Goal: Task Accomplishment & Management: Use online tool/utility

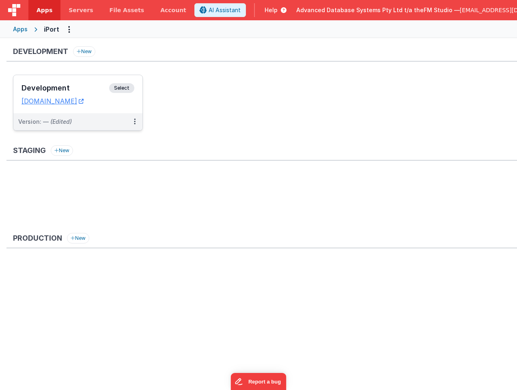
click at [72, 89] on h3 "Development" at bounding box center [66, 88] width 88 height 8
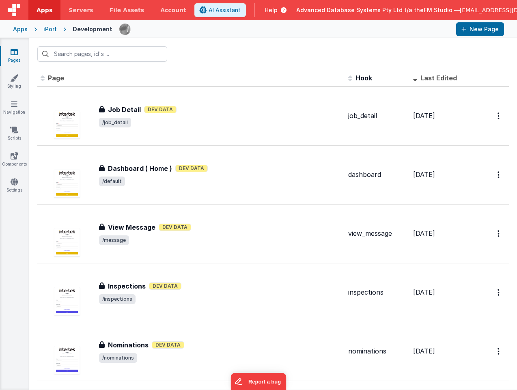
click at [131, 341] on h3 "Nominations" at bounding box center [128, 345] width 41 height 10
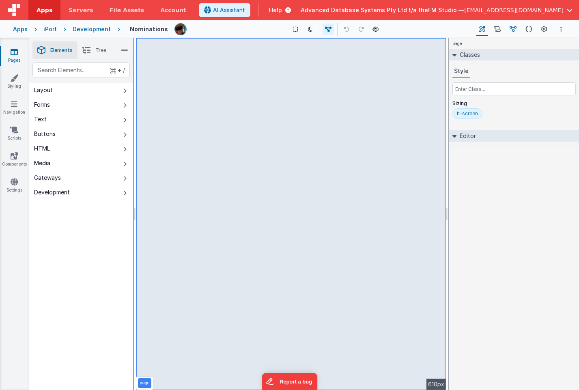
click at [516, 29] on icon at bounding box center [513, 29] width 7 height 9
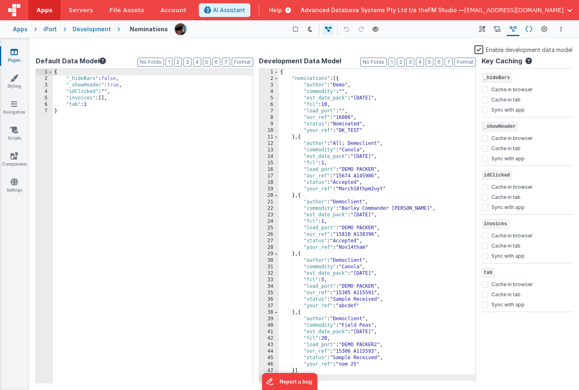
click at [517, 27] on icon at bounding box center [529, 29] width 7 height 9
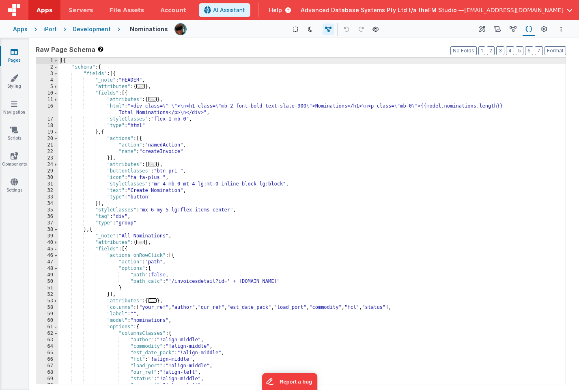
click at [177, 282] on div "[{ "schema" : { "fields" : [{ "_note" : "HEADER" , "attributes" : { ... } , "fi…" at bounding box center [311, 227] width 507 height 339
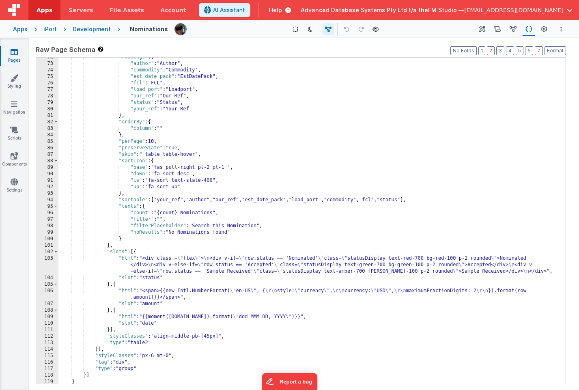
scroll to position [349, 0]
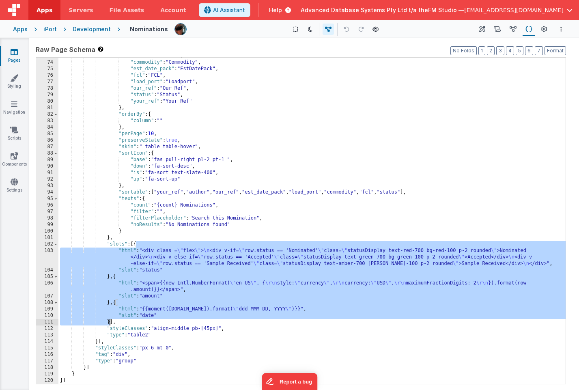
drag, startPoint x: 137, startPoint y: 245, endPoint x: 109, endPoint y: 321, distance: 80.5
click at [109, 321] on div ""author" : "Author" , "commodity" : "Commodity" , "est_date_pack" : "EstDatePac…" at bounding box center [311, 222] width 507 height 339
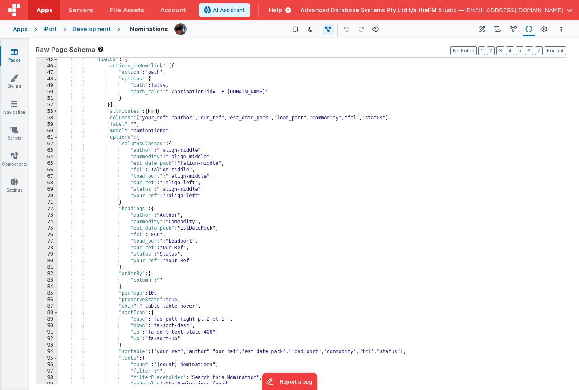
scroll to position [189, 0]
click at [216, 153] on div ""fields" : [{ "actions_onRowClick" : [{ "action" : "path" , "options" : { "path…" at bounding box center [311, 226] width 507 height 339
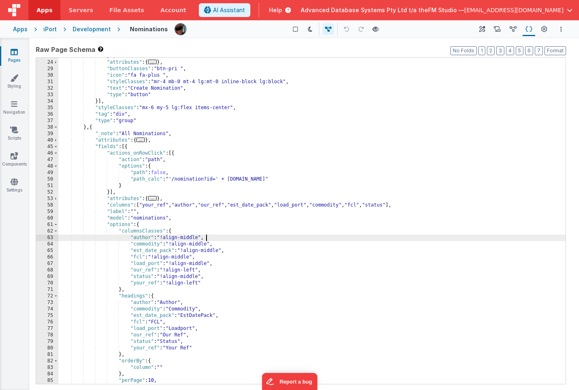
scroll to position [100, 0]
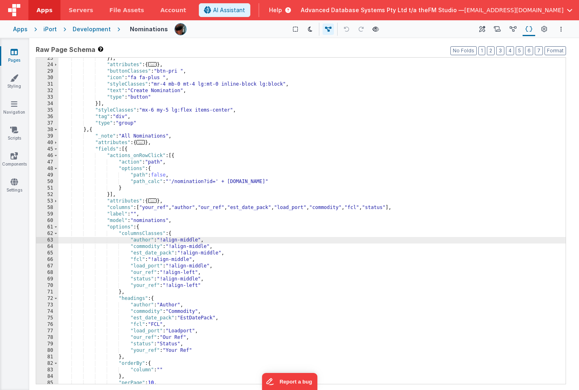
click at [127, 148] on div "}] , "attributes" : { ... } , "buttonClasses" : "btn-pri " , "icon" : "fa fa-pl…" at bounding box center [311, 224] width 507 height 339
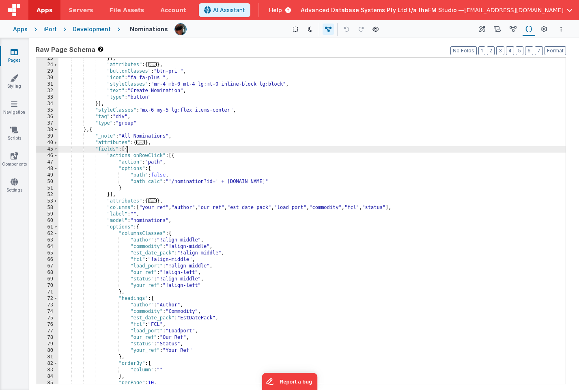
click at [127, 148] on div "}] , "attributes" : { ... } , "buttonClasses" : "btn-pri " , "icon" : "fa fa-pl…" at bounding box center [311, 224] width 507 height 339
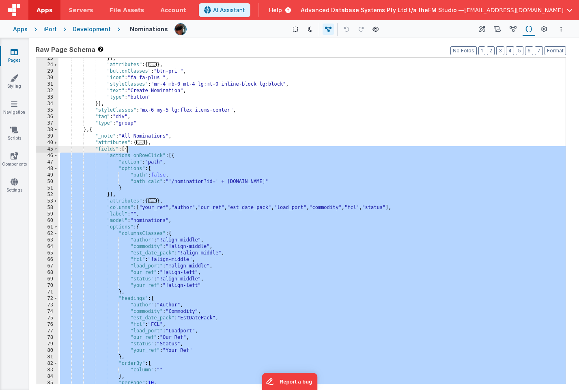
click at [127, 148] on div "}] , "attributes" : { ... } , "buttonClasses" : "btn-pri " , "icon" : "fa fa-pl…" at bounding box center [311, 224] width 507 height 339
click at [129, 149] on div "}] , "attributes" : { ... } , "buttonClasses" : "btn-pri " , "icon" : "fa fa-pl…" at bounding box center [311, 224] width 507 height 339
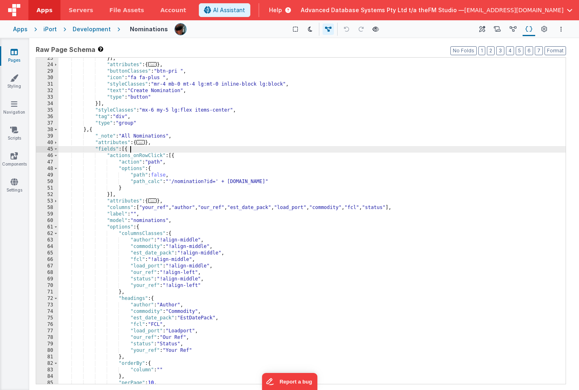
click at [129, 149] on div "}] , "attributes" : { ... } , "buttonClasses" : "btn-pri " , "icon" : "fa fa-pl…" at bounding box center [311, 224] width 507 height 339
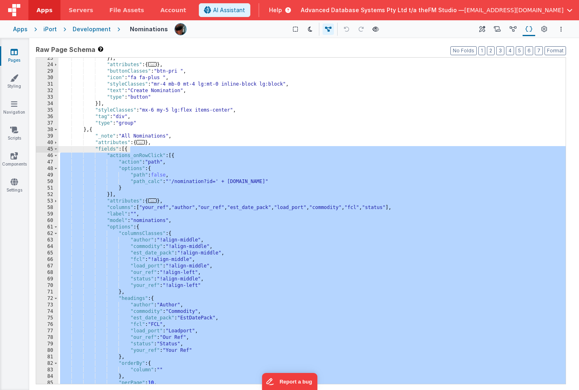
click at [109, 195] on div "}] , "attributes" : { ... } , "buttonClasses" : "btn-pri " , "icon" : "fa fa-pl…" at bounding box center [311, 224] width 507 height 339
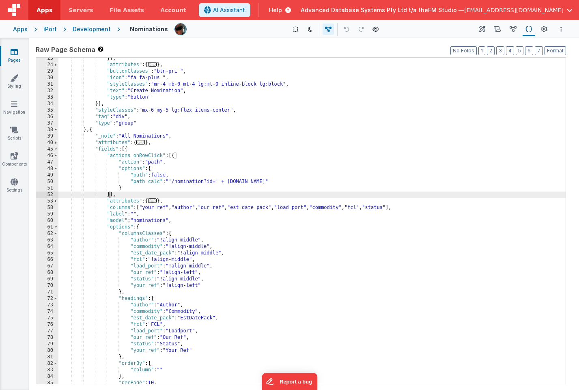
click at [109, 195] on div "}] , "attributes" : { ... } , "buttonClasses" : "btn-pri " , "icon" : "fa fa-pl…" at bounding box center [311, 224] width 507 height 339
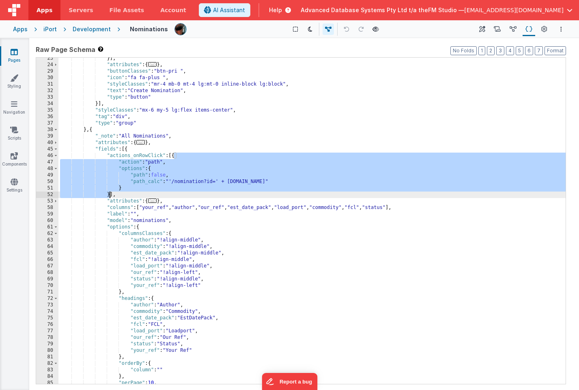
click at [112, 194] on div "}] , "attributes" : { ... } , "buttonClasses" : "btn-pri " , "icon" : "fa fa-pl…" at bounding box center [311, 224] width 507 height 339
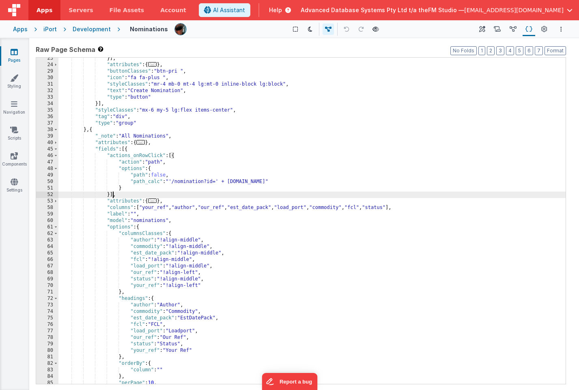
click at [112, 194] on div "}] , "attributes" : { ... } , "buttonClasses" : "btn-pri " , "icon" : "fa fa-pl…" at bounding box center [311, 224] width 507 height 339
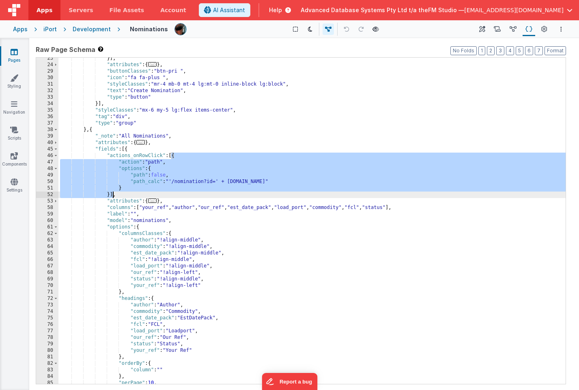
click at [128, 148] on div "}] , "attributes" : { ... } , "buttonClasses" : "btn-pri " , "icon" : "fa fa-pl…" at bounding box center [311, 224] width 507 height 339
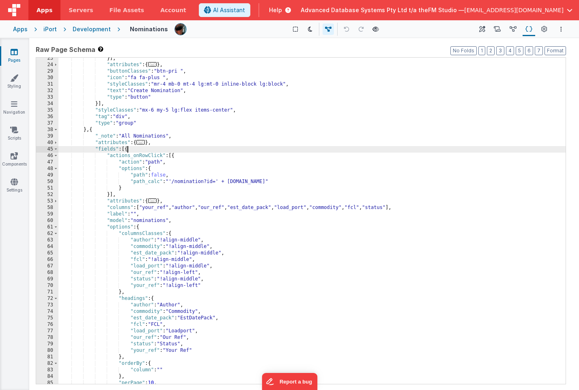
click at [128, 148] on div "}] , "attributes" : { ... } , "buttonClasses" : "btn-pri " , "icon" : "fa fa-pl…" at bounding box center [311, 224] width 507 height 339
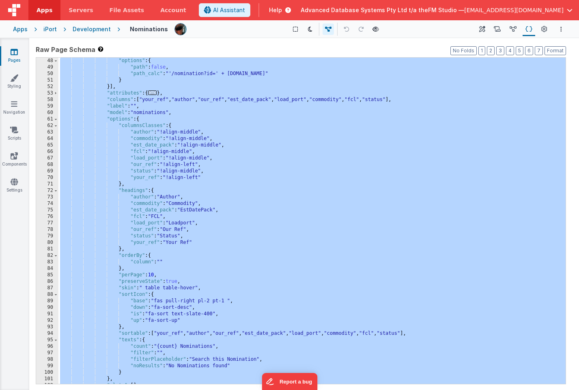
scroll to position [176, 0]
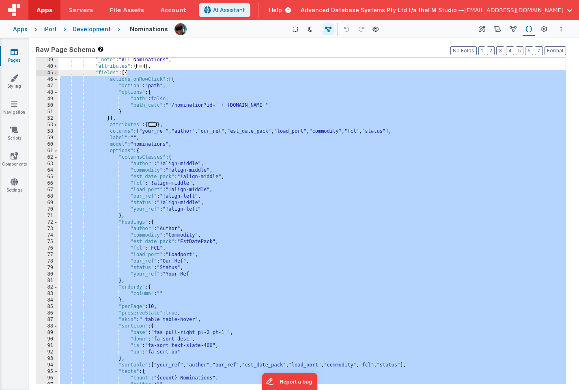
click at [126, 73] on div ""_note" : "All Nominations" , "attributes" : { ... } , "fields" : [{ "actions_o…" at bounding box center [311, 226] width 507 height 339
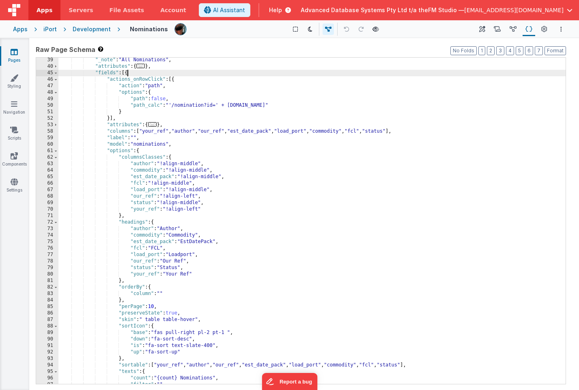
click at [175, 79] on div ""_note" : "All Nominations" , "attributes" : { ... } , "fields" : [{ "actions_o…" at bounding box center [311, 226] width 507 height 339
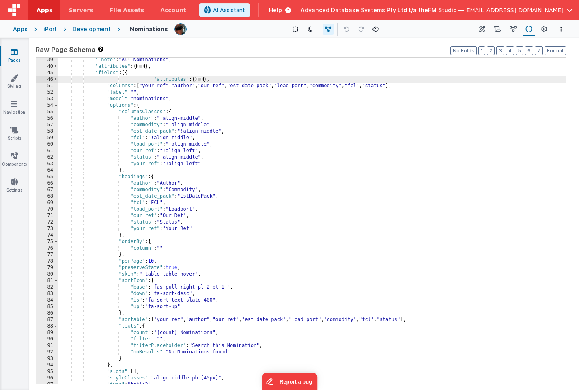
click at [408, 85] on div ""_note" : "All Nominations" , "attributes" : { ... } , "fields" : [{ "attribute…" at bounding box center [311, 226] width 507 height 339
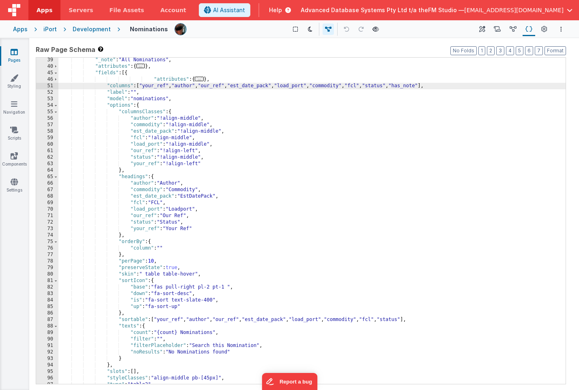
click at [143, 222] on div ""_note" : "All Nominations" , "attributes" : { ... } , "fields" : [{ "attribute…" at bounding box center [311, 226] width 507 height 339
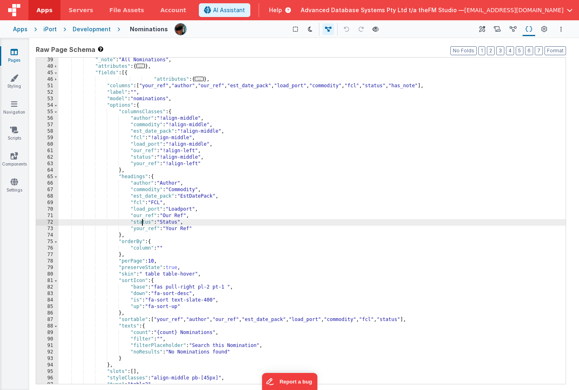
click at [143, 222] on div ""_note" : "All Nominations" , "attributes" : { ... } , "fields" : [{ "attribute…" at bounding box center [311, 226] width 507 height 339
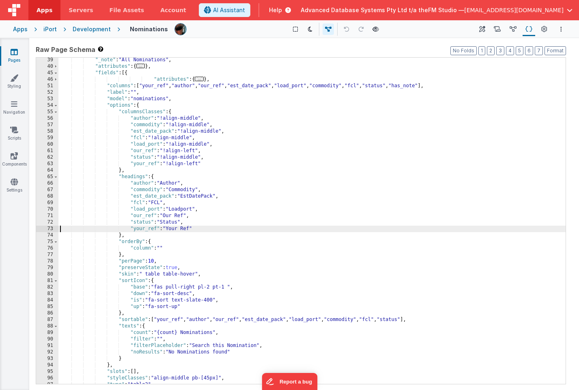
paste textarea
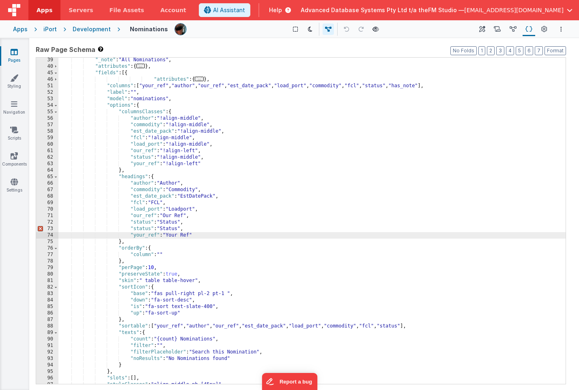
click at [142, 228] on div ""_note" : "All Nominations" , "attributes" : { ... } , "fields" : [{ "attribute…" at bounding box center [311, 226] width 507 height 339
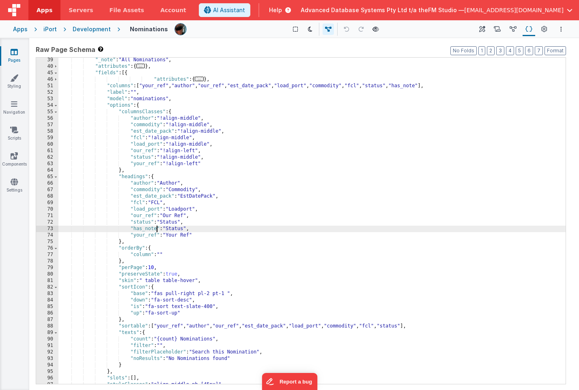
click at [176, 230] on div ""_note" : "All Nominations" , "attributes" : { ... } , "fields" : [{ "attribute…" at bounding box center [311, 226] width 507 height 339
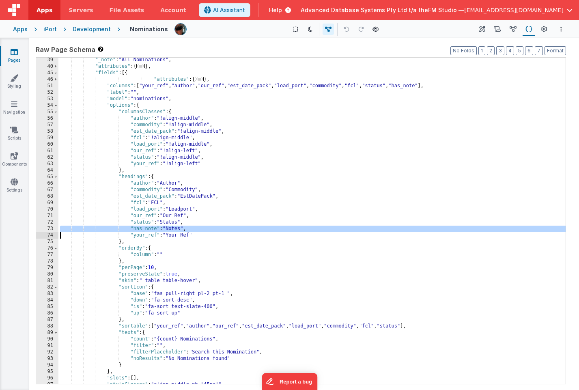
click at [142, 151] on div ""_note" : "All Nominations" , "attributes" : { ... } , "fields" : [{ "attribute…" at bounding box center [311, 226] width 507 height 339
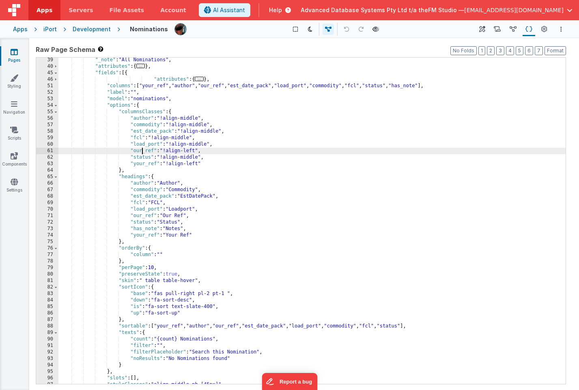
click at [142, 151] on div ""_note" : "All Nominations" , "attributes" : { ... } , "fields" : [{ "attribute…" at bounding box center [311, 226] width 507 height 339
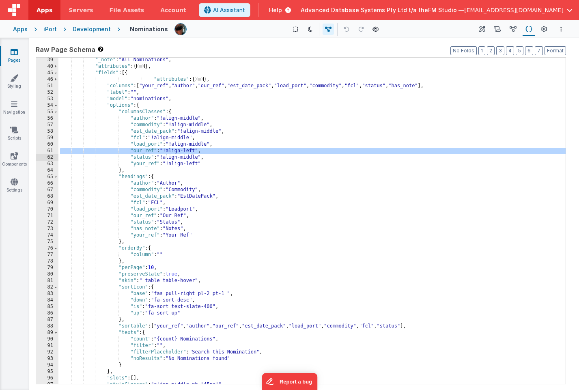
paste textarea
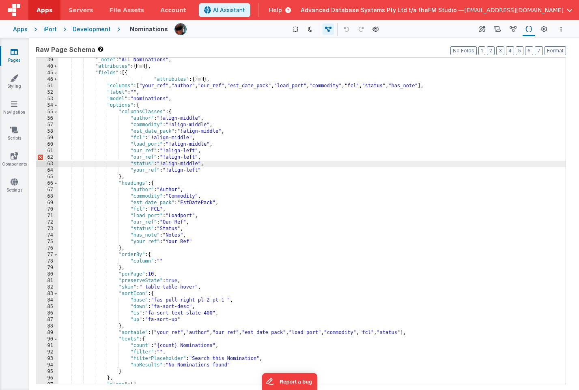
click at [140, 157] on div ""_note" : "All Nominations" , "attributes" : { ... } , "fields" : [{ "attribute…" at bounding box center [311, 226] width 507 height 339
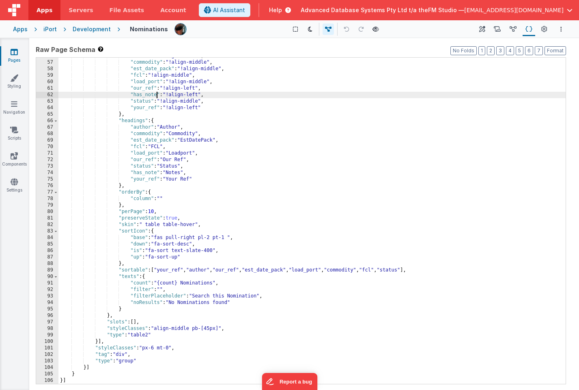
scroll to position [239, 0]
click at [190, 272] on div ""author" : "!align-middle" , "commodity" : "!align-middle" , "est_date_pack" : …" at bounding box center [311, 222] width 507 height 339
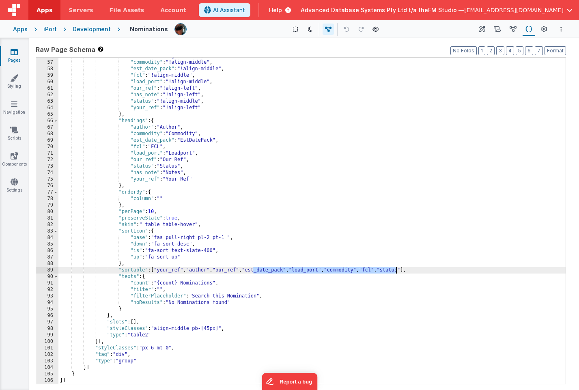
drag, startPoint x: 252, startPoint y: 270, endPoint x: 397, endPoint y: 270, distance: 145.3
click at [397, 270] on div ""author" : "!align-middle" , "commodity" : "!align-middle" , "est_date_pack" : …" at bounding box center [311, 222] width 507 height 339
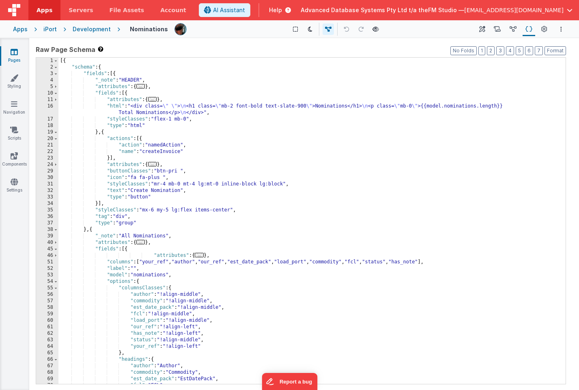
click at [13, 52] on icon at bounding box center [14, 52] width 7 height 8
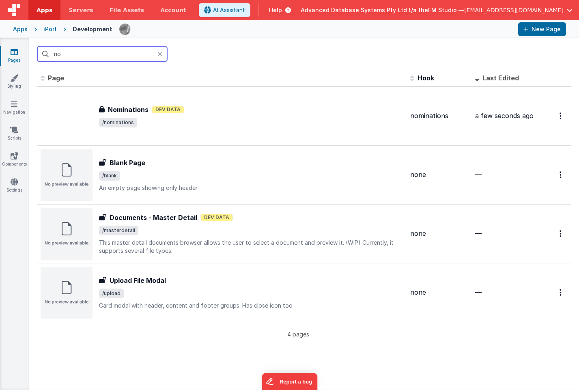
type input "n"
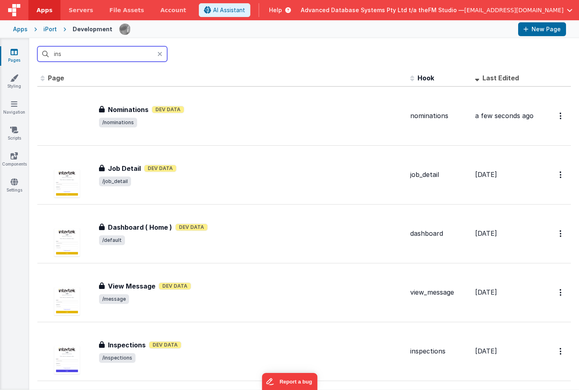
type input "insp"
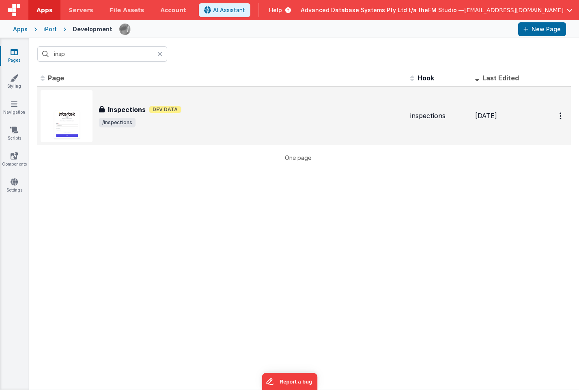
click at [128, 105] on h3 "Inspections" at bounding box center [127, 110] width 38 height 10
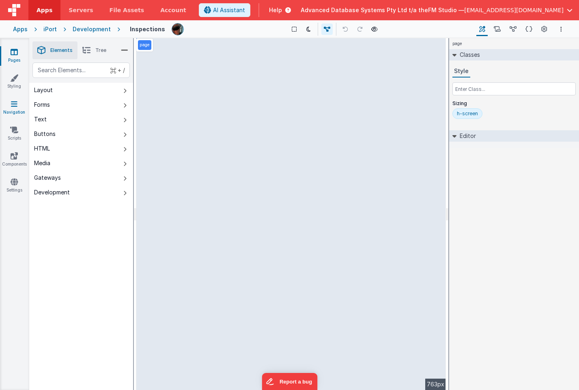
click at [12, 105] on icon at bounding box center [14, 104] width 6 height 8
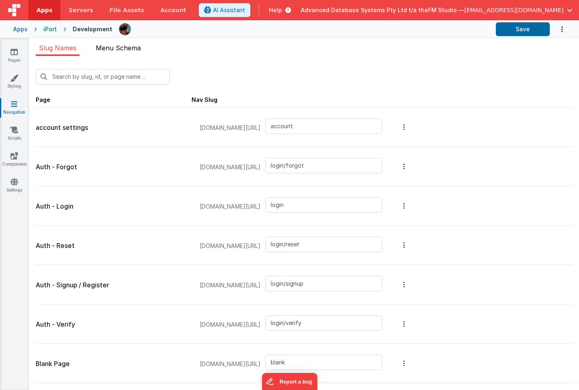
click at [120, 47] on span "Menu Schema" at bounding box center [118, 48] width 45 height 8
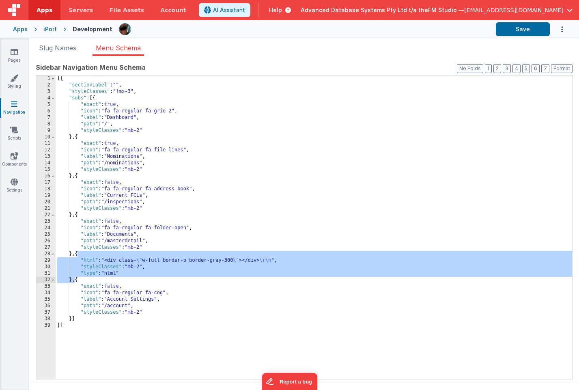
drag, startPoint x: 77, startPoint y: 255, endPoint x: 73, endPoint y: 280, distance: 25.4
click at [73, 280] on div "[{ "sectionLabel" : "" , "styleClasses" : "!mx-3" , "subs" : [{ "exact" : true …" at bounding box center [314, 233] width 517 height 317
click at [95, 99] on div "[{ "sectionLabel" : "" , "styleClasses" : "!mx-3" , "subs" : [{ "exact" : true …" at bounding box center [314, 233] width 517 height 317
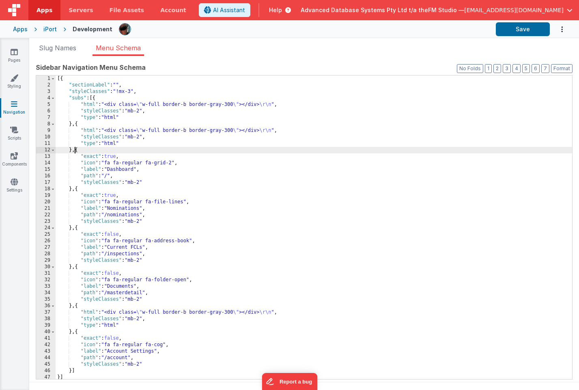
click at [175, 103] on div "[{ "sectionLabel" : "" , "styleClasses" : "!mx-3" , "subs" : [{ "html" : "<div …" at bounding box center [314, 233] width 517 height 317
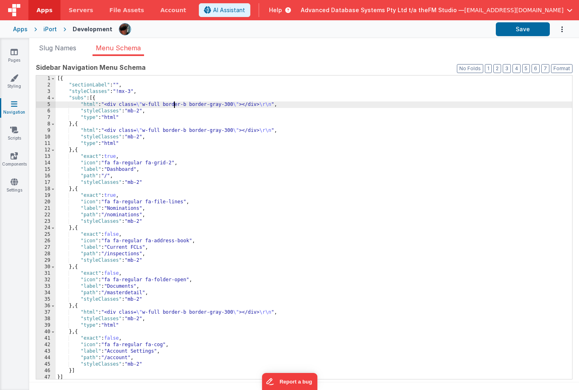
click at [43, 104] on div "5" at bounding box center [45, 104] width 19 height 6
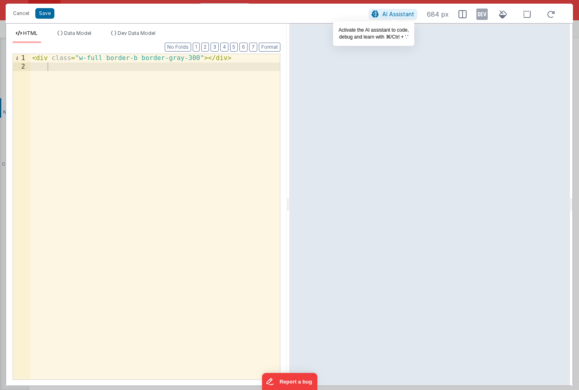
click at [394, 16] on span "AI Assistant" at bounding box center [398, 14] width 32 height 7
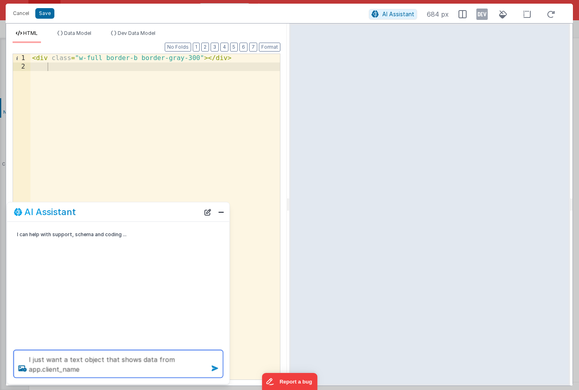
type textarea "I just want a text object that shows data from app.client_name"
click at [212, 371] on icon at bounding box center [215, 368] width 13 height 13
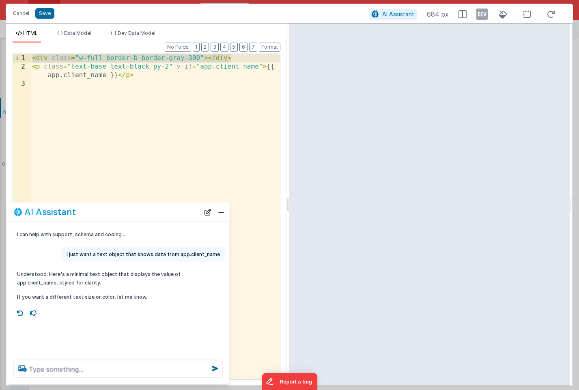
drag, startPoint x: 236, startPoint y: 60, endPoint x: 30, endPoint y: 55, distance: 206.3
click at [30, 55] on div "1 2 3 < div class = "w-full border-b border-gray-300" > </ div > < p class = "t…" at bounding box center [147, 217] width 268 height 326
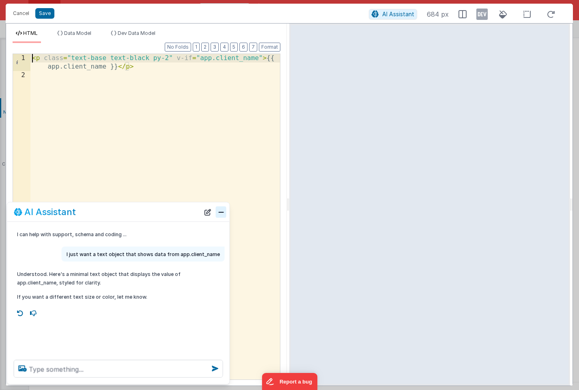
click at [220, 212] on button "Close" at bounding box center [221, 211] width 11 height 11
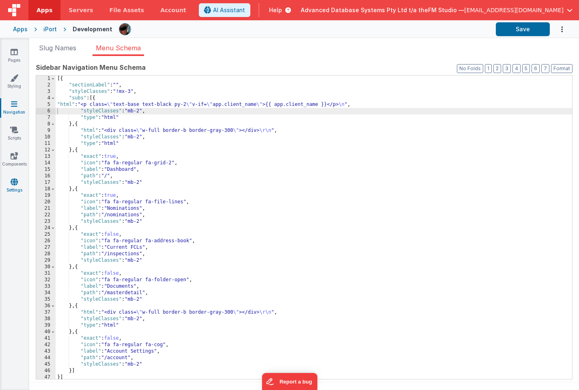
click at [233, 104] on div "[{ "sectionLabel" : "" , "styleClasses" : "!mx-3" , "subs" : [{ "html" : "<p cl…" at bounding box center [314, 233] width 517 height 317
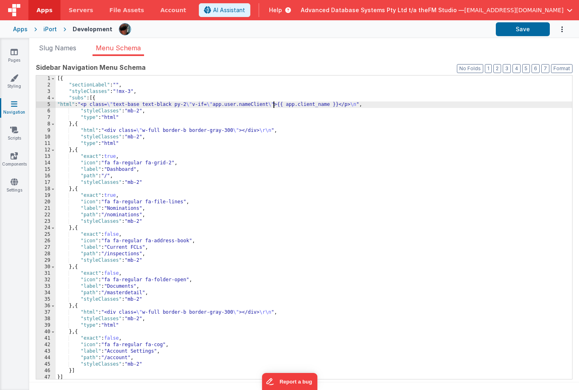
click at [229, 106] on div "[{ "sectionLabel" : "" , "styleClasses" : "!mx-3" , "subs" : [{ "html" : "<p cl…" at bounding box center [314, 233] width 517 height 317
click at [304, 103] on div "[{ "sectionLabel" : "" , "styleClasses" : "!mx-3" , "subs" : [{ "html" : "<p cl…" at bounding box center [314, 233] width 517 height 317
click at [13, 50] on icon at bounding box center [14, 52] width 7 height 8
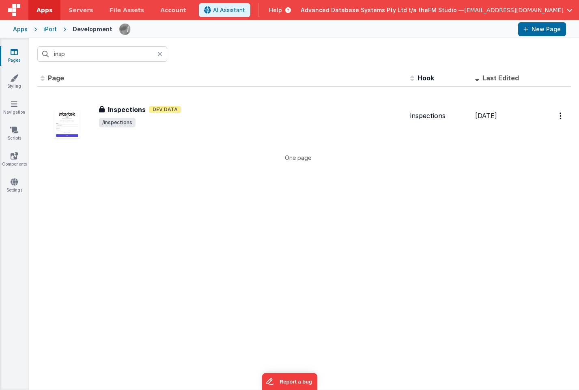
click at [160, 53] on icon at bounding box center [159, 54] width 5 height 6
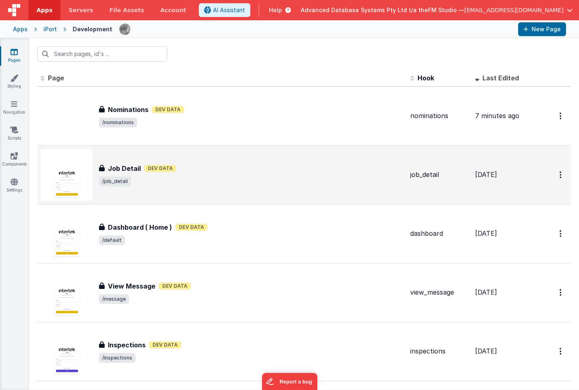
click at [232, 174] on div "Job Detail Job Detail Dev Data /job_detail" at bounding box center [251, 175] width 305 height 23
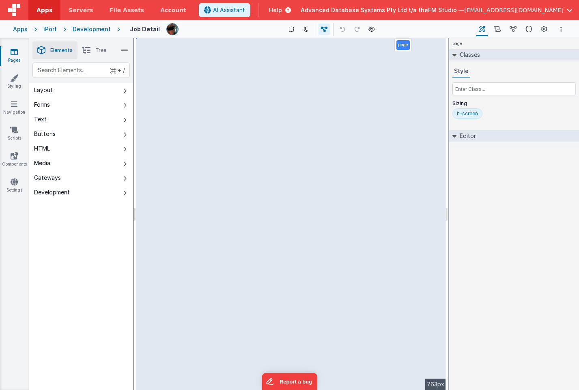
click at [13, 53] on icon at bounding box center [14, 52] width 7 height 8
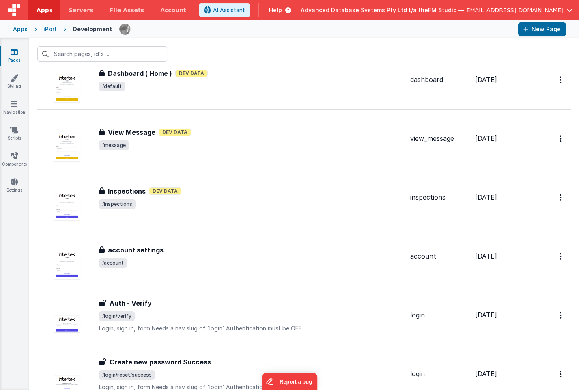
scroll to position [153, 0]
click at [517, 258] on icon "Options" at bounding box center [561, 256] width 2 height 7
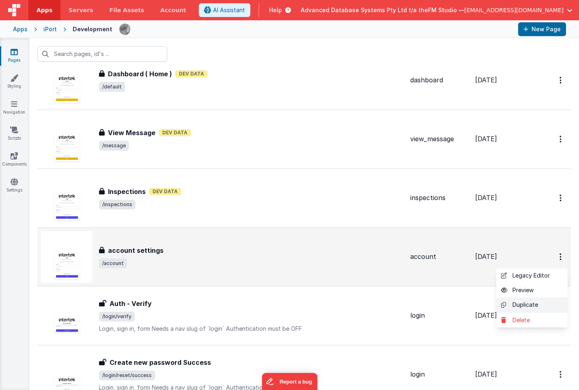
click at [517, 304] on link "Duplicate" at bounding box center [531, 305] width 71 height 15
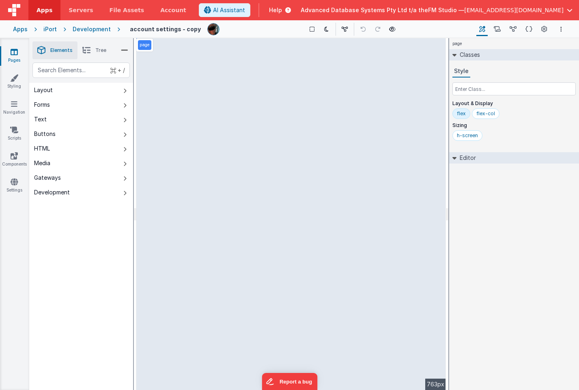
click at [170, 29] on h4 "account settings - copy" at bounding box center [165, 29] width 71 height 6
click at [153, 30] on h4 "account settings - copy" at bounding box center [165, 29] width 71 height 6
type input "new_nomination"
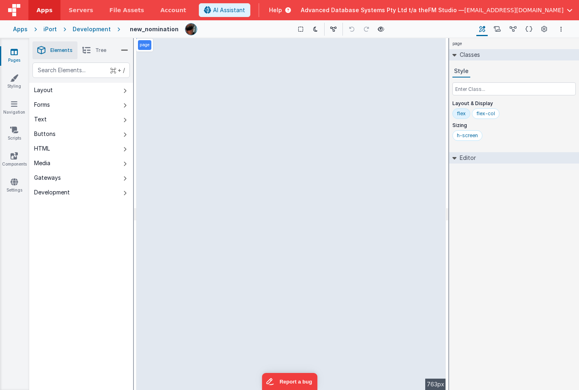
click at [144, 30] on h4 "new_nomination" at bounding box center [154, 29] width 49 height 6
click at [144, 30] on input "new_nomination" at bounding box center [170, 29] width 91 height 12
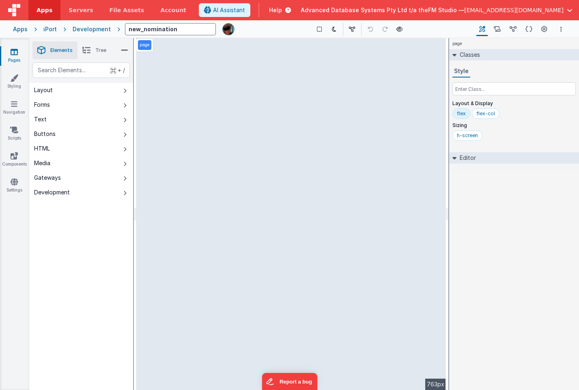
click at [144, 30] on input "new_nomination" at bounding box center [170, 29] width 91 height 12
click at [16, 102] on icon at bounding box center [14, 104] width 6 height 8
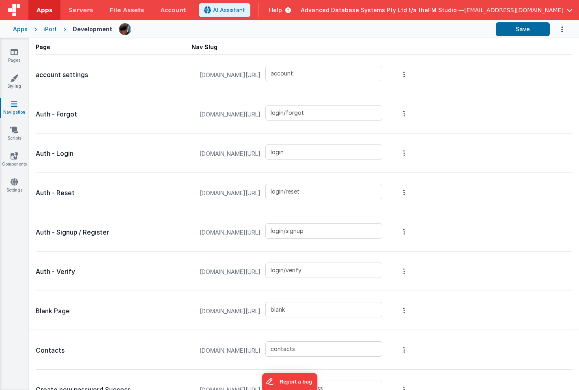
type input "nominations"
type input "login/forgot/sent"
type input "upload"
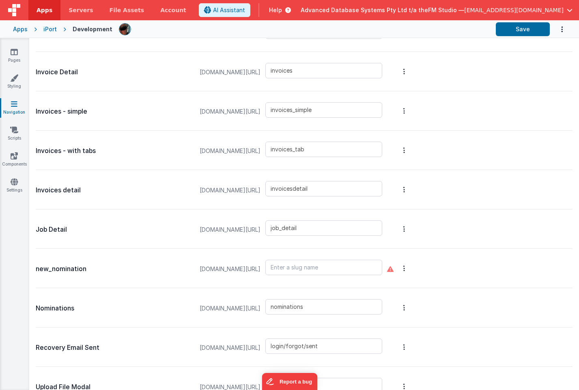
scroll to position [531, 0]
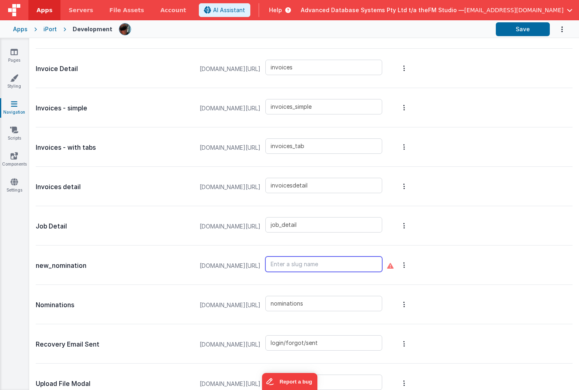
paste input "new_nomination"
type input "new_nomination"
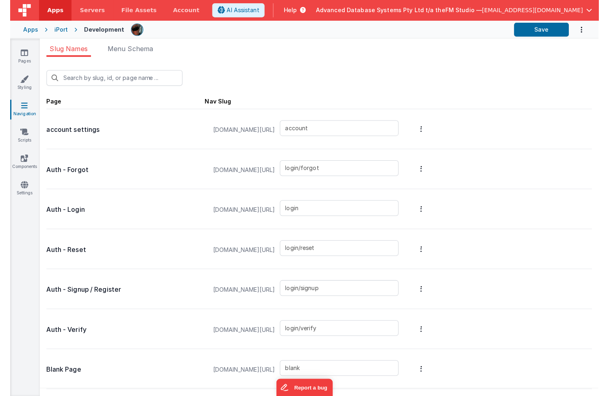
scroll to position [0, 0]
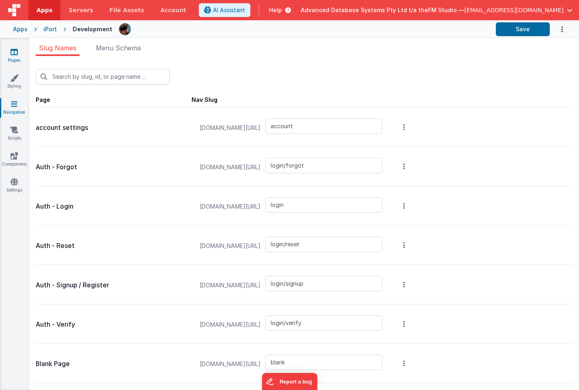
click at [13, 56] on link "Pages" at bounding box center [14, 56] width 29 height 16
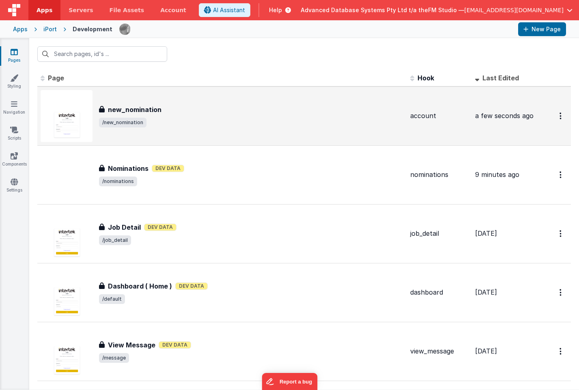
click at [153, 114] on div "new_nomination new_nomination /new_nomination" at bounding box center [251, 116] width 305 height 23
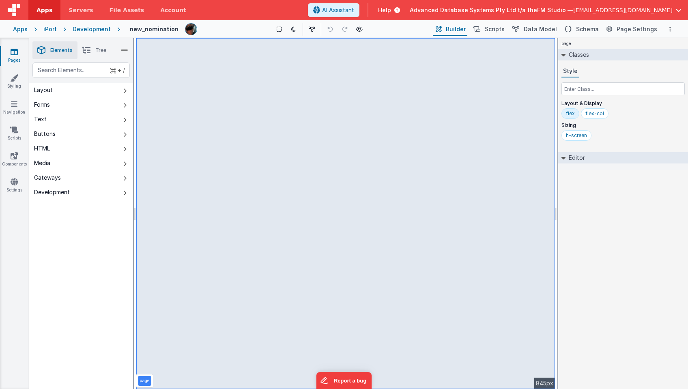
click at [517, 28] on icon at bounding box center [568, 29] width 7 height 9
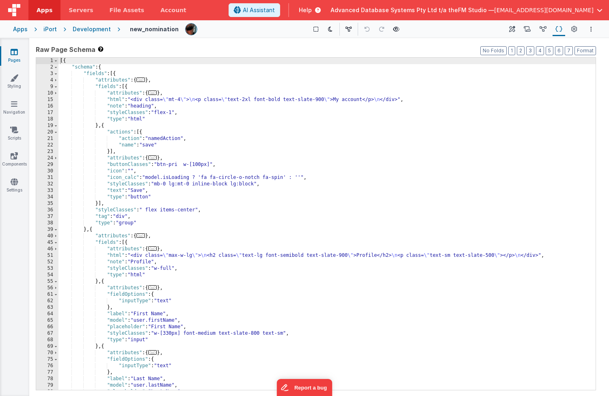
scroll to position [0, 0]
click at [512, 30] on icon at bounding box center [512, 29] width 6 height 9
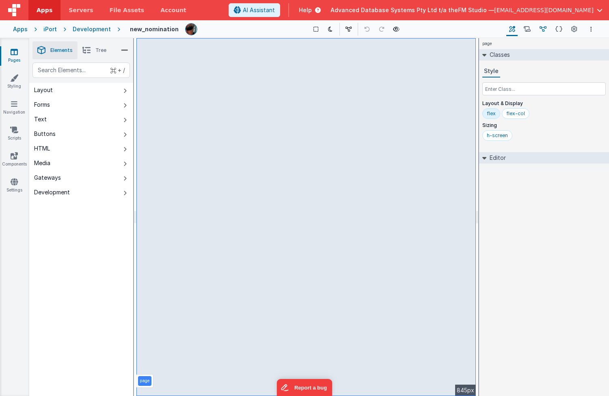
click at [517, 28] on icon at bounding box center [542, 29] width 7 height 9
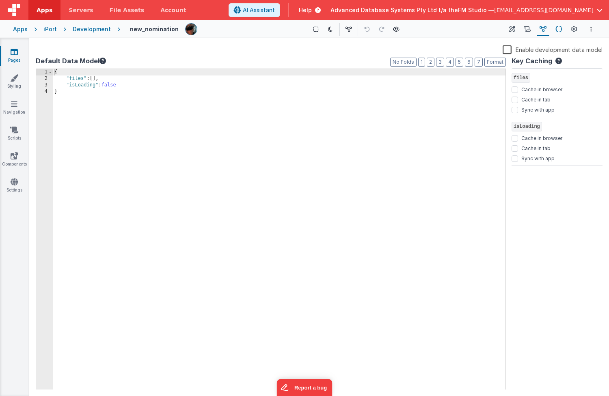
click at [517, 29] on icon at bounding box center [558, 29] width 7 height 9
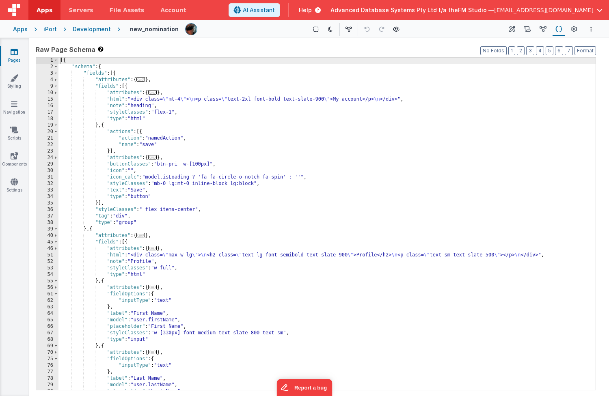
click at [263, 310] on div "[{ "schema" : { "fields" : [{ "attributes" : { ... } , "fields" : [{ "attribute…" at bounding box center [326, 229] width 537 height 345
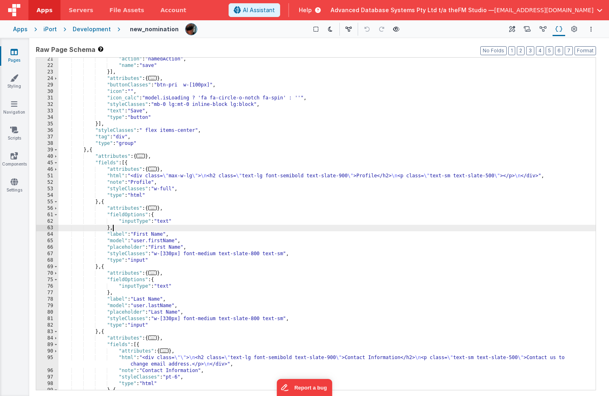
scroll to position [80, 0]
click at [375, 175] on div ""action" : "namedAction" , "name" : "save" }] , "attributes" : { ... } , "butto…" at bounding box center [326, 228] width 537 height 345
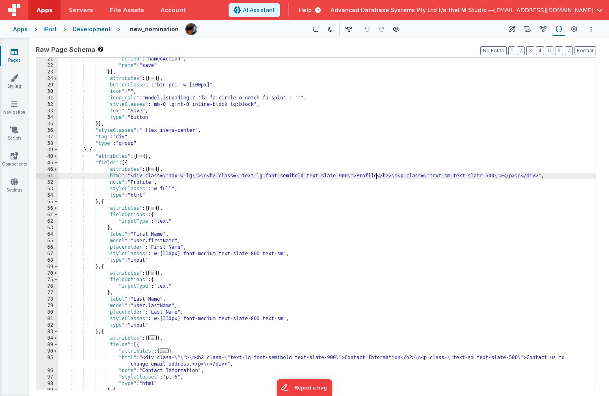
click at [375, 175] on div ""action" : "namedAction" , "name" : "save" }] , "attributes" : { ... } , "butto…" at bounding box center [326, 228] width 537 height 345
click at [140, 233] on div ""action" : "namedAction" , "name" : "save" }] , "attributes" : { ... } , "butto…" at bounding box center [326, 228] width 537 height 345
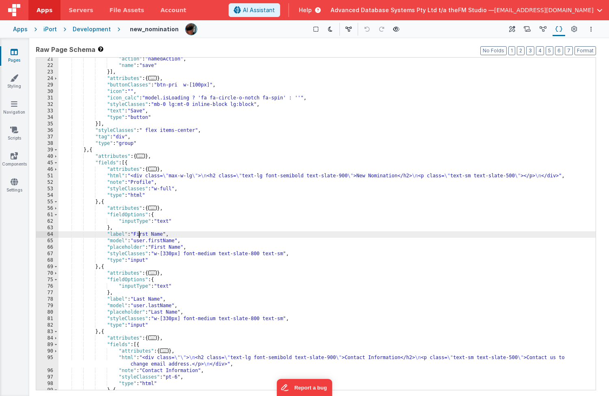
click at [140, 233] on div ""action" : "namedAction" , "name" : "save" }] , "attributes" : { ... } , "butto…" at bounding box center [326, 228] width 537 height 345
click at [142, 241] on div ""action" : "namedAction" , "name" : "save" }] , "attributes" : { ... } , "butto…" at bounding box center [326, 228] width 537 height 345
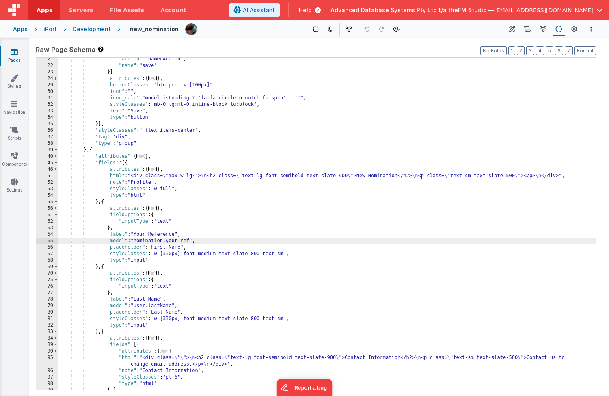
click at [159, 243] on div ""action" : "namedAction" , "name" : "save" }] , "attributes" : { ... } , "butto…" at bounding box center [326, 228] width 537 height 345
click at [160, 247] on div ""action" : "namedAction" , "name" : "save" }] , "attributes" : { ... } , "butto…" at bounding box center [326, 228] width 537 height 345
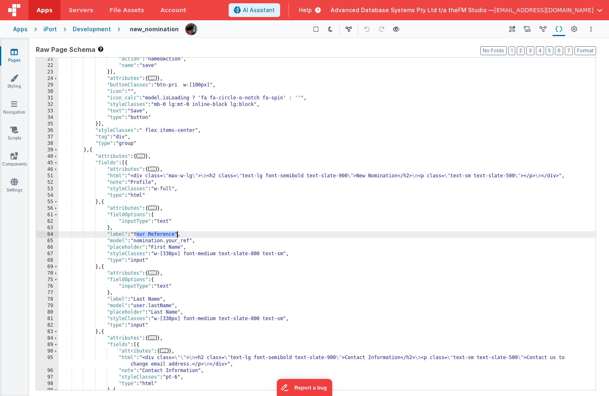
drag, startPoint x: 136, startPoint y: 234, endPoint x: 176, endPoint y: 234, distance: 40.2
click at [176, 234] on div ""action" : "namedAction" , "name" : "save" }] , "attributes" : { ... } , "butto…" at bounding box center [326, 228] width 537 height 345
click at [162, 248] on div ""action" : "namedAction" , "name" : "save" }] , "attributes" : { ... } , "butto…" at bounding box center [326, 228] width 537 height 345
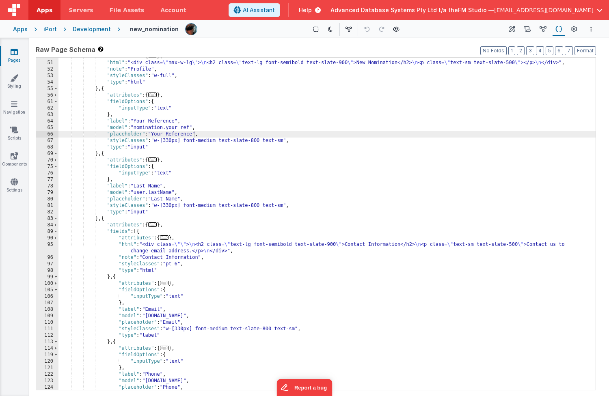
scroll to position [193, 0]
click at [142, 187] on div ""attributes" : { ... } , "html" : "<div class= \" max-w-lg \" > \n <h2 class= \…" at bounding box center [326, 225] width 537 height 345
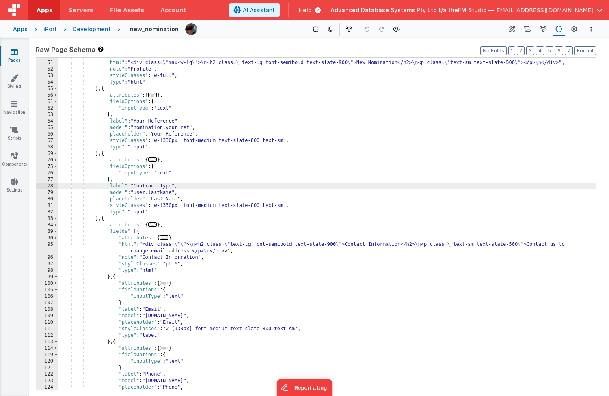
click at [137, 186] on div ""attributes" : { ... } , "html" : "<div class= \" max-w-lg \" > \n <h2 class= \…" at bounding box center [326, 225] width 537 height 345
click at [158, 199] on div ""attributes" : { ... } , "html" : "<div class= \" max-w-lg \" > \n <h2 class= \…" at bounding box center [326, 225] width 537 height 345
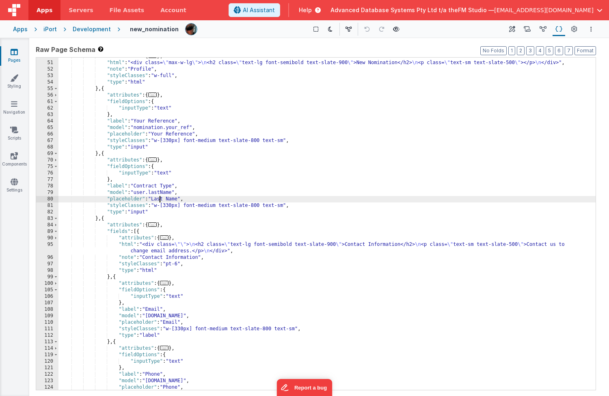
click at [158, 199] on div ""attributes" : { ... } , "html" : "<div class= \" max-w-lg \" > \n <h2 class= \…" at bounding box center [326, 225] width 537 height 345
click at [165, 126] on div ""attributes" : { ... } , "html" : "<div class= \" max-w-lg \" > \n <h2 class= \…" at bounding box center [326, 225] width 537 height 345
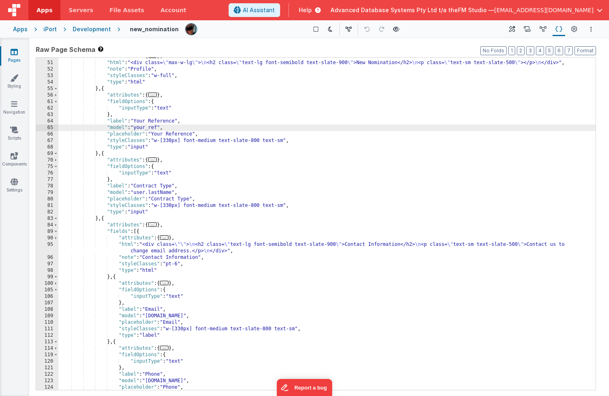
click at [142, 191] on div ""attributes" : { ... } , "html" : "<div class= \" max-w-lg \" > \n <h2 class= \…" at bounding box center [326, 225] width 537 height 345
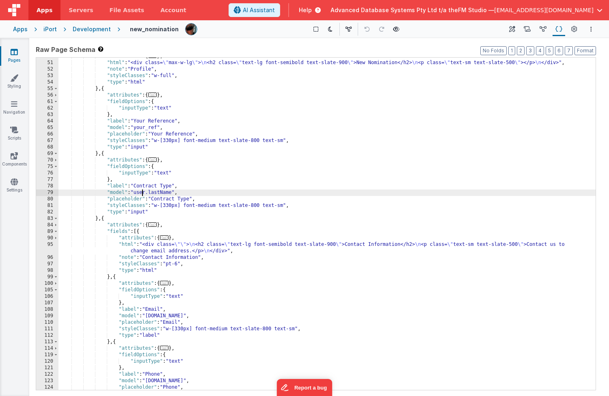
click at [142, 191] on div ""attributes" : { ... } , "html" : "<div class= \" max-w-lg \" > \n <h2 class= \…" at bounding box center [326, 225] width 537 height 345
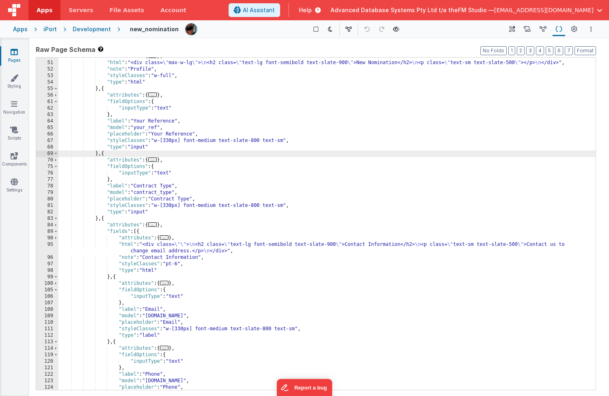
click at [103, 153] on div ""attributes" : { ... } , "html" : "<div class= \" max-w-lg \" > \n <h2 class= \…" at bounding box center [326, 225] width 537 height 345
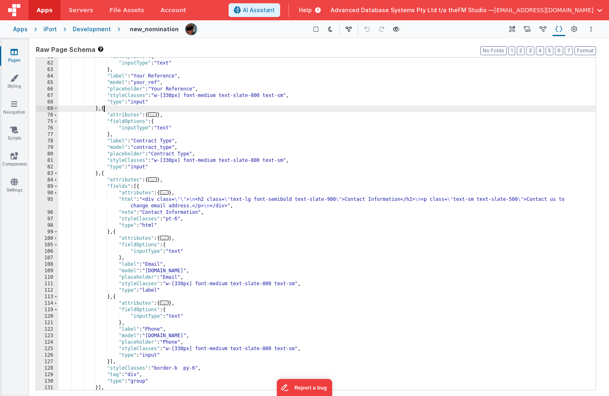
scroll to position [238, 0]
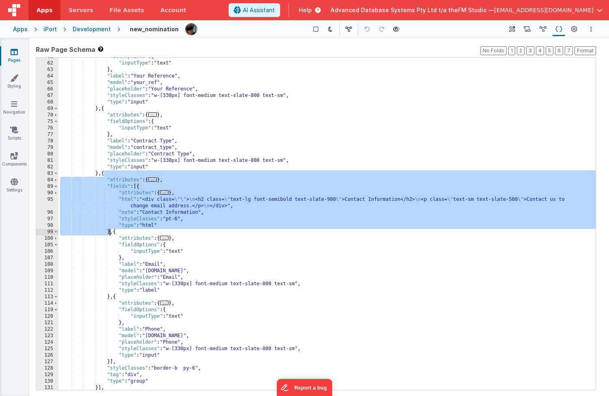
drag, startPoint x: 103, startPoint y: 174, endPoint x: 111, endPoint y: 234, distance: 61.1
click at [111, 234] on div ""fieldOptions" : { "inputType" : "text" } , "label" : "Your Reference" , "model…" at bounding box center [326, 226] width 537 height 345
click at [109, 298] on div ""fieldOptions" : { "inputType" : "text" } , "label" : "Your Reference" , "model…" at bounding box center [326, 226] width 537 height 345
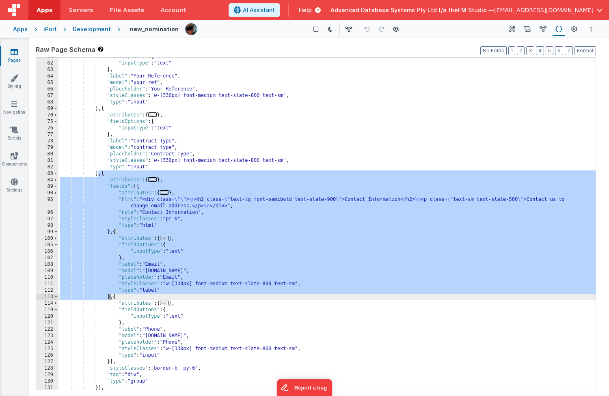
click at [106, 173] on div ""fieldOptions" : { "inputType" : "text" } , "label" : "Your Reference" , "model…" at bounding box center [326, 226] width 537 height 345
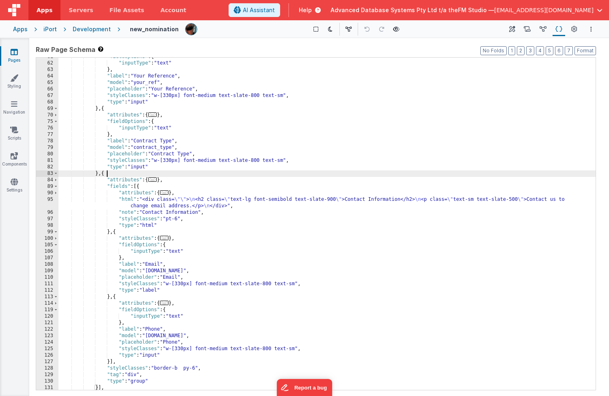
click at [106, 173] on div ""fieldOptions" : { "inputType" : "text" } , "label" : "Your Reference" , "model…" at bounding box center [326, 226] width 537 height 345
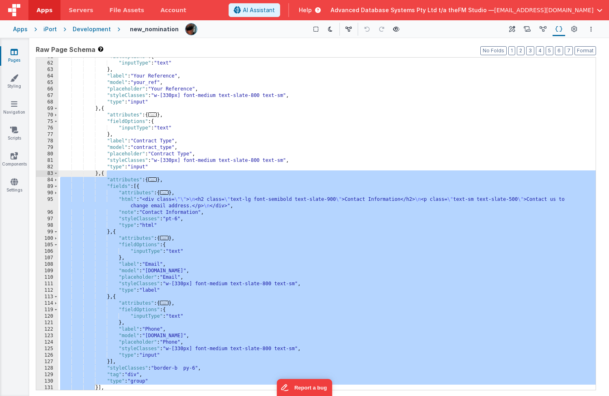
click at [105, 174] on div ""fieldOptions" : { "inputType" : "text" } , "label" : "Your Reference" , "model…" at bounding box center [326, 226] width 537 height 345
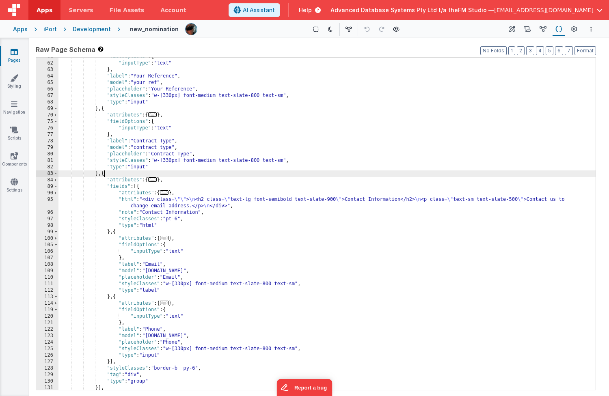
click at [105, 174] on div ""fieldOptions" : { "inputType" : "text" } , "label" : "Your Reference" , "model…" at bounding box center [326, 226] width 537 height 345
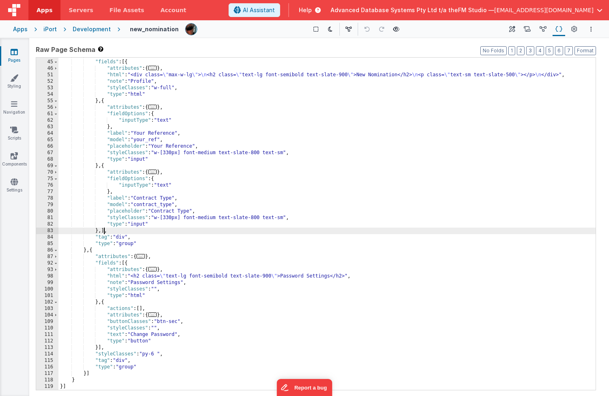
scroll to position [181, 0]
click at [97, 167] on div ""attributes" : { ... } , "fields" : [{ "attributes" : { ... } , "html" : "<div …" at bounding box center [326, 224] width 537 height 345
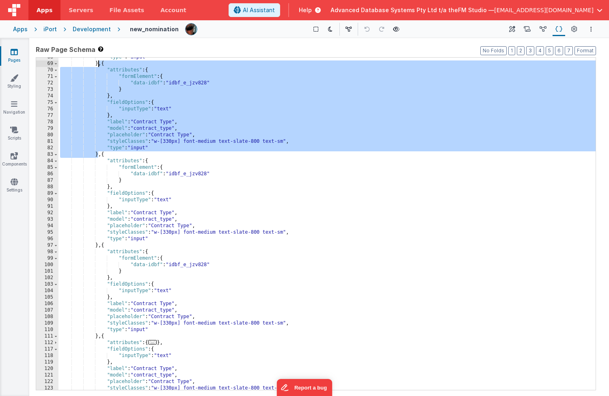
scroll to position [283, 0]
click at [144, 214] on div ""type" : "input" } , { "attributes" : { "formElement" : { "data-idbf" : "idbf_e…" at bounding box center [326, 226] width 537 height 345
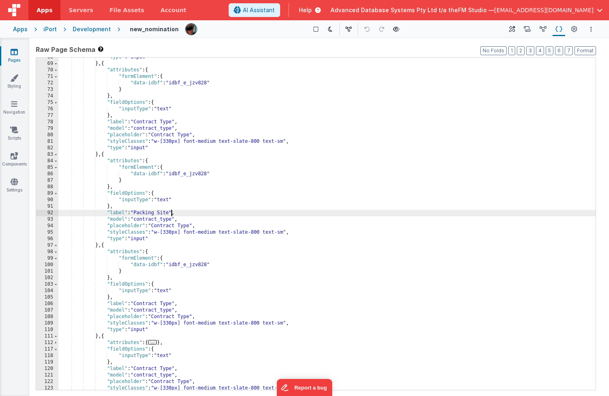
click at [136, 212] on div ""type" : "input" } , { "attributes" : { "formElement" : { "data-idbf" : "idbf_e…" at bounding box center [326, 226] width 537 height 345
click at [160, 226] on div ""type" : "input" } , { "attributes" : { "formElement" : { "data-idbf" : "idbf_e…" at bounding box center [326, 226] width 537 height 345
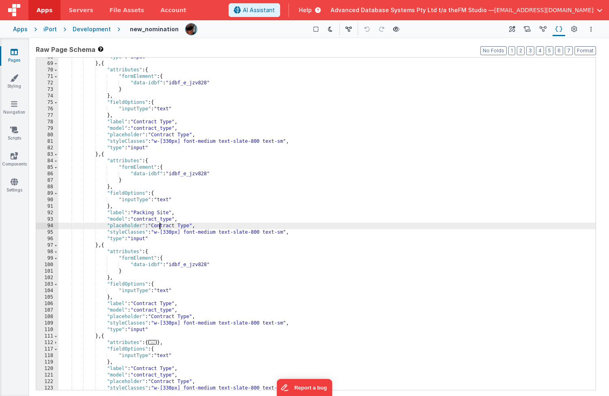
click at [160, 226] on div ""type" : "input" } , { "attributes" : { "formElement" : { "data-idbf" : "idbf_e…" at bounding box center [326, 226] width 537 height 345
click at [151, 220] on div ""type" : "input" } , { "attributes" : { "formElement" : { "data-idbf" : "idbf_e…" at bounding box center [326, 226] width 537 height 345
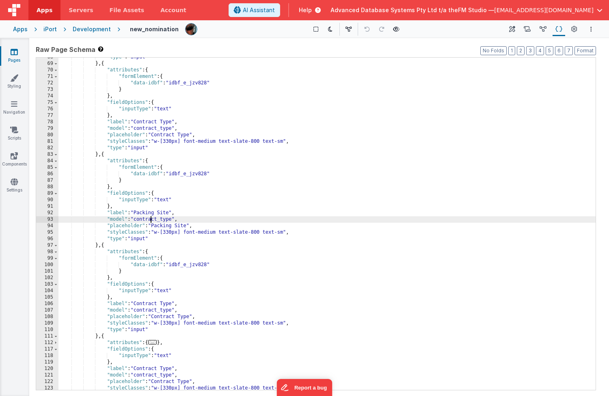
click at [151, 220] on div ""type" : "input" } , { "attributes" : { "formElement" : { "data-idbf" : "idbf_e…" at bounding box center [326, 226] width 537 height 345
paste textarea
click at [163, 220] on div ""type" : "input" } , { "attributes" : { "formElement" : { "data-idbf" : "idbf_e…" at bounding box center [326, 226] width 537 height 345
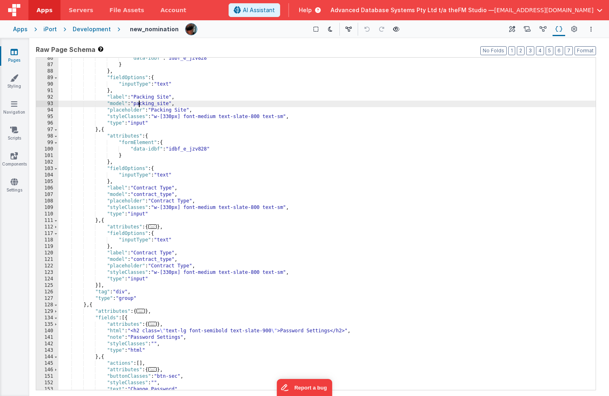
scroll to position [405, 0]
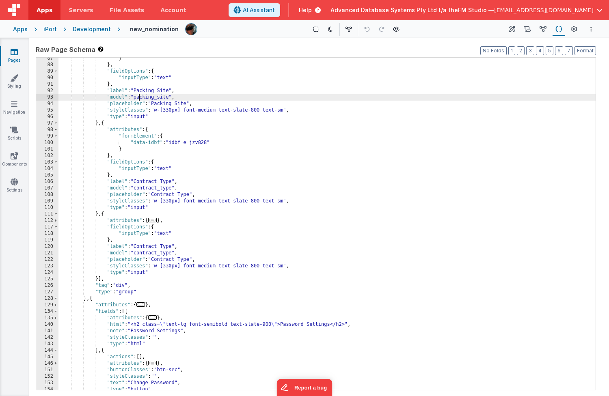
click at [146, 182] on div "} } , "fieldOptions" : { "inputType" : "text" } , "label" : "Packing Site" , "m…" at bounding box center [326, 227] width 537 height 345
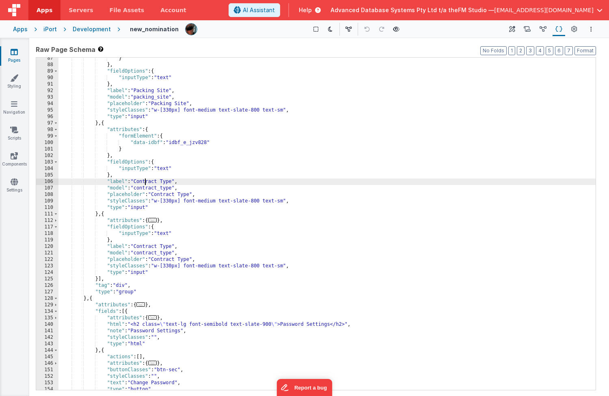
click at [146, 182] on div "} } , "fieldOptions" : { "inputType" : "text" } , "label" : "Packing Site" , "m…" at bounding box center [326, 227] width 537 height 345
click at [147, 186] on div "} } , "fieldOptions" : { "inputType" : "text" } , "label" : "Packing Site" , "m…" at bounding box center [326, 227] width 537 height 345
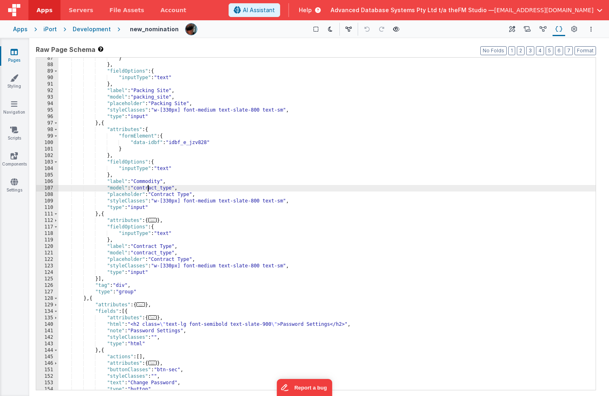
click at [147, 186] on div "} } , "fieldOptions" : { "inputType" : "text" } , "label" : "Packing Site" , "m…" at bounding box center [326, 227] width 537 height 345
click at [168, 194] on div "} } , "fieldOptions" : { "inputType" : "text" } , "label" : "Packing Site" , "m…" at bounding box center [326, 227] width 537 height 345
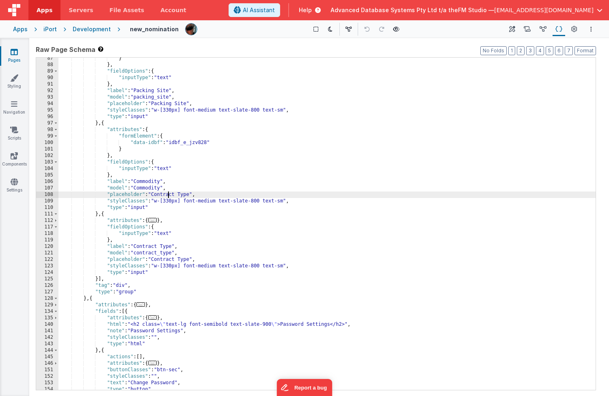
click at [168, 194] on div "} } , "fieldOptions" : { "inputType" : "text" } , "label" : "Packing Site" , "m…" at bounding box center [326, 227] width 537 height 345
click at [140, 187] on div "} } , "fieldOptions" : { "inputType" : "text" } , "label" : "Packing Site" , "m…" at bounding box center [326, 227] width 537 height 345
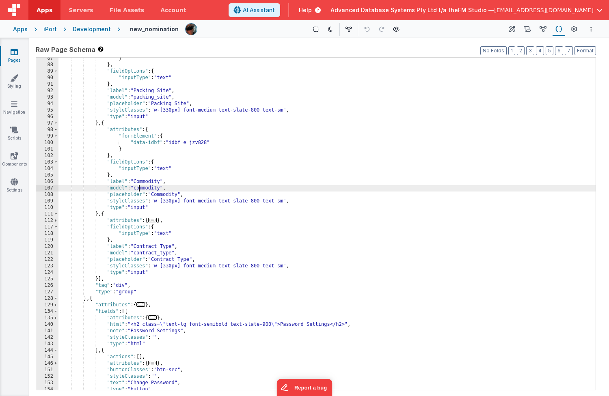
click at [147, 248] on div "} } , "fieldOptions" : { "inputType" : "text" } , "label" : "Packing Site" , "m…" at bounding box center [326, 227] width 537 height 345
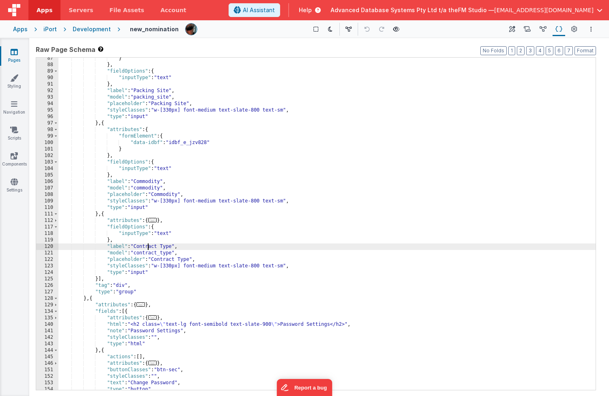
click at [147, 248] on div "} } , "fieldOptions" : { "inputType" : "text" } , "label" : "Packing Site" , "m…" at bounding box center [326, 227] width 537 height 345
click at [137, 247] on div "} } , "fieldOptions" : { "inputType" : "text" } , "label" : "Packing Site" , "m…" at bounding box center [326, 227] width 537 height 345
click at [145, 252] on div "} } , "fieldOptions" : { "inputType" : "text" } , "label" : "Packing Site" , "m…" at bounding box center [326, 227] width 537 height 345
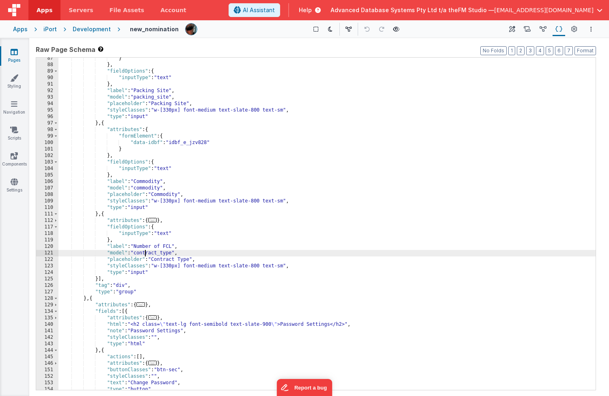
click at [145, 252] on div "} } , "fieldOptions" : { "inputType" : "text" } , "label" : "Packing Site" , "m…" at bounding box center [326, 227] width 537 height 345
click at [167, 263] on div "} } , "fieldOptions" : { "inputType" : "text" } , "label" : "Packing Site" , "m…" at bounding box center [326, 227] width 537 height 345
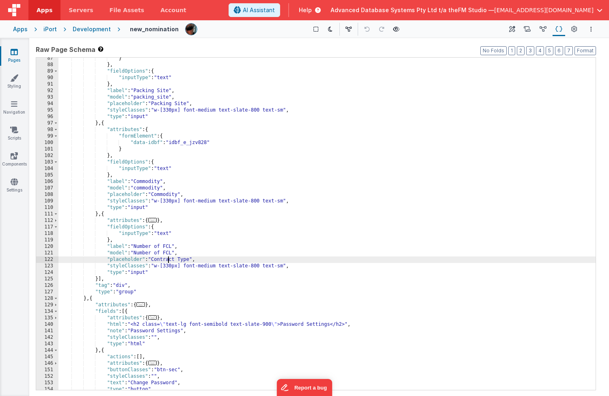
click at [167, 263] on div "} } , "fieldOptions" : { "inputType" : "text" } , "label" : "Packing Site" , "m…" at bounding box center [326, 227] width 537 height 345
click at [153, 253] on div "} } , "fieldOptions" : { "inputType" : "text" } , "label" : "Packing Site" , "m…" at bounding box center [326, 227] width 537 height 345
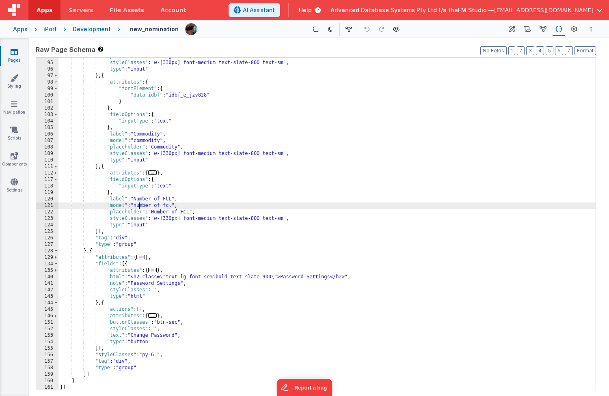
scroll to position [453, 0]
click at [93, 250] on div ""placeholder" : "Packing Site" , "styleClasses" : "w-[330px] font-medium text-s…" at bounding box center [326, 224] width 537 height 345
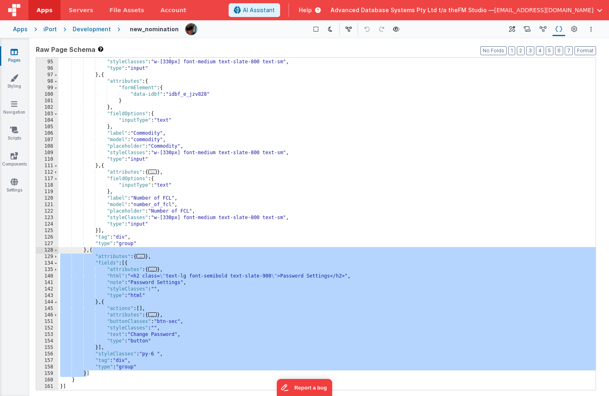
scroll to position [330, 0]
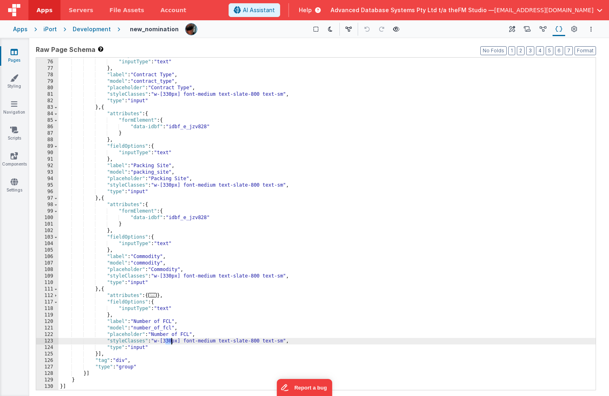
drag, startPoint x: 166, startPoint y: 343, endPoint x: 172, endPoint y: 341, distance: 6.3
click at [172, 341] on div ""fieldOptions" : { "inputType" : "text" } , "label" : "Contract Type" , "model"…" at bounding box center [326, 224] width 537 height 345
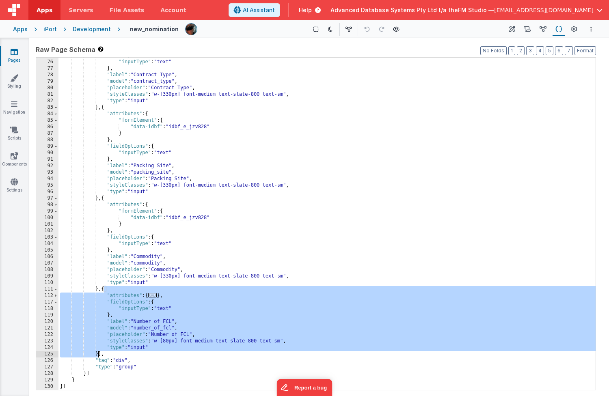
drag, startPoint x: 104, startPoint y: 290, endPoint x: 99, endPoint y: 352, distance: 61.9
click at [99, 352] on div ""fieldOptions" : { "inputType" : "text" } , "label" : "Contract Type" , "model"…" at bounding box center [326, 224] width 537 height 345
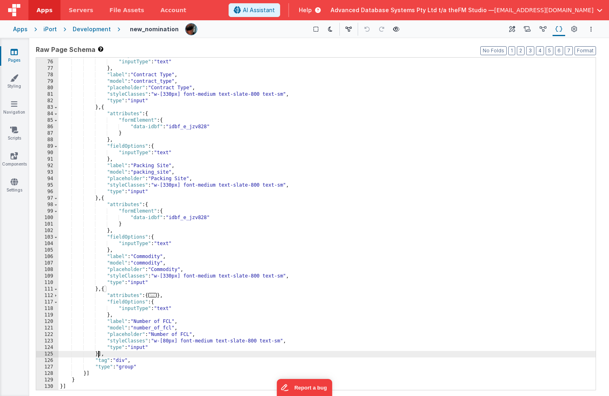
paste textarea
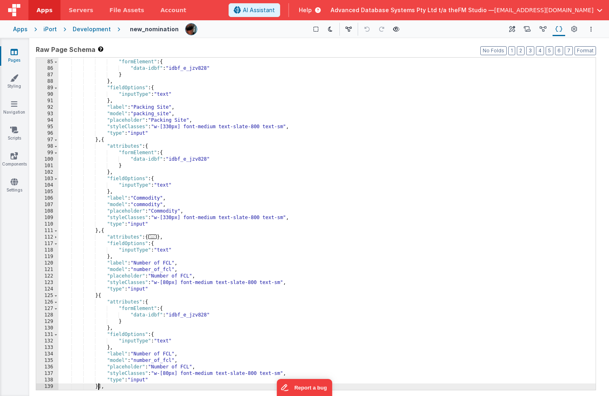
scroll to position [388, 0]
click at [97, 296] on div ""attributes" : { "formElement" : { "data-idbf" : "idbf_e_jzv828" } } , "fieldOp…" at bounding box center [326, 224] width 537 height 345
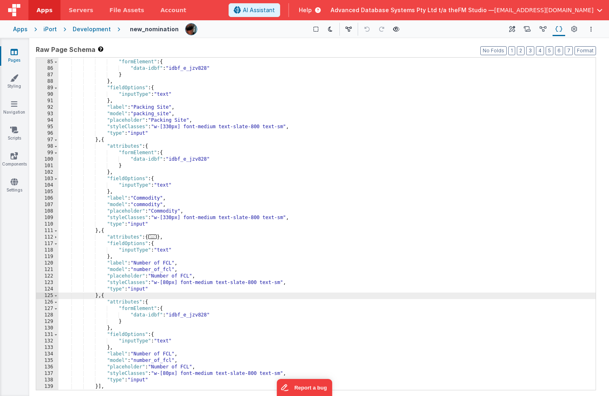
click at [143, 356] on div ""attributes" : { "formElement" : { "data-idbf" : "idbf_e_jzv828" } } , "fieldOp…" at bounding box center [326, 224] width 537 height 345
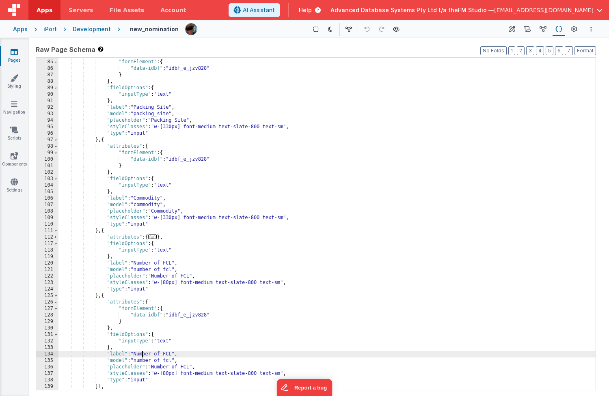
click at [143, 356] on div ""attributes" : { "formElement" : { "data-idbf" : "idbf_e_jzv828" } } , "fieldOp…" at bounding box center [326, 224] width 537 height 345
click at [137, 355] on div ""attributes" : { "formElement" : { "data-idbf" : "idbf_e_jzv828" } } , "fieldOp…" at bounding box center [326, 224] width 537 height 345
click at [142, 360] on div ""attributes" : { "formElement" : { "data-idbf" : "idbf_e_jzv828" } } , "fieldOp…" at bounding box center [326, 224] width 537 height 345
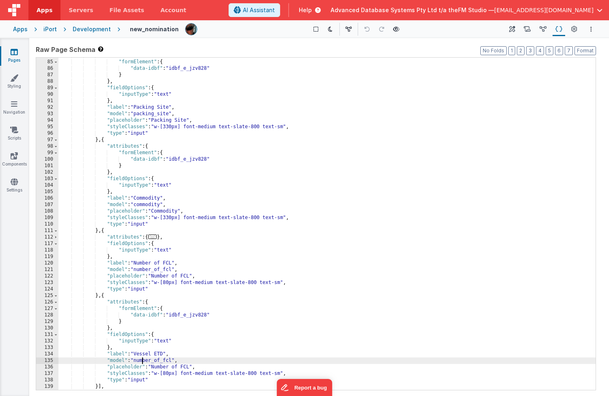
click at [142, 360] on div ""attributes" : { "formElement" : { "data-idbf" : "idbf_e_jzv828" } } , "fieldOp…" at bounding box center [326, 224] width 537 height 345
click at [162, 367] on div ""attributes" : { "formElement" : { "data-idbf" : "idbf_e_jzv828" } } , "fieldOp…" at bounding box center [326, 224] width 537 height 345
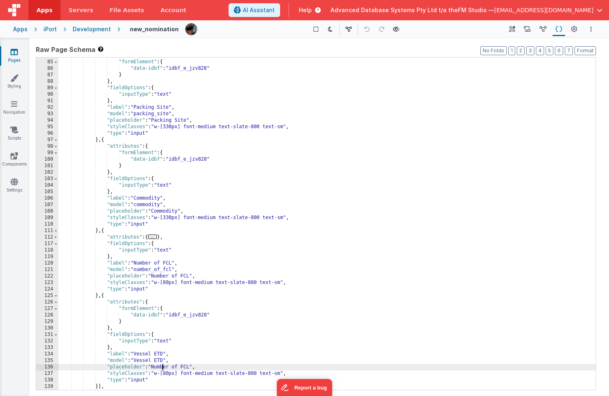
click at [162, 367] on div ""attributes" : { "formElement" : { "data-idbf" : "idbf_e_jzv828" } } , "fieldOp…" at bounding box center [326, 224] width 537 height 345
click at [160, 367] on div ""attributes" : { "formElement" : { "data-idbf" : "idbf_e_jzv828" } } , "fieldOp…" at bounding box center [326, 224] width 537 height 345
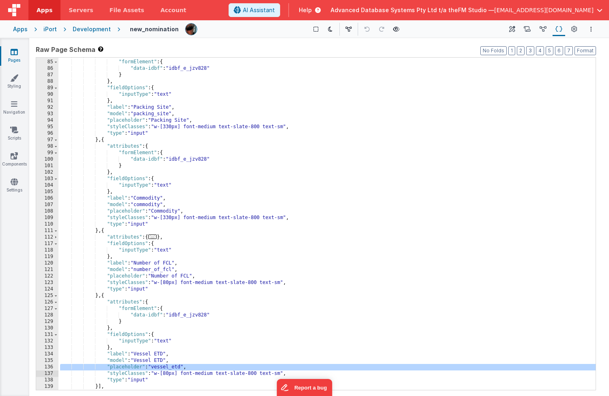
click at [160, 367] on div ""attributes" : { "formElement" : { "data-idbf" : "idbf_e_jzv828" } } , "fieldOp…" at bounding box center [326, 224] width 537 height 345
click at [136, 361] on div ""attributes" : { "formElement" : { "data-idbf" : "idbf_e_jzv828" } } , "fieldOp…" at bounding box center [326, 224] width 537 height 345
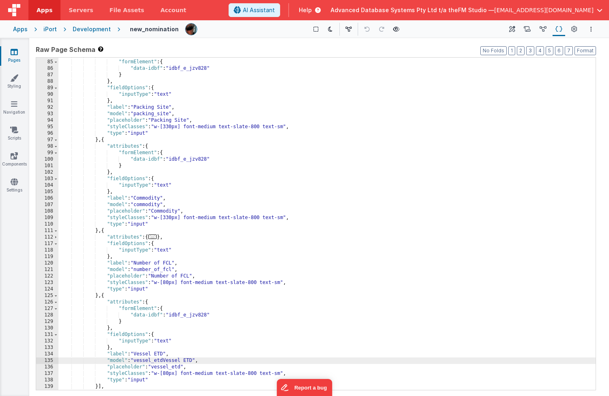
click at [195, 360] on div ""attributes" : { "formElement" : { "data-idbf" : "idbf_e_jzv828" } } , "fieldOp…" at bounding box center [326, 224] width 537 height 345
click at [163, 367] on div ""attributes" : { "formElement" : { "data-idbf" : "idbf_e_jzv828" } } , "fieldOp…" at bounding box center [326, 224] width 537 height 345
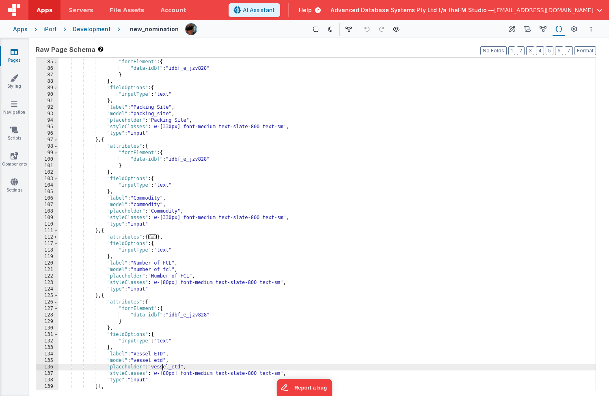
click at [163, 367] on div ""attributes" : { "formElement" : { "data-idbf" : "idbf_e_jzv828" } } , "fieldOp…" at bounding box center [326, 224] width 537 height 345
click at [167, 374] on div ""attributes" : { "formElement" : { "data-idbf" : "idbf_e_jzv828" } } , "fieldOp…" at bounding box center [326, 224] width 537 height 345
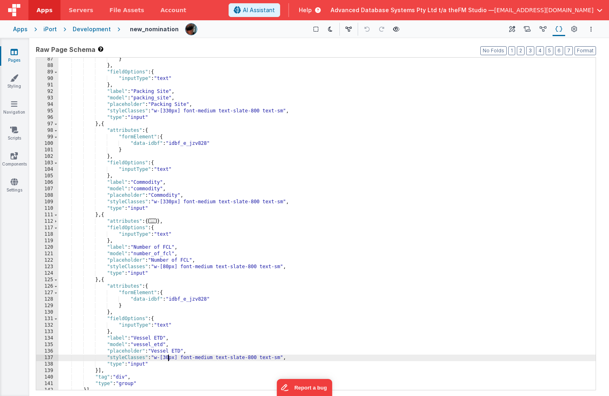
scroll to position [421, 0]
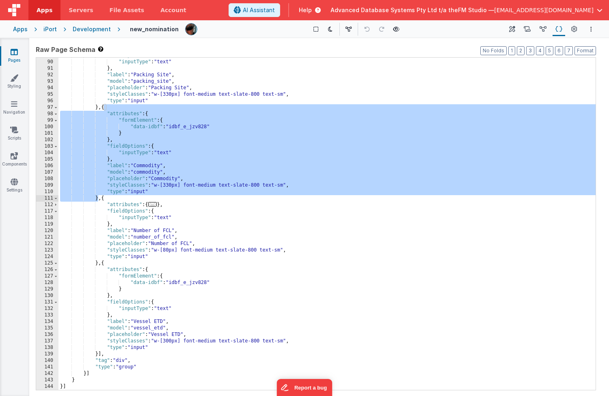
drag, startPoint x: 104, startPoint y: 107, endPoint x: 99, endPoint y: 198, distance: 90.6
click at [99, 198] on div ""fieldOptions" : { "inputType" : "text" } , "label" : "Packing Site" , "model" …" at bounding box center [326, 224] width 537 height 345
click at [99, 355] on div ""fieldOptions" : { "inputType" : "text" } , "label" : "Packing Site" , "model" …" at bounding box center [326, 224] width 537 height 345
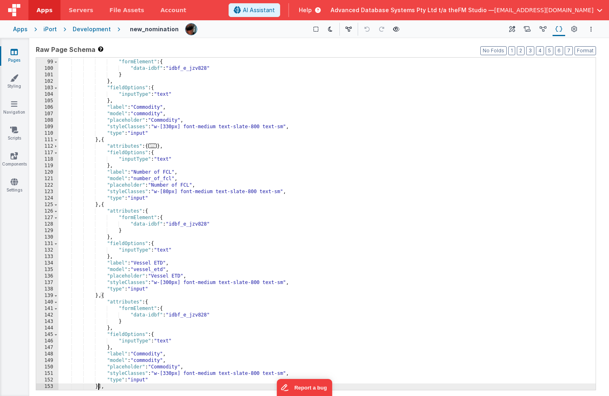
scroll to position [512, 0]
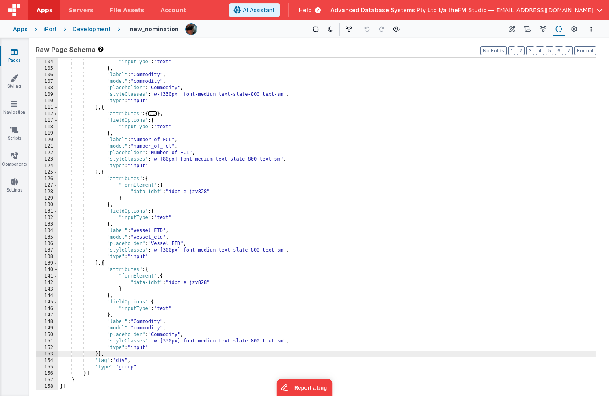
click at [146, 319] on div ""fieldOptions" : { "inputType" : "text" } , "label" : "Commodity" , "model" : "…" at bounding box center [326, 224] width 537 height 345
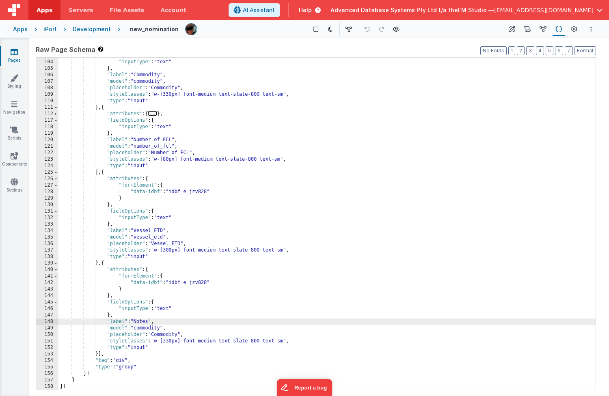
click at [145, 330] on div ""fieldOptions" : { "inputType" : "text" } , "label" : "Commodity" , "model" : "…" at bounding box center [326, 224] width 537 height 345
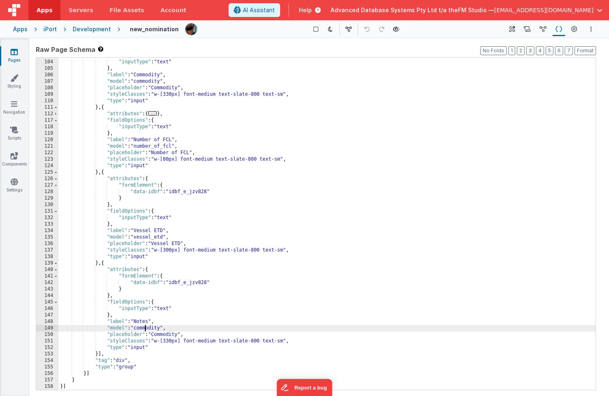
click at [142, 328] on div ""fieldOptions" : { "inputType" : "text" } , "label" : "Commodity" , "model" : "…" at bounding box center [326, 224] width 537 height 345
click at [152, 327] on div ""fieldOptions" : { "inputType" : "text" } , "label" : "Commodity" , "model" : "…" at bounding box center [326, 224] width 537 height 345
click at [160, 336] on div ""fieldOptions" : { "inputType" : "text" } , "label" : "Commodity" , "model" : "…" at bounding box center [326, 224] width 537 height 345
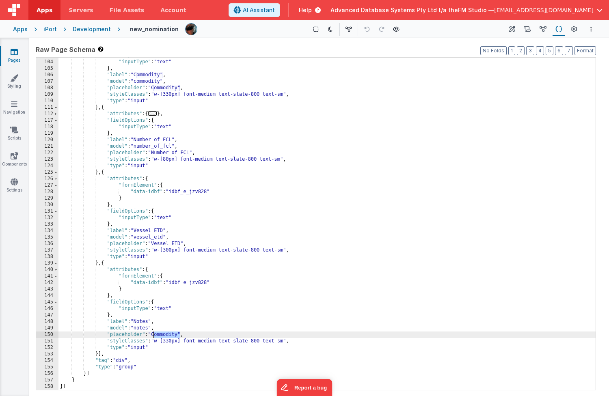
click at [160, 336] on div ""fieldOptions" : { "inputType" : "text" } , "label" : "Commodity" , "model" : "…" at bounding box center [326, 224] width 537 height 345
click at [150, 313] on div ""fieldOptions" : { "inputType" : "text" } , "label" : "Commodity" , "model" : "…" at bounding box center [326, 224] width 537 height 345
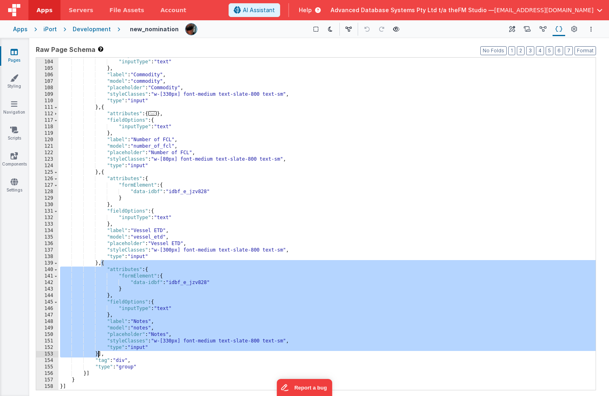
drag, startPoint x: 101, startPoint y: 265, endPoint x: 98, endPoint y: 354, distance: 88.5
click at [98, 354] on div ""fieldOptions" : { "inputType" : "text" } , "label" : "Commodity" , "model" : "…" at bounding box center [326, 224] width 537 height 345
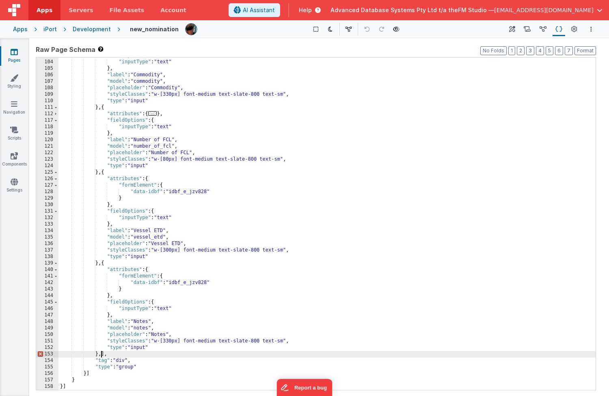
paste textarea
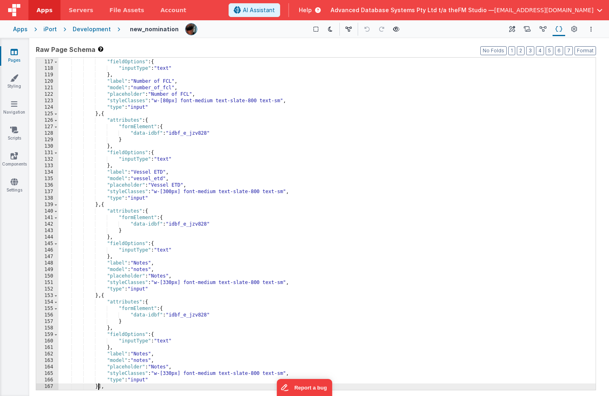
scroll to position [570, 0]
click at [140, 354] on div ""attributes" : { ... } , "fieldOptions" : { "inputType" : "text" } , "label" : …" at bounding box center [326, 224] width 537 height 345
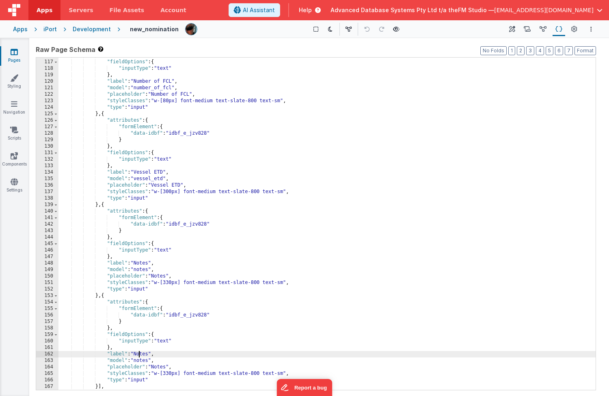
click at [140, 354] on div ""attributes" : { ... } , "fieldOptions" : { "inputType" : "text" } , "label" : …" at bounding box center [326, 224] width 537 height 345
click at [142, 360] on div ""attributes" : { ... } , "fieldOptions" : { "inputType" : "text" } , "label" : …" at bounding box center [326, 224] width 537 height 345
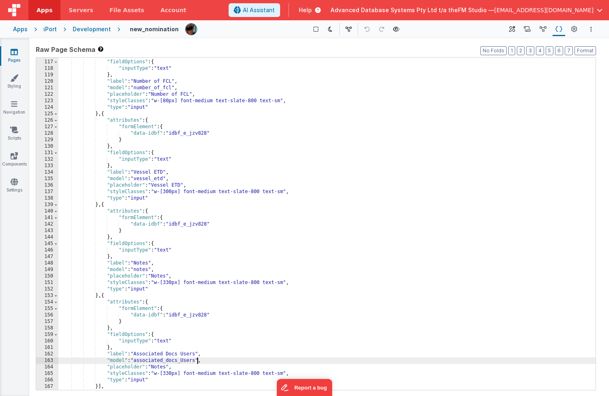
click at [188, 360] on div ""attributes" : { ... } , "fieldOptions" : { "inputType" : "text" } , "label" : …" at bounding box center [326, 224] width 537 height 345
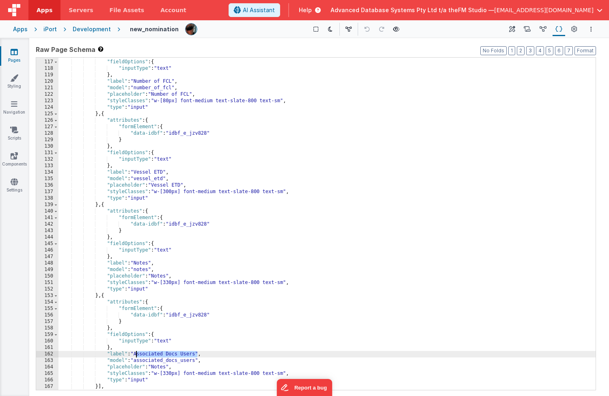
drag, startPoint x: 197, startPoint y: 355, endPoint x: 137, endPoint y: 355, distance: 60.1
click at [137, 355] on div ""attributes" : { ... } , "fieldOptions" : { "inputType" : "text" } , "label" : …" at bounding box center [326, 224] width 537 height 345
click at [160, 367] on div ""attributes" : { ... } , "fieldOptions" : { "inputType" : "text" } , "label" : …" at bounding box center [326, 224] width 537 height 345
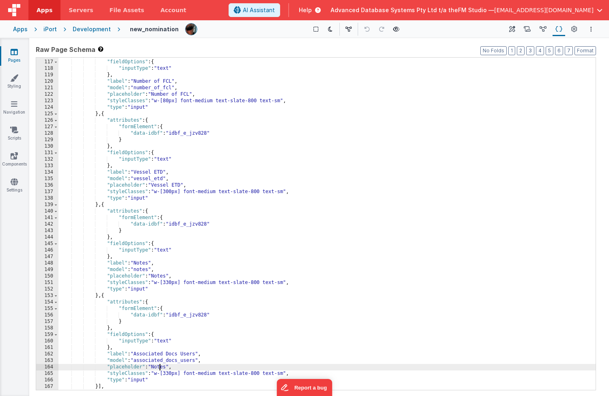
click at [160, 367] on div ""attributes" : { ... } , "fieldOptions" : { "inputType" : "text" } , "label" : …" at bounding box center [326, 224] width 537 height 345
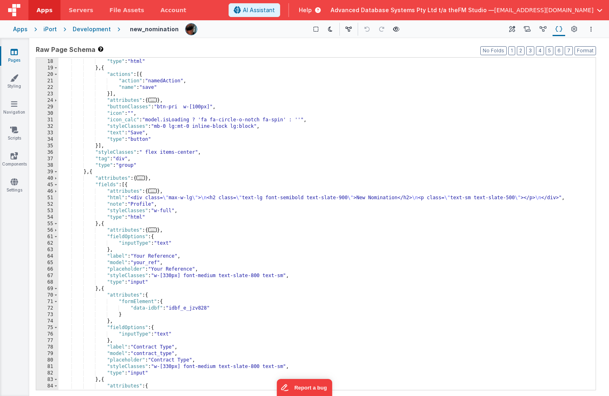
scroll to position [0, 0]
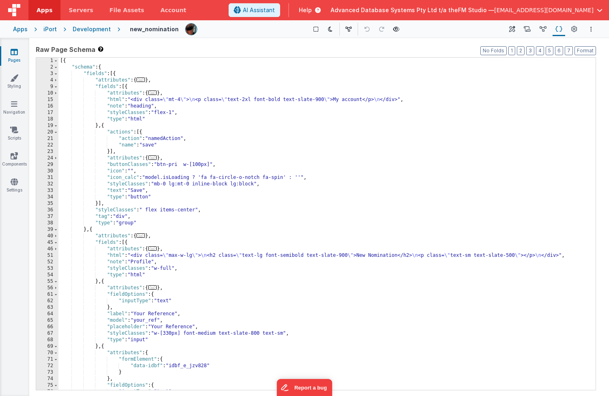
click at [137, 189] on div "[{ "schema" : { "fields" : [{ "attributes" : { ... } , "fields" : [{ "attribute…" at bounding box center [326, 230] width 537 height 345
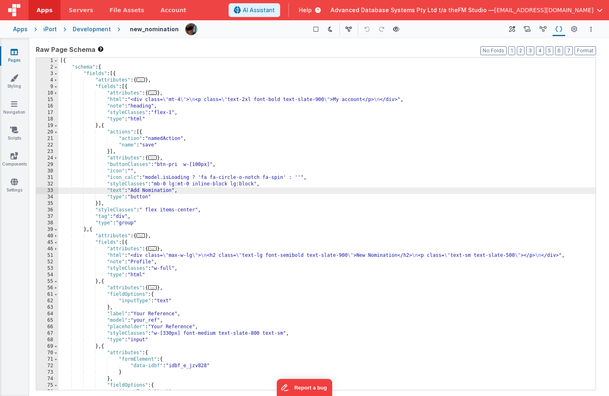
click at [13, 54] on icon at bounding box center [14, 52] width 7 height 8
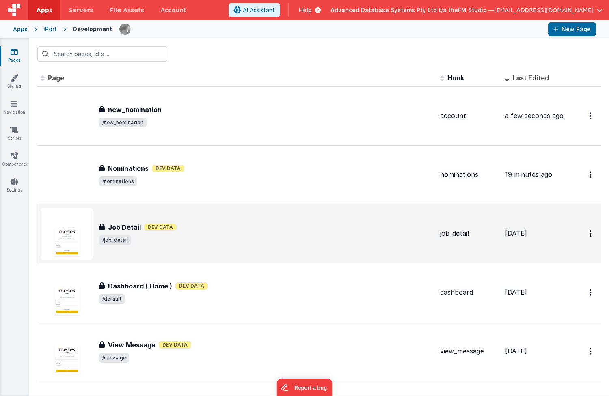
click at [134, 237] on span "/job_detail" at bounding box center [266, 240] width 334 height 10
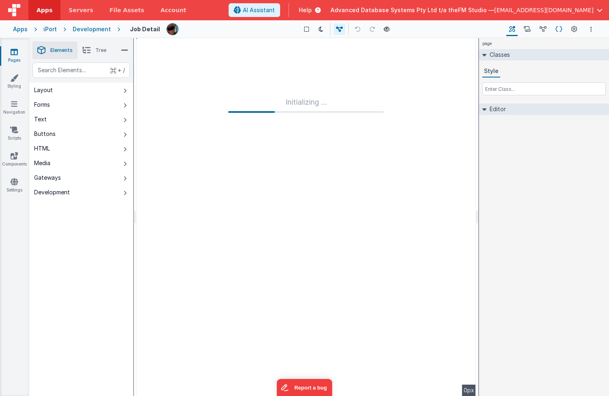
click at [517, 29] on button "Schema" at bounding box center [558, 29] width 13 height 14
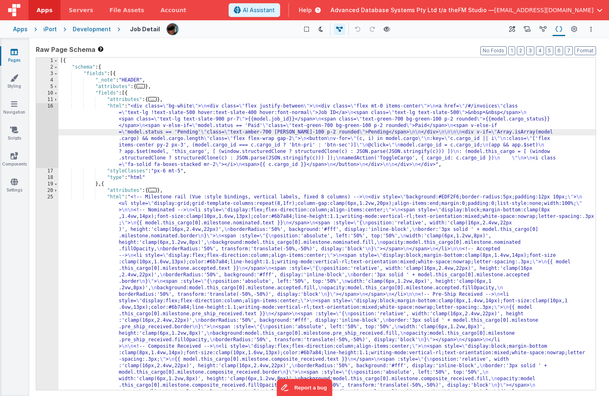
click at [42, 129] on div "16" at bounding box center [47, 135] width 22 height 65
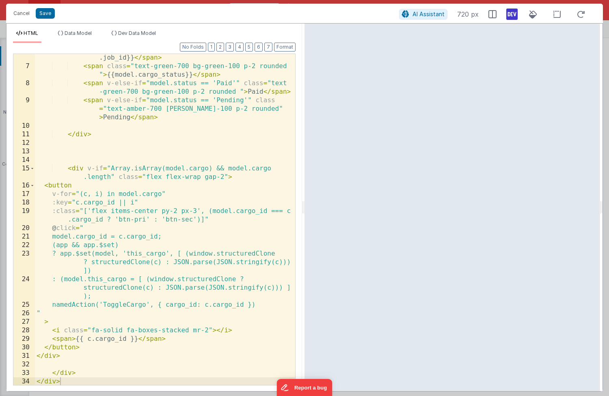
scroll to position [77, 0]
click at [151, 134] on div "< span class = "text-lg text-slate-900 pr-7" > {{model .job_id}} </ span > < sp…" at bounding box center [165, 223] width 260 height 357
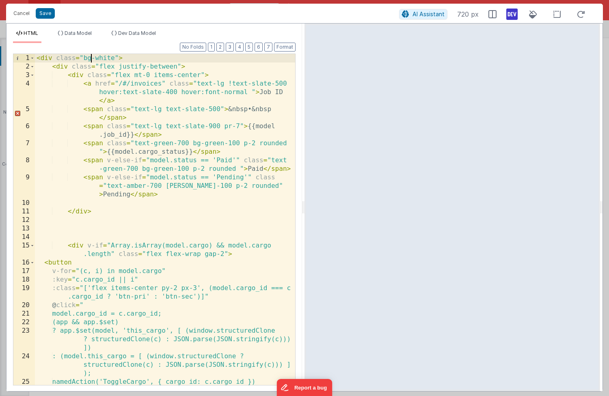
scroll to position [0, 0]
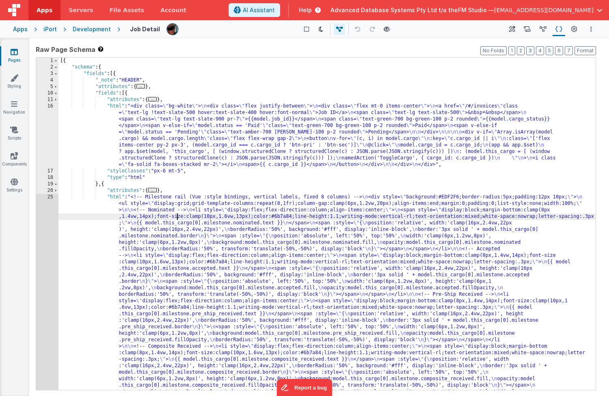
click at [79, 30] on div "Development" at bounding box center [92, 29] width 38 height 8
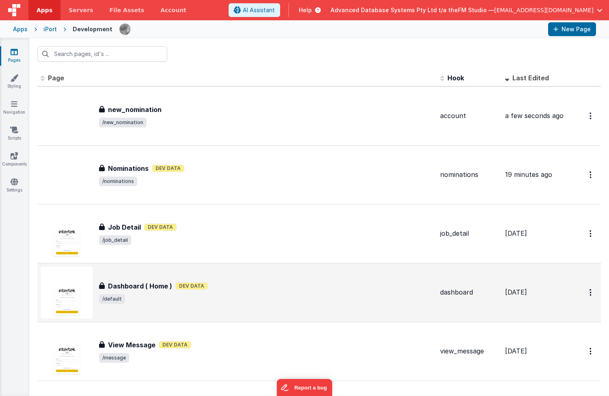
click at [134, 289] on h3 "Dashboard ( Home )" at bounding box center [140, 286] width 64 height 10
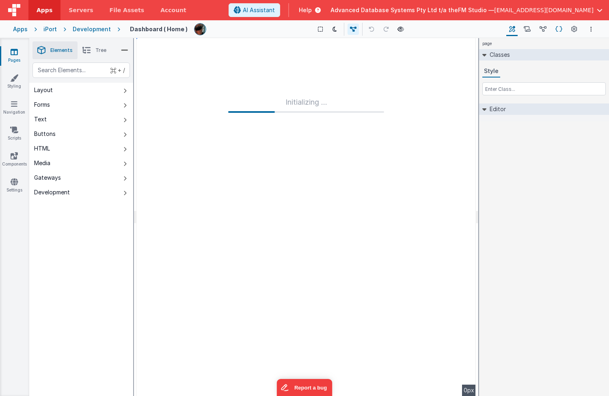
click at [517, 28] on icon at bounding box center [558, 29] width 7 height 9
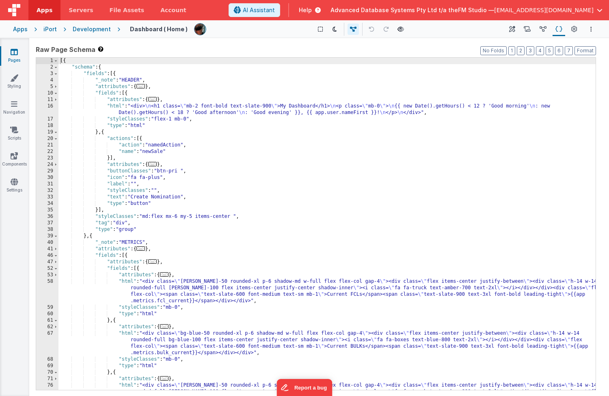
click at [154, 150] on div "[{ "schema" : { "fields" : [{ "_note" : "HEADER" , "attributes" : { ... } , "fi…" at bounding box center [326, 240] width 537 height 365
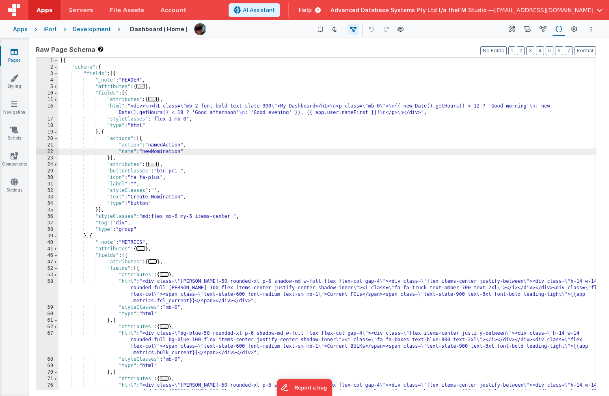
click at [186, 149] on div "[{ "schema" : { "fields" : [{ "_note" : "HEADER" , "attributes" : { ... } , "fi…" at bounding box center [326, 240] width 537 height 365
click at [170, 152] on div "[{ "schema" : { "fields" : [{ "_note" : "HEADER" , "attributes" : { ... } , "fi…" at bounding box center [326, 240] width 537 height 365
click at [517, 30] on icon at bounding box center [527, 29] width 7 height 9
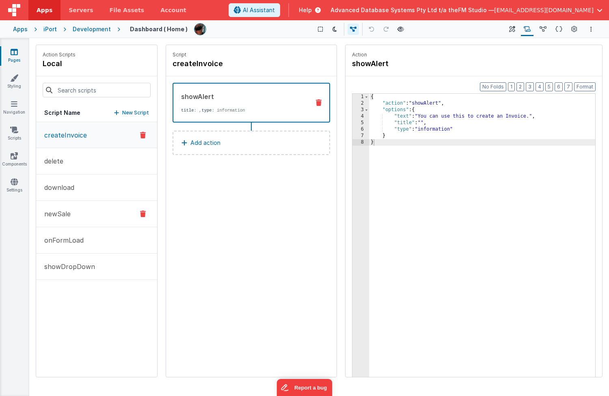
click at [78, 212] on button "newSale" at bounding box center [96, 214] width 121 height 26
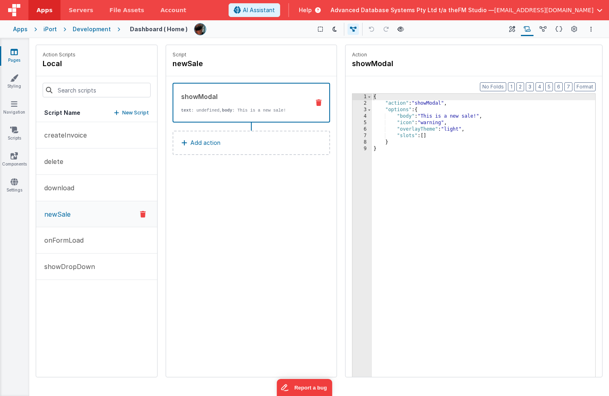
click at [216, 142] on p "Add action" at bounding box center [205, 143] width 30 height 10
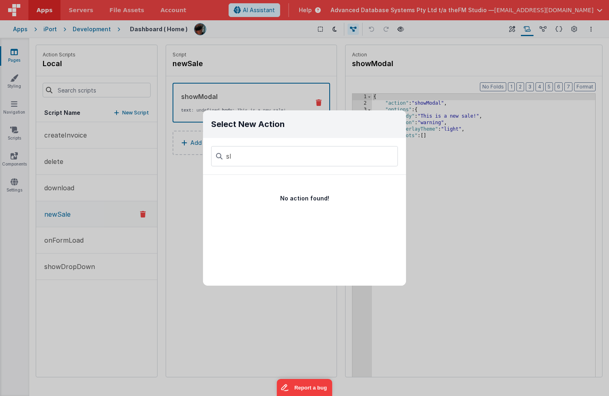
type input "s"
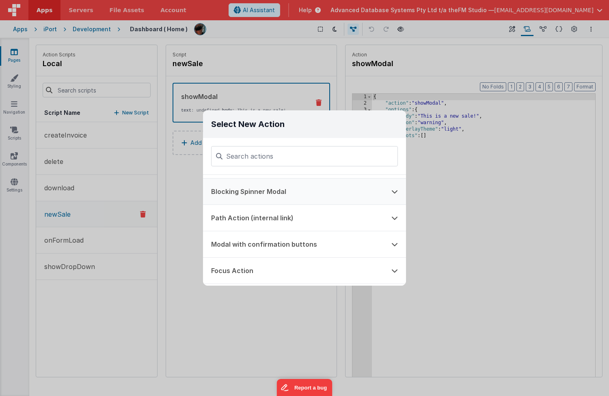
scroll to position [239, 0]
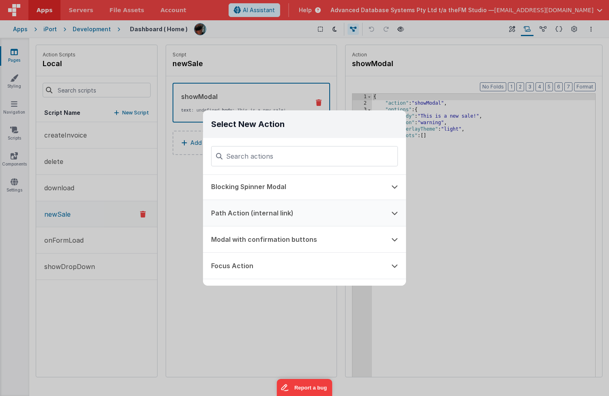
click at [272, 214] on button "Path Action (internal link)" at bounding box center [293, 213] width 180 height 26
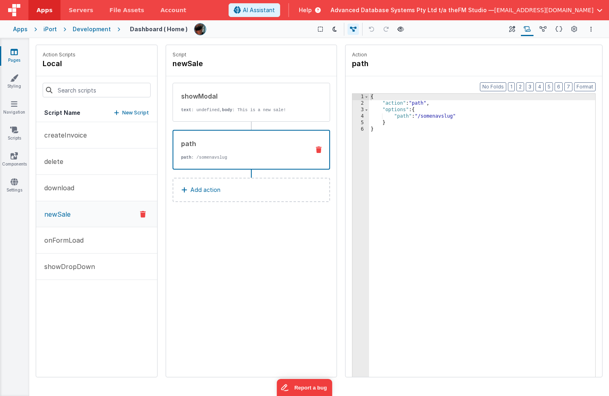
click at [437, 116] on div "{ "action" : "path" , "options" : { "path" : "/somenavslug" } }" at bounding box center [482, 254] width 226 height 321
click at [319, 100] on icon at bounding box center [319, 102] width 6 height 6
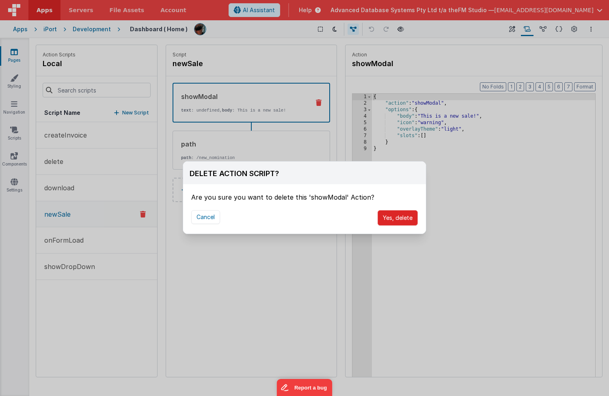
click at [397, 216] on button "Yes, delete" at bounding box center [397, 217] width 40 height 15
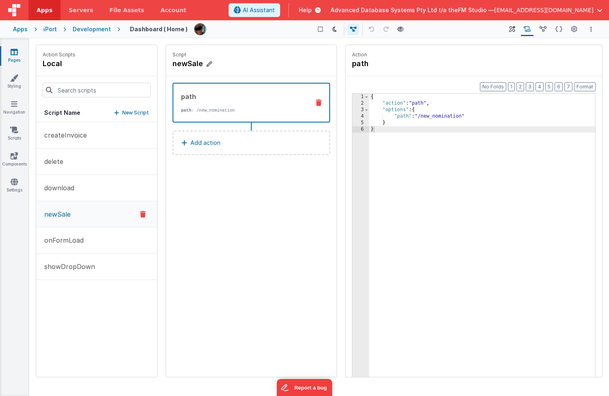
click at [186, 63] on h4 "newSale" at bounding box center [234, 63] width 122 height 11
click at [190, 64] on input "newSale" at bounding box center [213, 63] width 81 height 11
type input "newNomination"
click at [259, 63] on icon at bounding box center [262, 64] width 6 height 10
click at [13, 102] on icon at bounding box center [14, 104] width 6 height 8
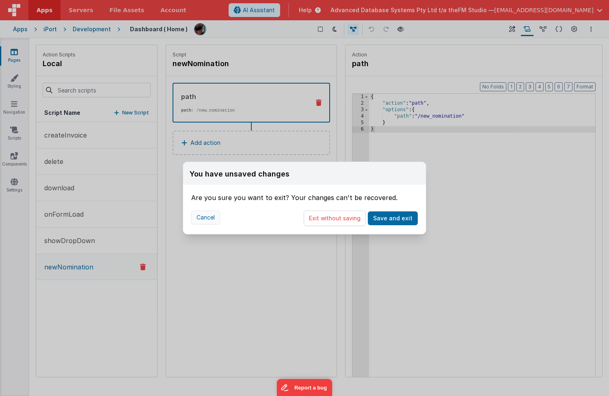
click at [199, 216] on button "Cancel" at bounding box center [205, 218] width 29 height 14
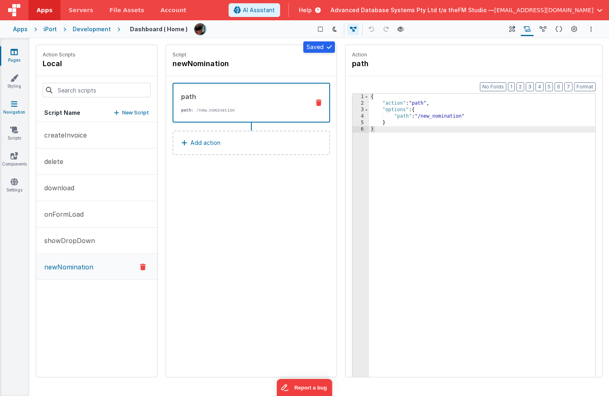
click at [16, 108] on icon at bounding box center [14, 104] width 6 height 8
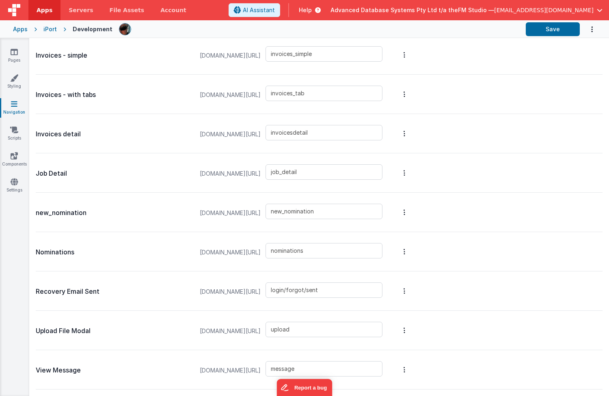
scroll to position [584, 0]
click at [342, 212] on input "new_nomination" at bounding box center [323, 211] width 117 height 15
click at [169, 236] on div "Nominations" at bounding box center [114, 251] width 156 height 32
click at [334, 213] on input "new_nomination" at bounding box center [323, 211] width 117 height 15
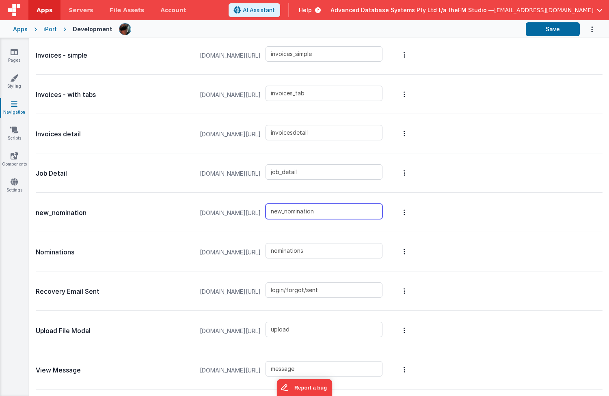
click at [334, 213] on input "new_nomination" at bounding box center [323, 211] width 117 height 15
click at [162, 208] on p "new_nomination" at bounding box center [114, 212] width 156 height 11
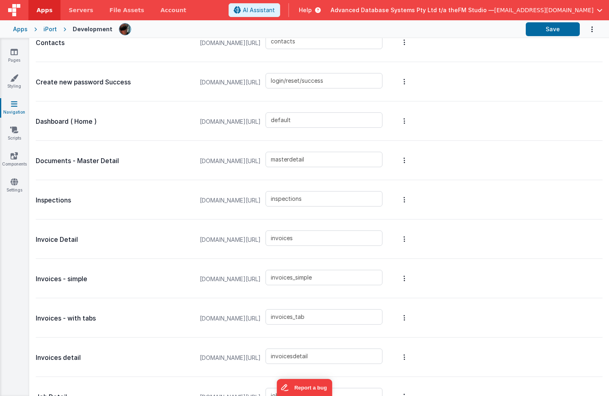
scroll to position [35, 0]
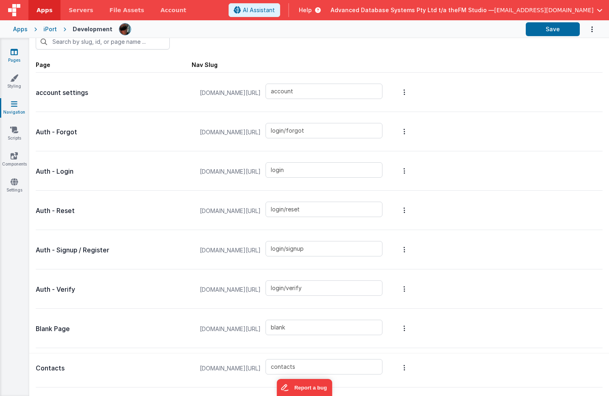
click at [14, 54] on icon at bounding box center [14, 52] width 7 height 8
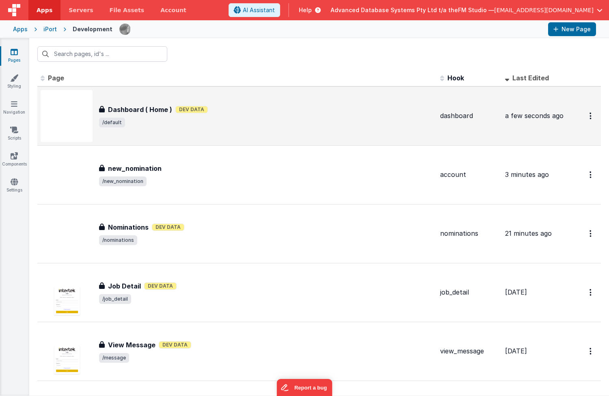
click at [157, 121] on span "/default" at bounding box center [266, 123] width 334 height 10
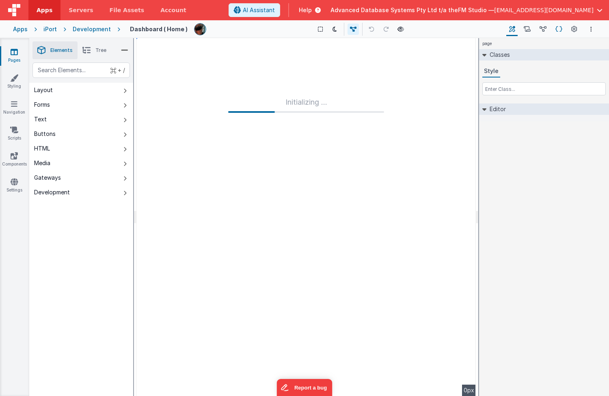
click at [517, 29] on icon at bounding box center [558, 29] width 7 height 9
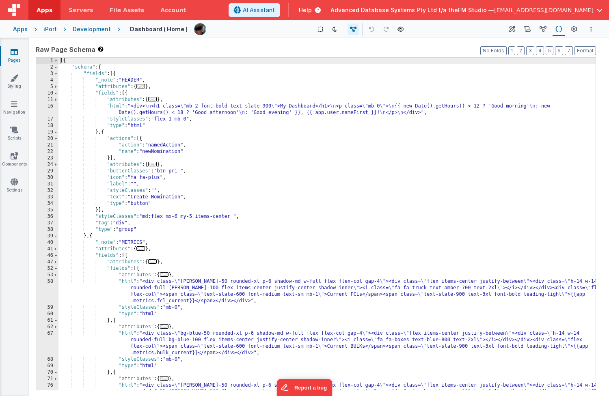
click at [157, 151] on div "[{ "schema" : { "fields" : [{ "_note" : "HEADER" , "attributes" : { ... } , "fi…" at bounding box center [326, 240] width 537 height 365
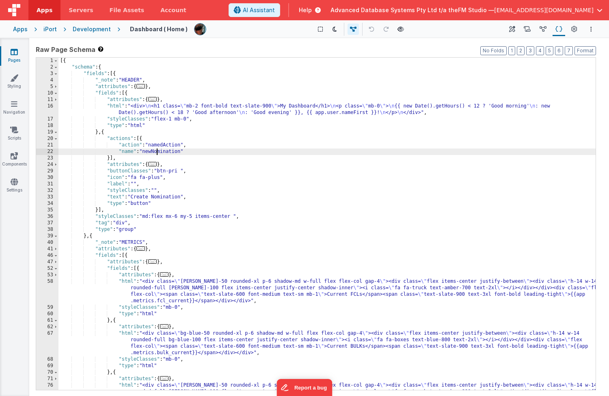
click at [157, 151] on div "[{ "schema" : { "fields" : [{ "_note" : "HEADER" , "attributes" : { ... } , "fi…" at bounding box center [326, 240] width 537 height 365
click at [517, 27] on icon at bounding box center [527, 29] width 7 height 9
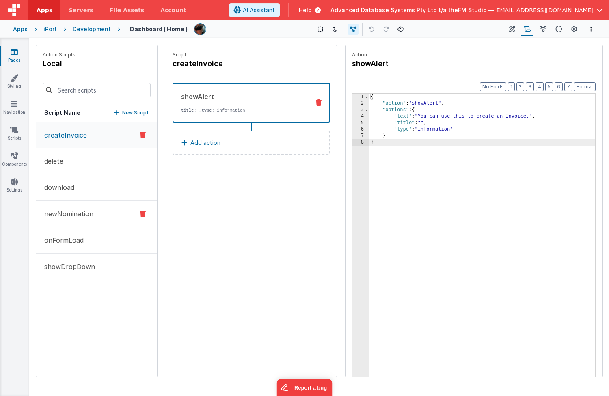
click at [93, 218] on button "newNomination" at bounding box center [96, 214] width 121 height 26
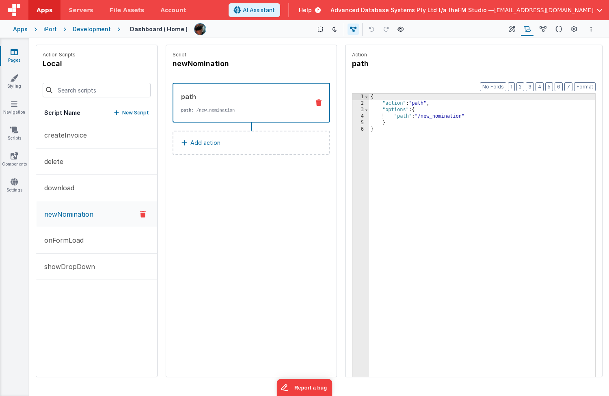
click at [440, 116] on div "{ "action" : "path" , "options" : { "path" : "/new_nomination" } }" at bounding box center [482, 254] width 226 height 321
click at [15, 51] on icon at bounding box center [14, 52] width 7 height 8
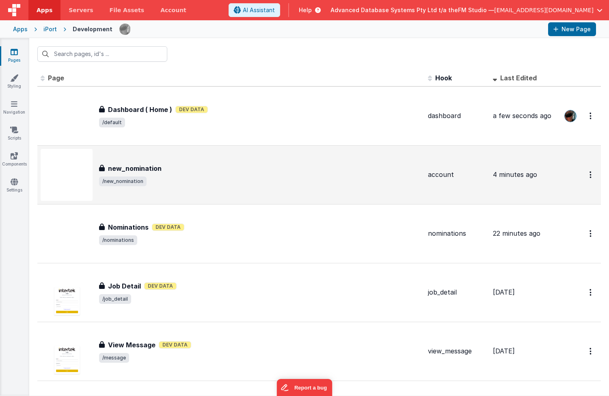
click at [166, 167] on div "new_nomination" at bounding box center [260, 169] width 322 height 10
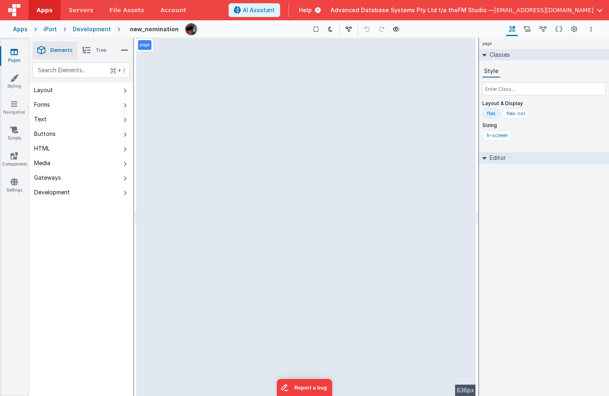
click at [517, 28] on icon at bounding box center [558, 29] width 7 height 9
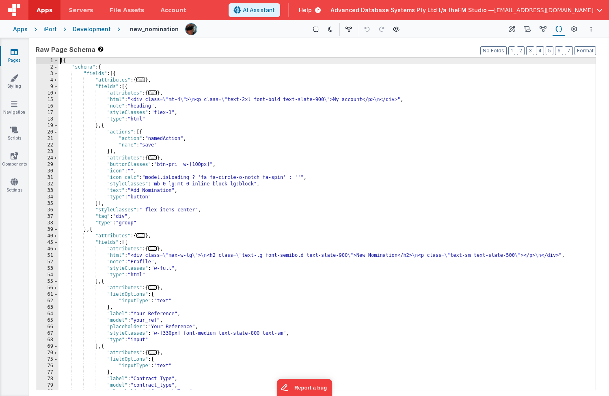
click at [345, 100] on div "[{ "schema" : { "fields" : [{ "attributes" : { ... } , "fields" : [{ "attribute…" at bounding box center [326, 230] width 537 height 345
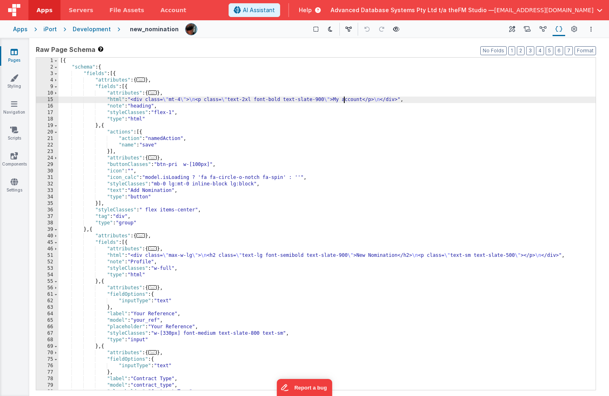
click at [345, 100] on div "[{ "schema" : { "fields" : [{ "attributes" : { ... } , "fields" : [{ "attribute…" at bounding box center [326, 230] width 537 height 345
click at [350, 98] on div "[{ "schema" : { "fields" : [{ "attributes" : { ... } , "fields" : [{ "attribute…" at bounding box center [326, 230] width 537 height 345
click at [299, 255] on div "[{ "schema" : { "fields" : [{ "attributes" : { ... } , "fields" : [{ "attribute…" at bounding box center [326, 230] width 537 height 345
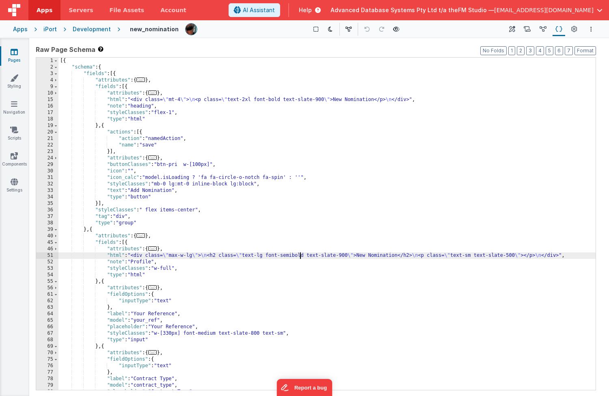
click at [299, 255] on div "[{ "schema" : { "fields" : [{ "attributes" : { ... } , "fields" : [{ "attribute…" at bounding box center [326, 230] width 537 height 345
click at [127, 243] on div "[{ "schema" : { "fields" : [{ "attributes" : { ... } , "fields" : [{ "attribute…" at bounding box center [326, 230] width 537 height 345
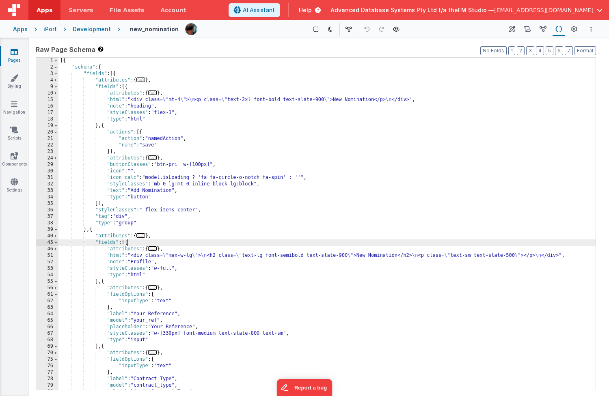
click at [127, 243] on div "[{ "schema" : { "fields" : [{ "attributes" : { ... } , "fields" : [{ "attribute…" at bounding box center [326, 230] width 537 height 345
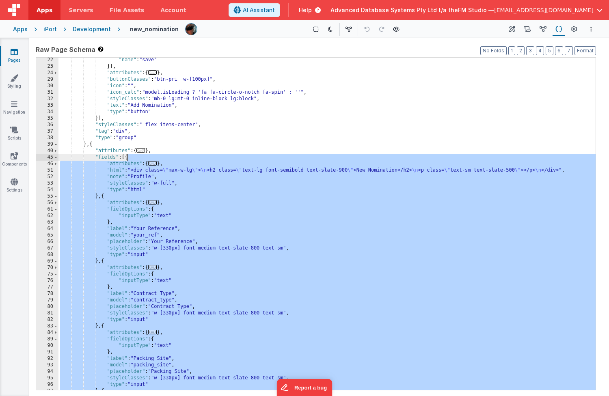
scroll to position [85, 0]
click at [97, 197] on div ""name" : "save" }] , "attributes" : { ... } , "buttonClasses" : "btn-pri w-[100…" at bounding box center [326, 229] width 537 height 345
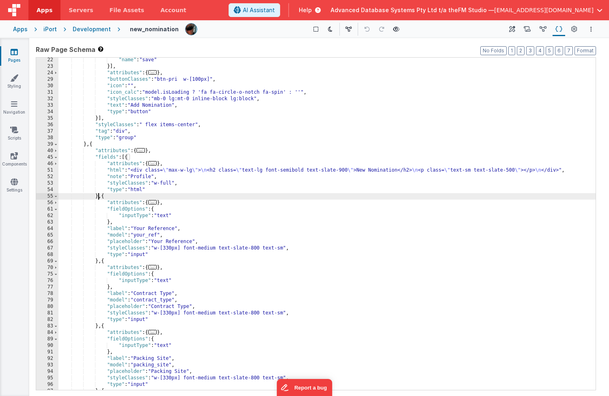
click at [97, 197] on div ""name" : "save" }] , "attributes" : { ... } , "buttonClasses" : "btn-pri w-[100…" at bounding box center [326, 229] width 537 height 345
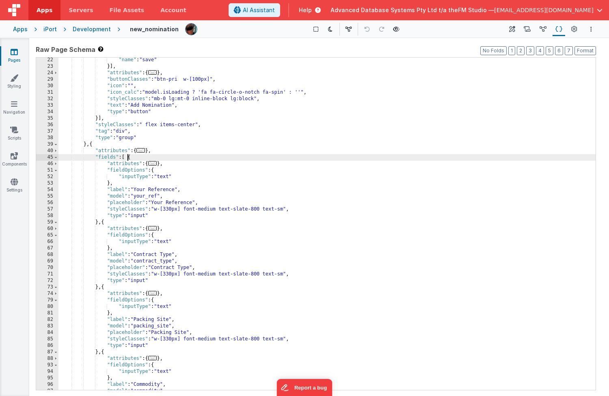
click at [155, 164] on span "..." at bounding box center [152, 163] width 9 height 4
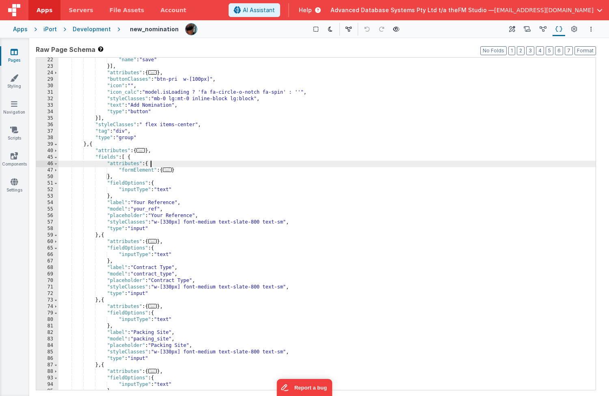
click at [169, 170] on span "..." at bounding box center [167, 170] width 9 height 4
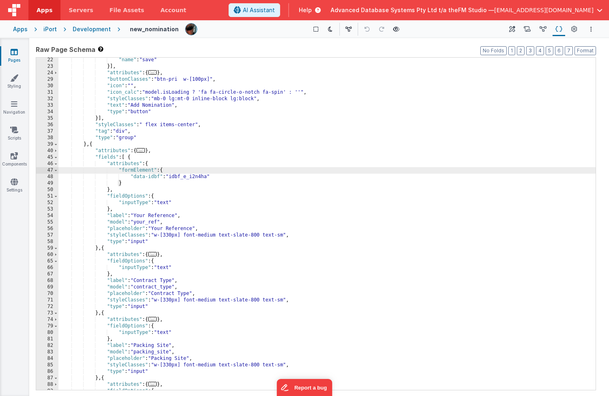
click at [142, 152] on span "..." at bounding box center [140, 150] width 9 height 4
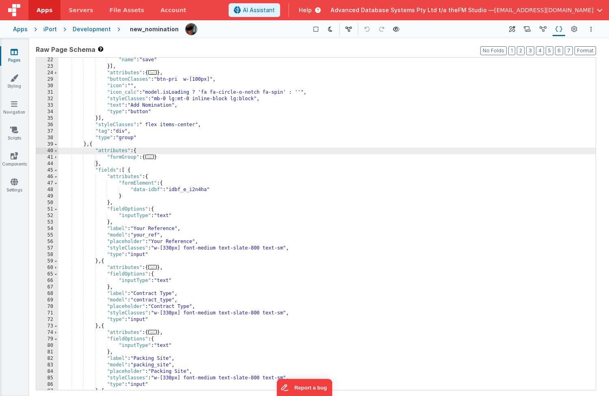
click at [154, 157] on span "..." at bounding box center [149, 157] width 9 height 4
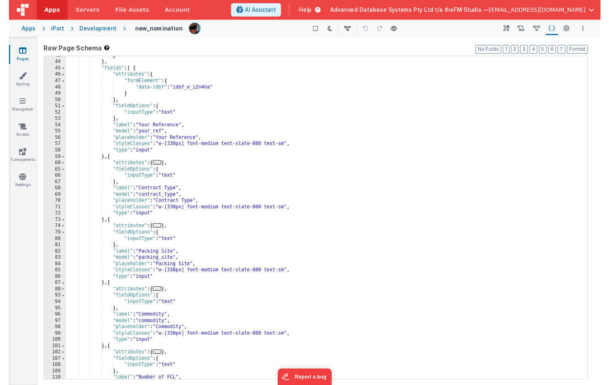
scroll to position [216, 0]
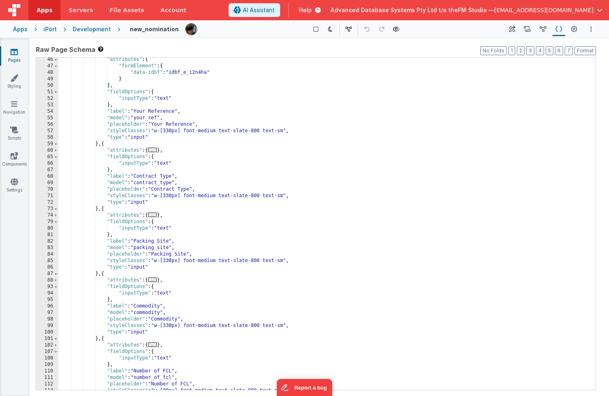
click at [312, 11] on span "Help" at bounding box center [305, 10] width 13 height 8
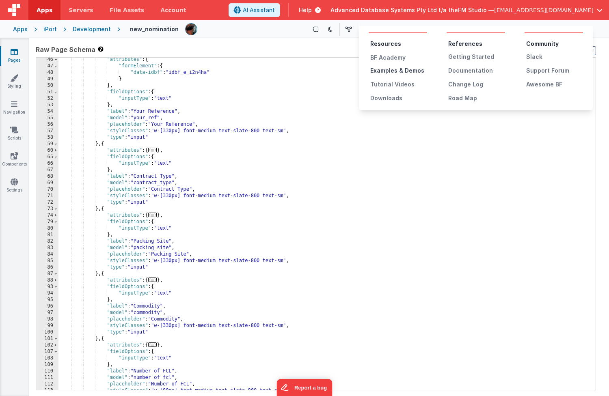
click at [393, 70] on div "Examples & Demos" at bounding box center [398, 71] width 57 height 8
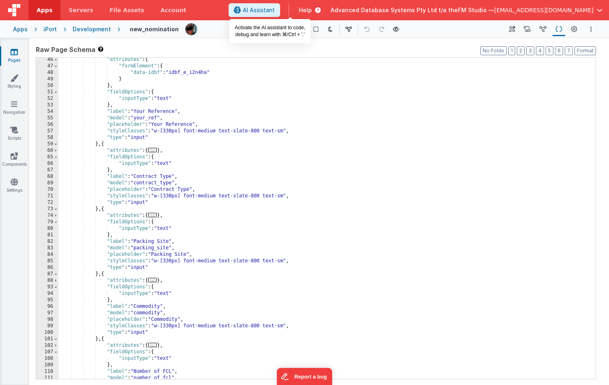
click at [275, 7] on span "AI Assistant" at bounding box center [259, 10] width 32 height 8
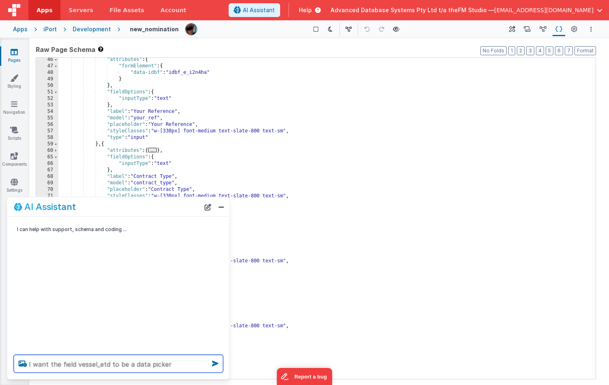
type textarea "I want the field vessel_etd to be a data picker"
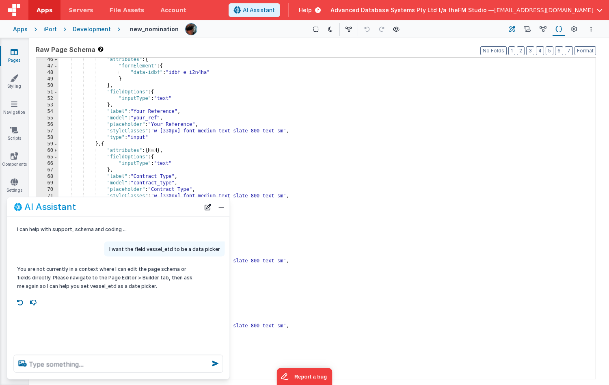
click at [510, 28] on icon at bounding box center [512, 29] width 6 height 9
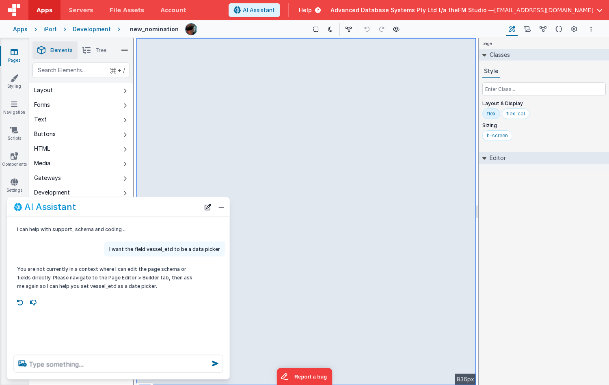
click at [118, 250] on p "I want the field vessel_etd to be a data picker" at bounding box center [164, 249] width 111 height 9
drag, startPoint x: 112, startPoint y: 250, endPoint x: 220, endPoint y: 249, distance: 108.8
click at [220, 249] on div "I want the field vessel_etd to be a data picker" at bounding box center [164, 249] width 121 height 15
copy p "I want the field vessel_etd to be a data picker"
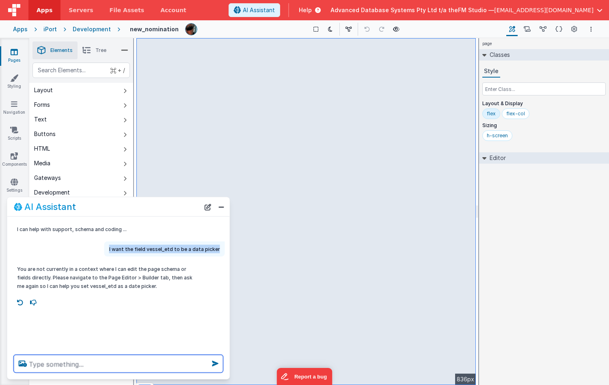
click at [82, 362] on textarea at bounding box center [118, 364] width 209 height 18
paste textarea "I want the field vessel_etd to be a data picker"
type textarea "I want the field vessel_etd to be a data picker"
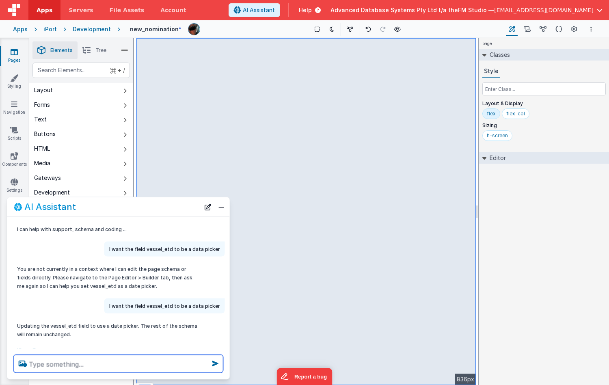
scroll to position [9, 0]
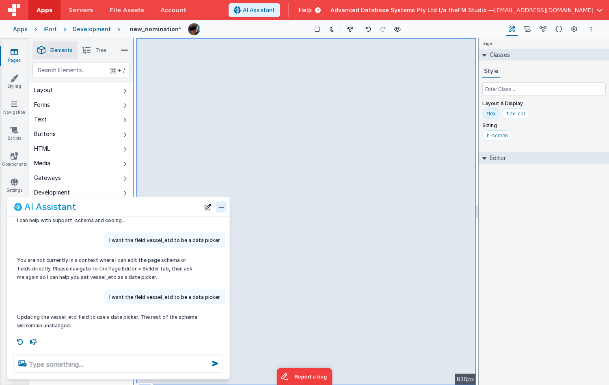
click at [220, 206] on button "Close" at bounding box center [221, 206] width 11 height 11
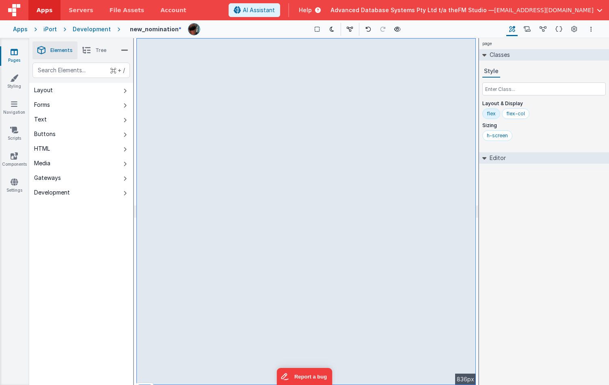
click at [275, 7] on span "AI Assistant" at bounding box center [259, 10] width 32 height 8
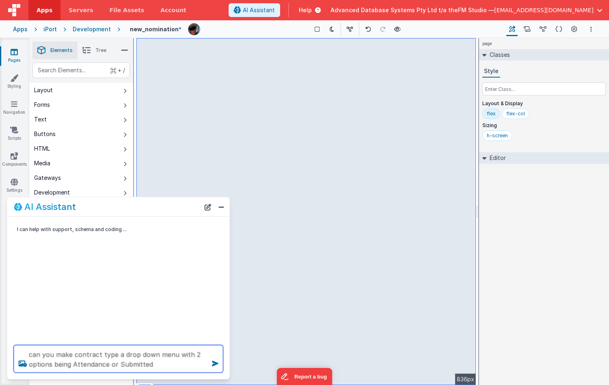
type textarea "can you make contract type a drop down menu with 2 options being Attendance or …"
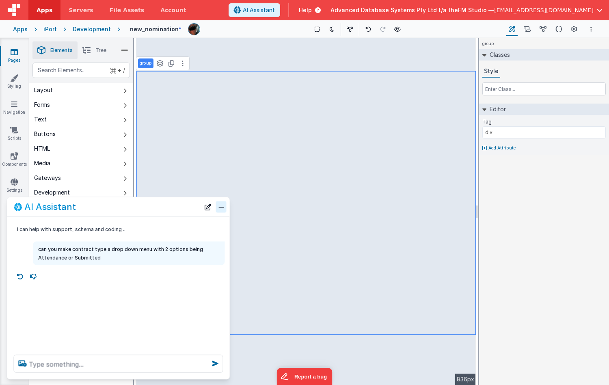
click at [220, 207] on button "Close" at bounding box center [221, 206] width 11 height 11
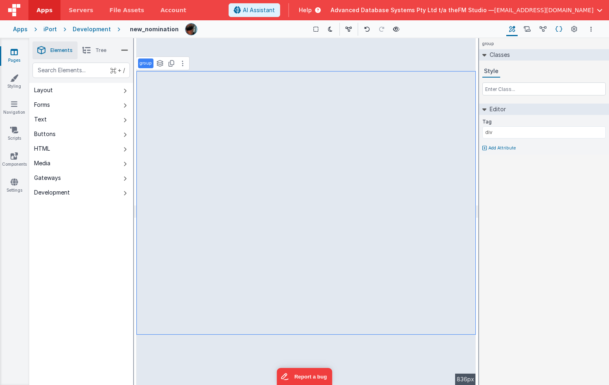
click at [517, 29] on icon at bounding box center [558, 29] width 7 height 9
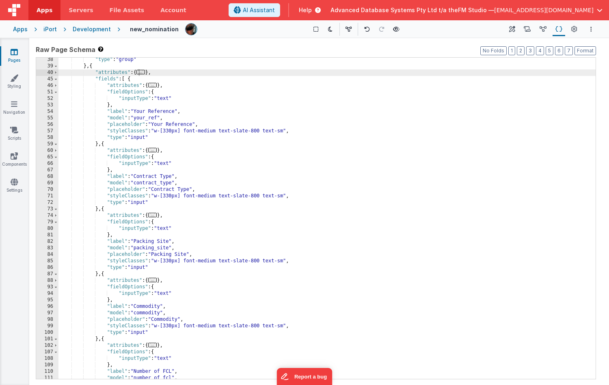
scroll to position [164, 0]
click at [218, 197] on div ""type" : "group" } , { "attributes" : { ... } , "fields" : [ { "attributes" : {…" at bounding box center [326, 223] width 537 height 334
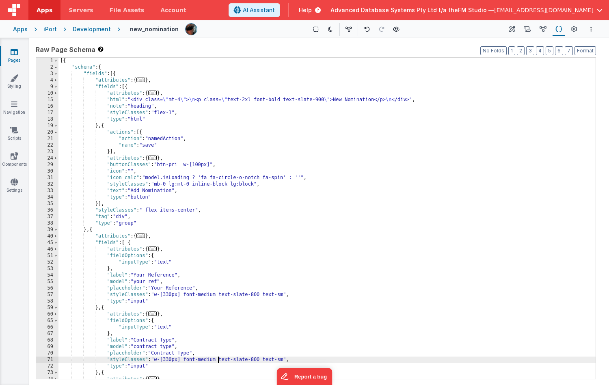
scroll to position [0, 0]
click at [214, 286] on div "[{ "schema" : { "fields" : [{ "attributes" : { ... } , "fields" : [{ "attribute…" at bounding box center [326, 225] width 537 height 334
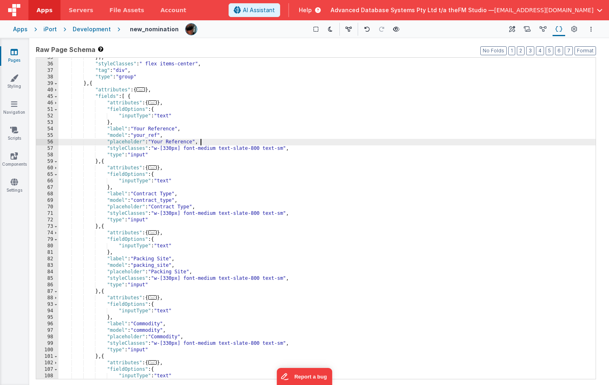
scroll to position [146, 0]
click at [156, 167] on span "..." at bounding box center [152, 167] width 9 height 4
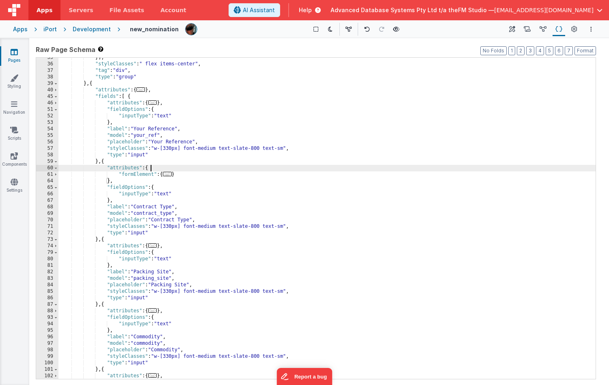
click at [169, 174] on span "..." at bounding box center [167, 174] width 9 height 4
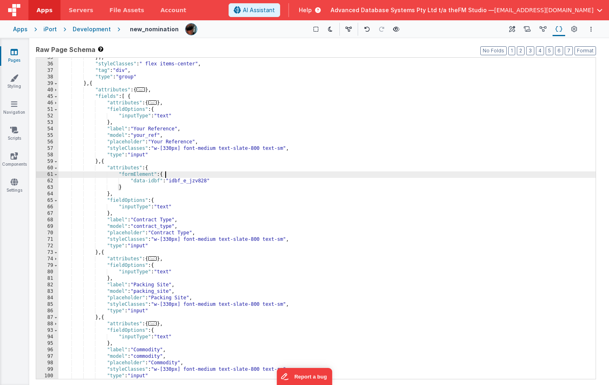
click at [97, 253] on div "}] , "styleClasses" : " flex items-center" , "tag" : "div" , "type" : "group" }…" at bounding box center [326, 221] width 537 height 334
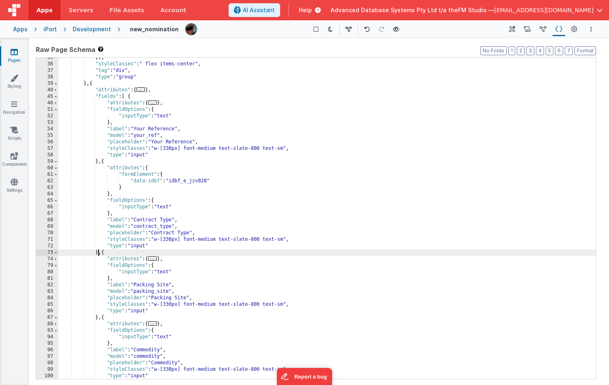
click at [97, 253] on div "}] , "styleClasses" : " flex items-center" , "tag" : "div" , "type" : "group" }…" at bounding box center [326, 221] width 537 height 334
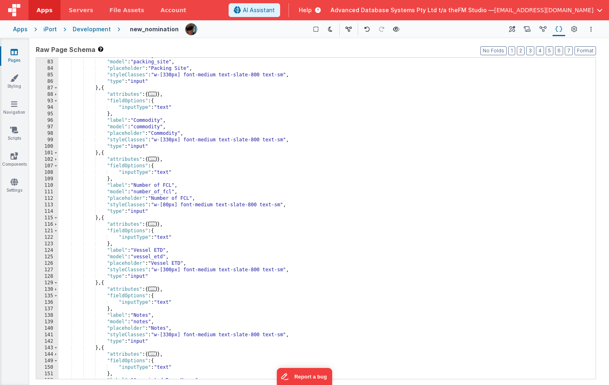
scroll to position [289, 0]
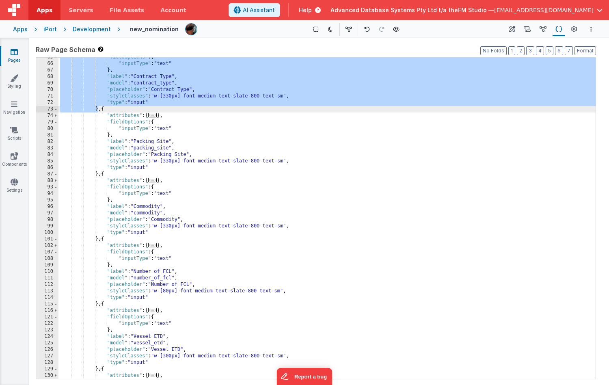
click at [246, 177] on div ""fieldOptions" : { "inputType" : "text" } , "label" : "Contract Type" , "model"…" at bounding box center [326, 221] width 537 height 334
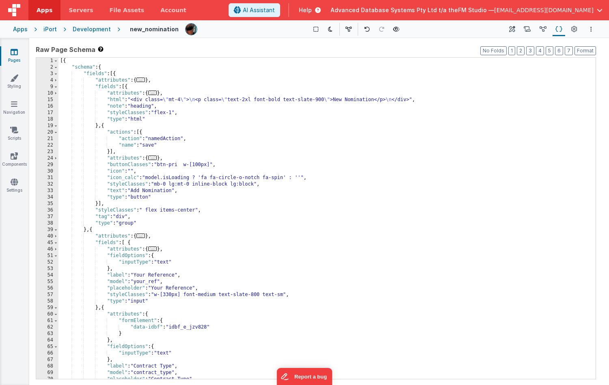
scroll to position [0, 0]
click at [517, 28] on icon at bounding box center [574, 29] width 6 height 9
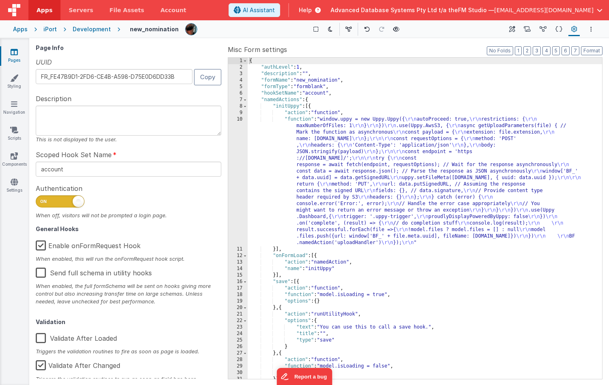
click at [312, 106] on div "{ "authLevel" : 1 , "description" : "" , "formName" : "new_nomination" , "formT…" at bounding box center [425, 225] width 354 height 334
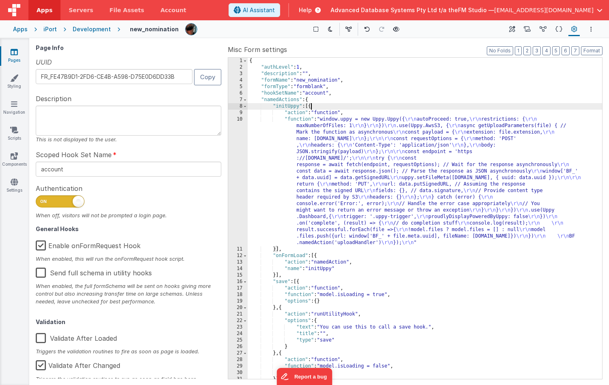
click at [312, 106] on div "{ "authLevel" : 1 , "description" : "" , "formName" : "new_nomination" , "formT…" at bounding box center [425, 225] width 354 height 334
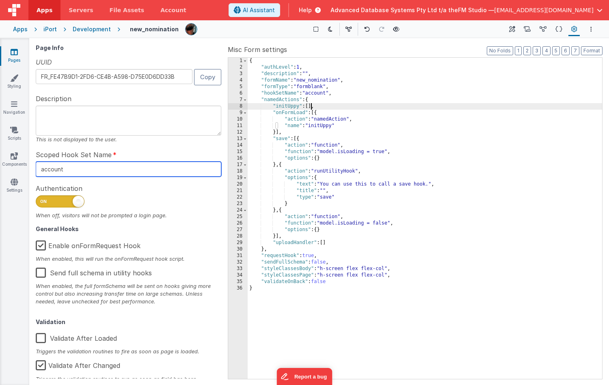
click at [108, 166] on input "account" at bounding box center [128, 169] width 185 height 15
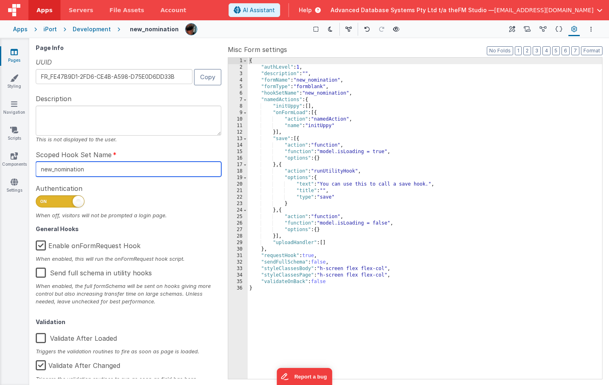
type input "new_nomination"
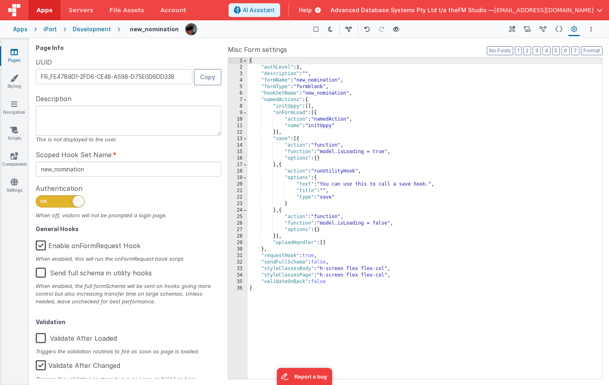
click at [41, 246] on label "Enable onFormRequest Hook" at bounding box center [88, 243] width 105 height 17
click at [0, 0] on input "Enable onFormRequest Hook" at bounding box center [0, 0] width 0 height 0
click at [517, 29] on icon at bounding box center [558, 29] width 7 height 9
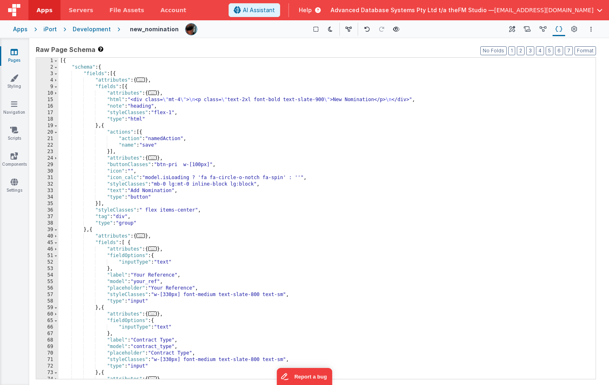
click at [182, 229] on div "[{ "schema" : { "fields" : [{ "attributes" : { ... } , "fields" : [{ "attribute…" at bounding box center [326, 225] width 537 height 334
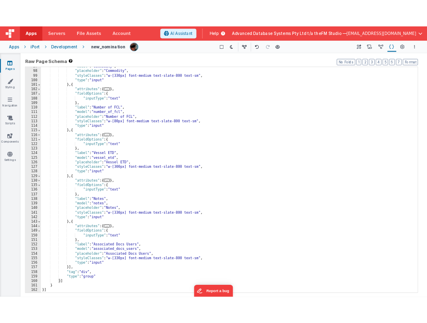
scroll to position [419, 0]
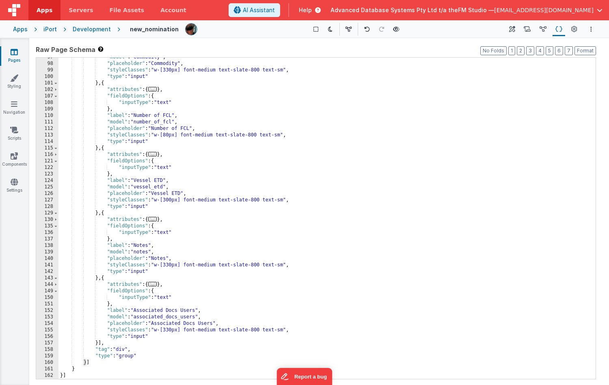
click at [13, 55] on icon at bounding box center [14, 52] width 7 height 8
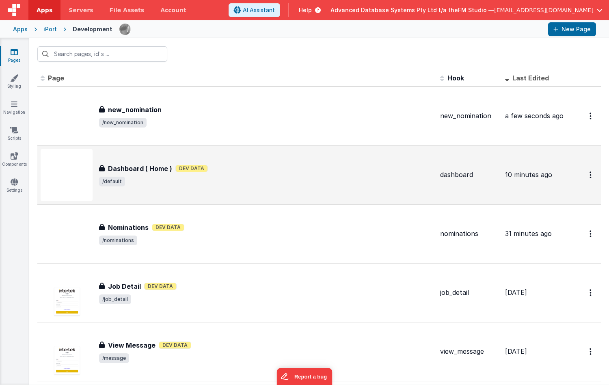
click at [147, 174] on div "Dashboard ( Home ) Dashboard ( Home ) Dev Data /default" at bounding box center [266, 175] width 334 height 23
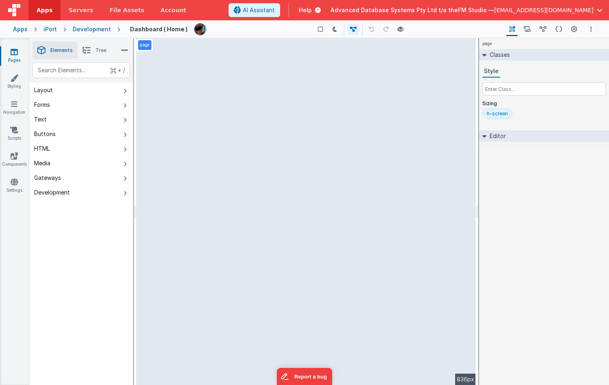
click at [11, 50] on icon at bounding box center [14, 52] width 7 height 8
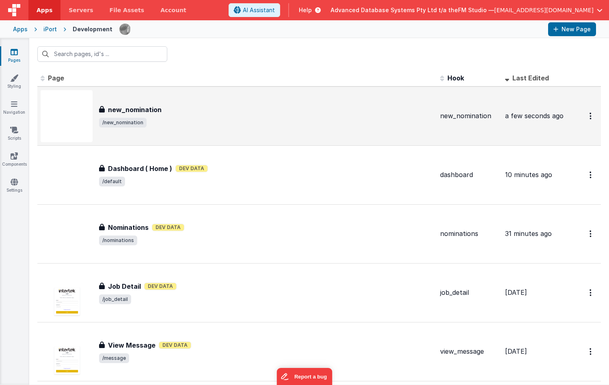
click at [171, 112] on div "new_nomination" at bounding box center [266, 110] width 334 height 10
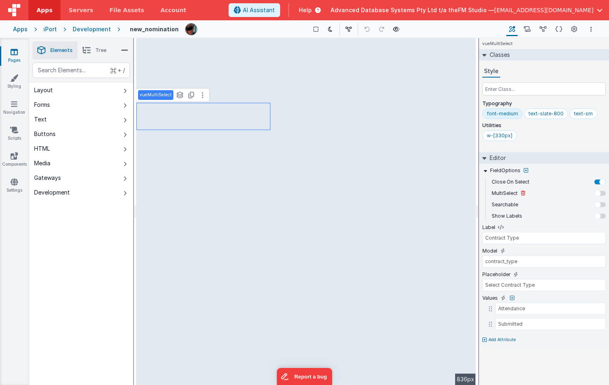
click at [517, 194] on div at bounding box center [599, 193] width 11 height 5
click at [517, 194] on div at bounding box center [602, 193] width 6 height 6
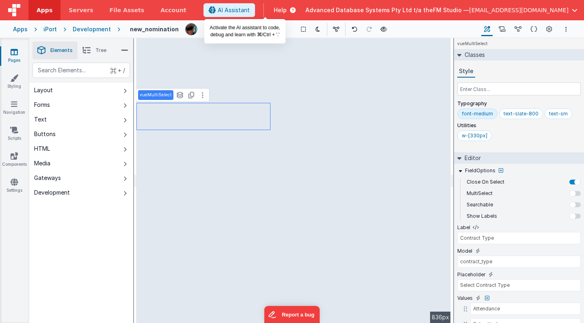
click at [250, 13] on span "AI Assistant" at bounding box center [234, 10] width 32 height 8
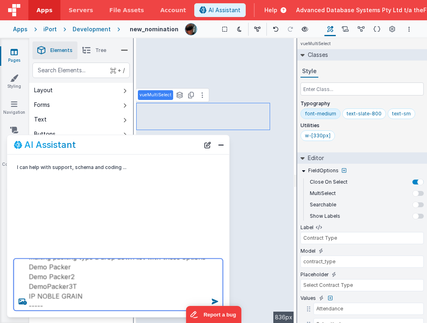
scroll to position [21, 0]
click at [47, 276] on textarea "making packing type a drop down list with these options Demo Packer Demo Packer…" at bounding box center [118, 285] width 209 height 52
click at [37, 268] on textarea "making packing type a drop down list with these options Demo Packer Demo Packer…" at bounding box center [118, 285] width 209 height 52
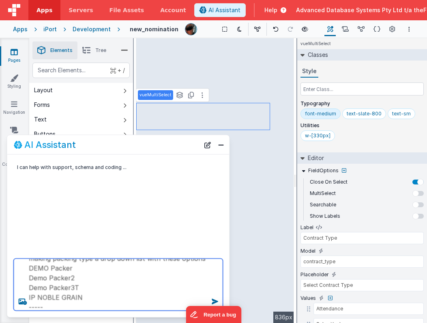
click at [37, 268] on textarea "making packing type a drop down list with these options DEMO Packer Demo Packer…" at bounding box center [118, 285] width 209 height 52
click at [37, 277] on textarea "making packing type a drop down list with these options DEMO Packer Demo Packer…" at bounding box center [118, 285] width 209 height 52
paste textarea "EMO"
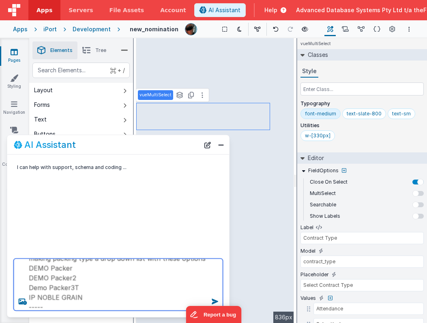
click at [38, 287] on textarea "making packing type a drop down list with these options DEMO Packer DEMO Packer…" at bounding box center [118, 285] width 209 height 52
paste textarea "EMO"
click at [58, 270] on textarea "making packing type a drop down list with these options DEMO Packer DEMO PACKER…" at bounding box center [118, 285] width 209 height 52
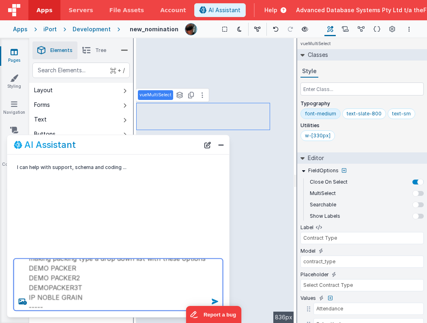
type textarea "making packing type a drop down list with these options DEMO PACKER DEMO PACKER…"
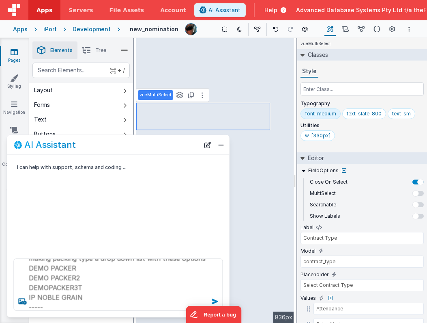
click at [214, 300] on icon at bounding box center [215, 301] width 13 height 13
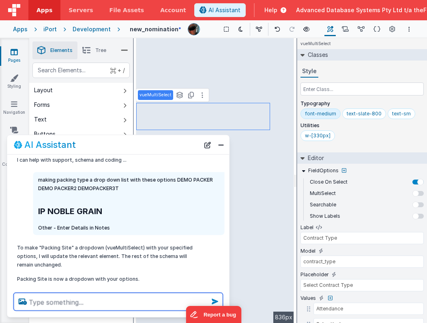
scroll to position [23, 0]
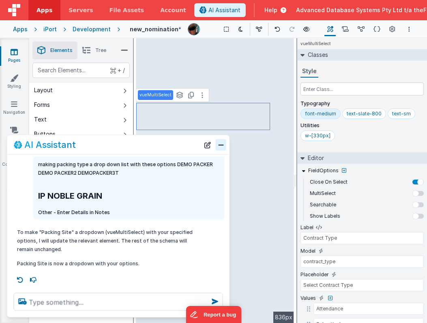
click at [220, 143] on button "Close" at bounding box center [221, 144] width 11 height 11
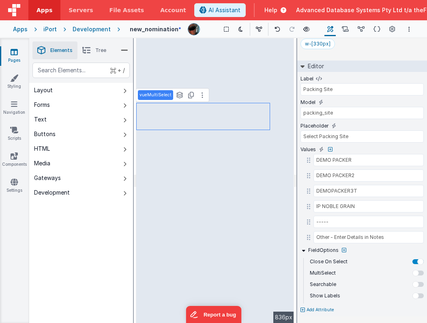
scroll to position [92, 0]
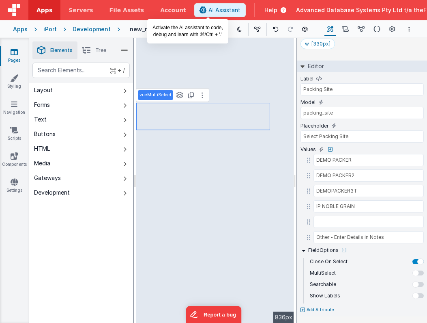
click at [209, 11] on span "AI Assistant" at bounding box center [225, 10] width 32 height 8
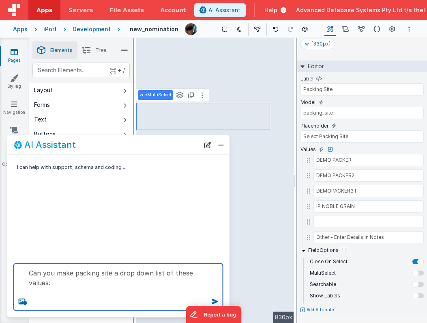
paste textarea "Barley | Commander | Malt, Barley | Gairdner | Malt, Barley | [GEOGRAPHIC_DATA]…"
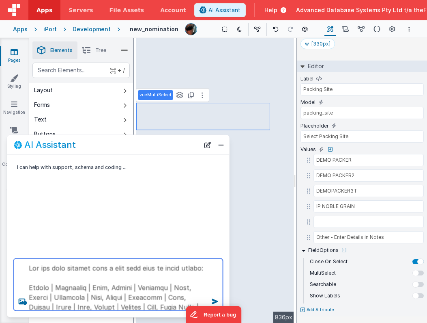
scroll to position [210, 0]
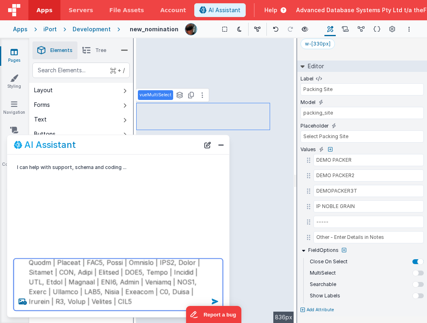
type textarea "Can you make packing site a drop down list of these values: Barley | Commander …"
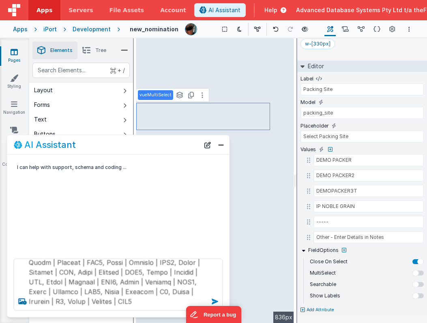
click at [214, 299] on icon at bounding box center [215, 301] width 13 height 13
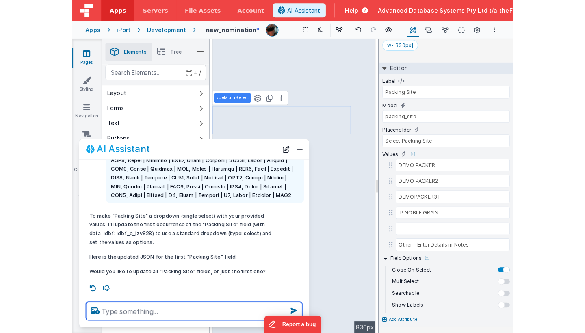
scroll to position [157, 0]
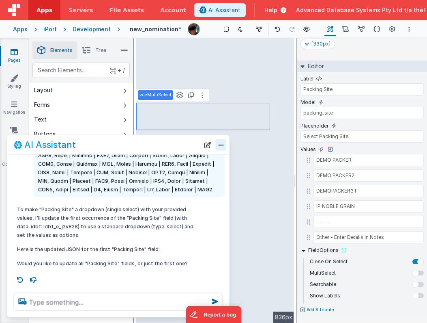
click at [220, 146] on button "Close" at bounding box center [221, 144] width 11 height 11
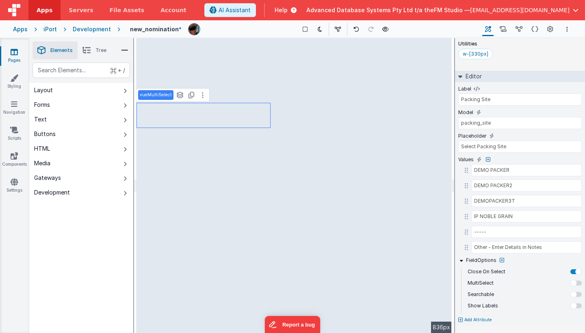
type input "Barley | Commander | Malt"
type input "Barley | Gairdner | Malt"
type input "Barley | Hindmarsh | Malt"
type input "Barley | Schooner | Malt"
type input "Barley | Sloop | Malt"
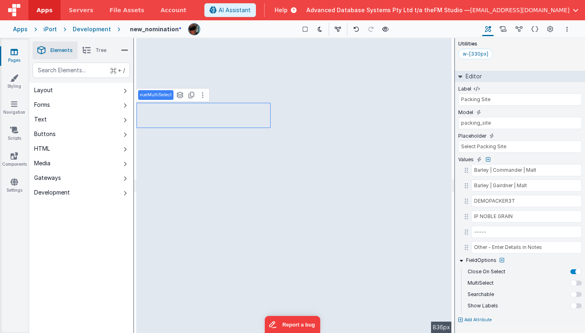
type input "Barley | Various | Feed"
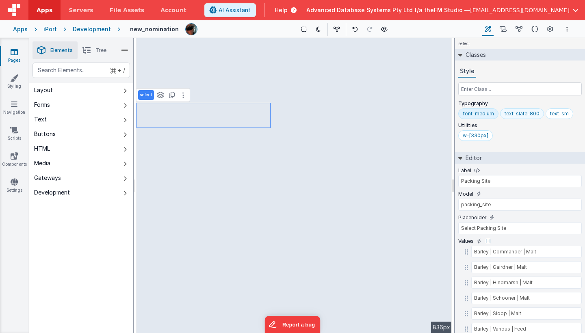
scroll to position [0, 0]
click at [517, 30] on icon at bounding box center [534, 29] width 7 height 9
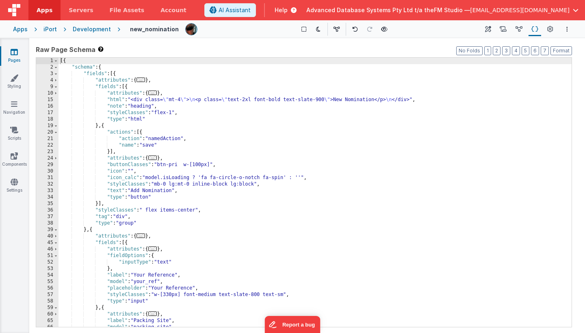
click at [226, 170] on div "[{ "schema" : { "fields" : [{ "attributes" : { ... } , "fields" : [{ "attribute…" at bounding box center [314, 199] width 513 height 282
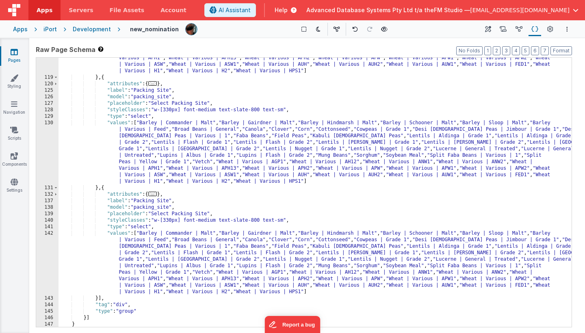
scroll to position [789, 0]
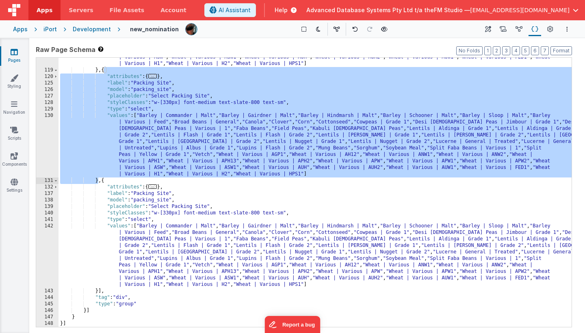
drag, startPoint x: 104, startPoint y: 70, endPoint x: 98, endPoint y: 183, distance: 112.6
click at [98, 183] on div ""values" : [ "Barley | Commander | Malt" , "Barley | Gairdner | Malt" , "Barley…" at bounding box center [314, 172] width 513 height 341
click at [517, 30] on icon "Options" at bounding box center [567, 29] width 2 height 6
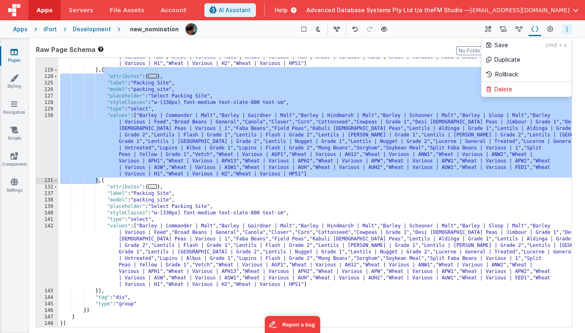
click at [517, 30] on button at bounding box center [292, 166] width 585 height 333
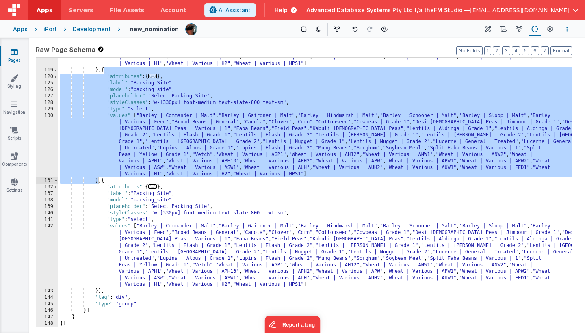
click at [517, 28] on button "Options" at bounding box center [567, 29] width 10 height 10
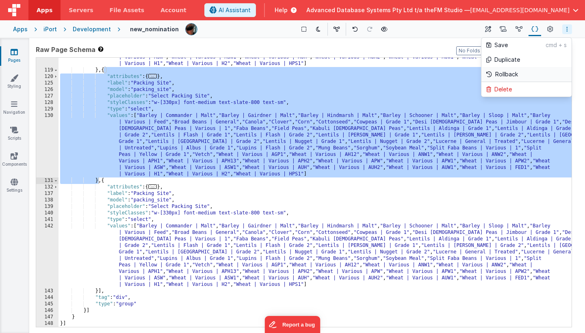
click at [501, 73] on p "Rollback" at bounding box center [506, 74] width 23 height 8
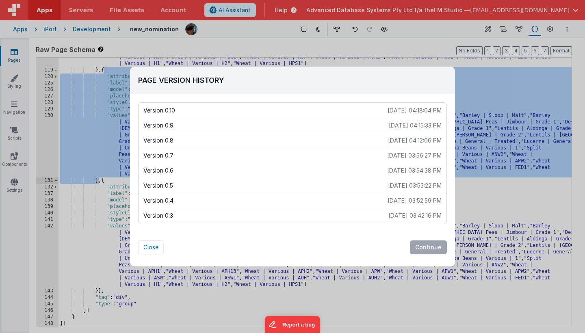
click at [267, 122] on p "Version 0.9" at bounding box center [265, 125] width 245 height 8
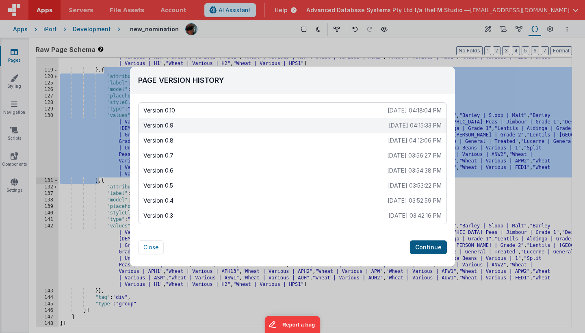
click at [427, 244] on button "Continue" at bounding box center [428, 247] width 37 height 14
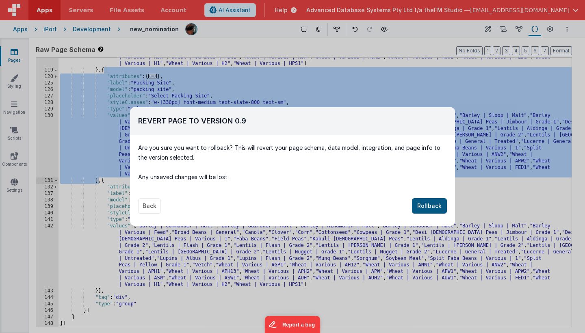
click at [434, 206] on button "Rollback" at bounding box center [429, 205] width 35 height 15
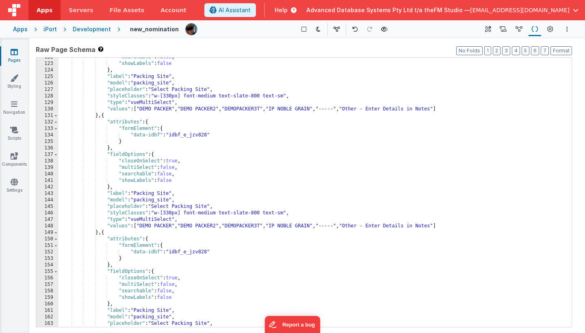
click at [340, 188] on div ""searchable" : false , "showLabels" : false } , "label" : "Packing Site" , "mod…" at bounding box center [314, 195] width 513 height 282
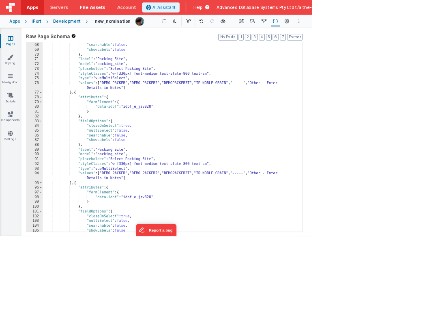
scroll to position [441, 0]
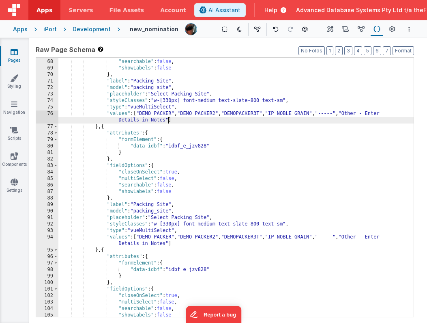
click at [168, 122] on div ""multiSelect" : false , "searchable" : false , "showLabels" : false } , "label"…" at bounding box center [236, 188] width 356 height 272
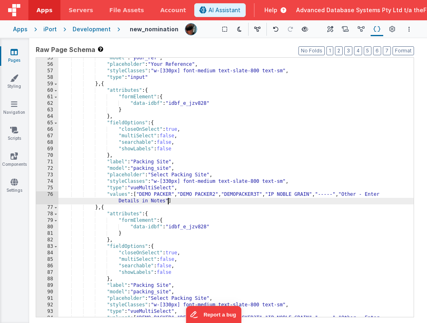
scroll to position [360, 0]
click at [105, 85] on div ""model" : "your_ref" , "placeholder" : "Your Reference" , "styleClasses" : "w-[…" at bounding box center [236, 194] width 356 height 278
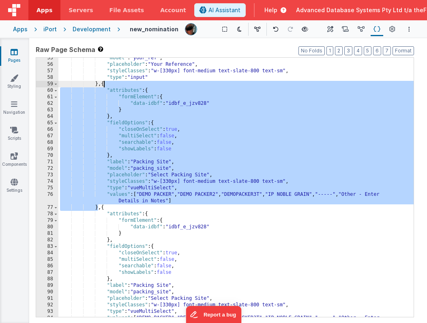
click at [105, 85] on div ""model" : "your_ref" , "placeholder" : "Your Reference" , "styleClasses" : "w-[…" at bounding box center [236, 194] width 356 height 278
click at [409, 30] on icon "Options" at bounding box center [410, 29] width 2 height 6
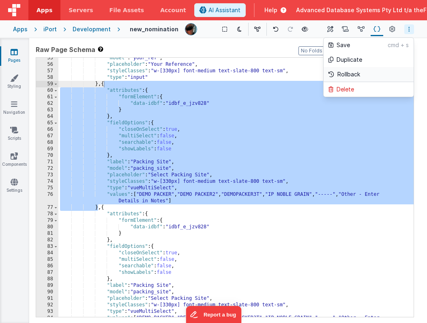
click at [347, 73] on p "Rollback" at bounding box center [349, 74] width 23 height 8
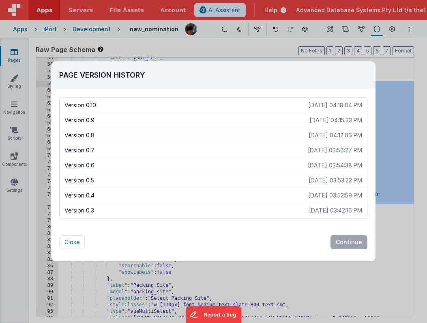
click at [231, 138] on p "Version 0.8" at bounding box center [187, 135] width 244 height 8
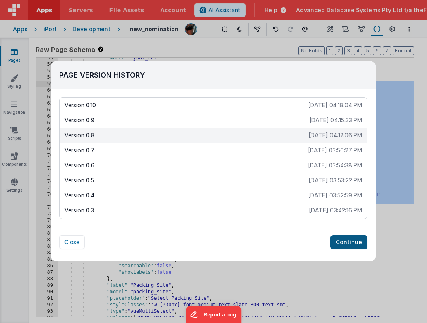
click at [354, 241] on button "Continue" at bounding box center [349, 242] width 37 height 14
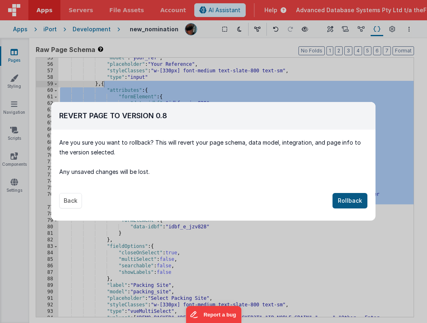
click at [352, 199] on button "Rollback" at bounding box center [350, 200] width 35 height 15
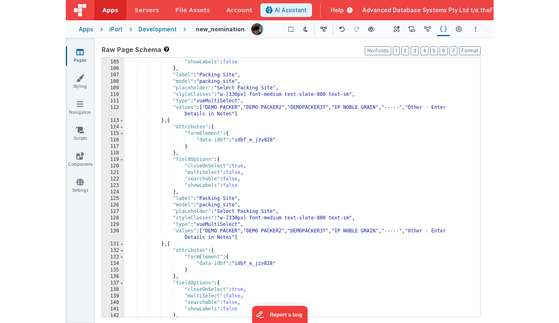
scroll to position [694, 0]
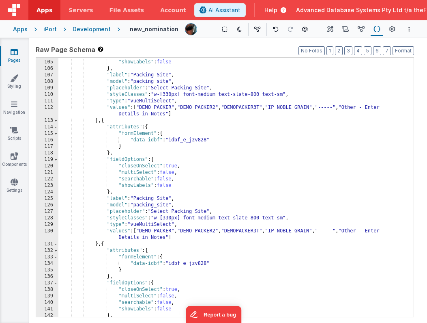
click at [88, 29] on div "Development" at bounding box center [92, 29] width 38 height 8
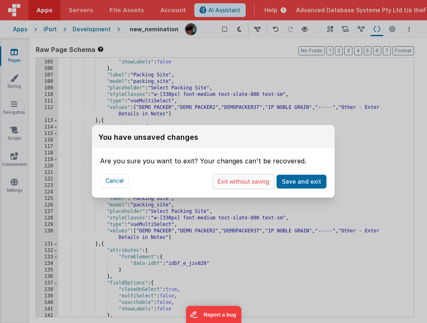
click at [249, 181] on button "Exit without saving" at bounding box center [244, 181] width 62 height 15
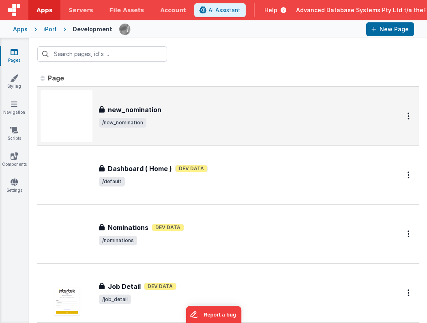
click at [164, 122] on span "/new_nomination" at bounding box center [240, 123] width 283 height 10
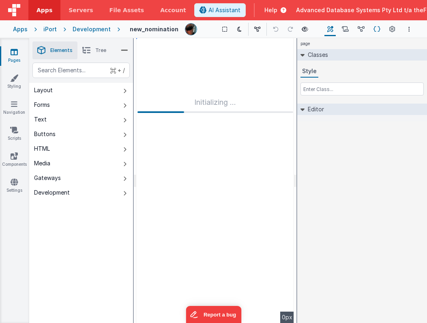
click at [379, 29] on icon at bounding box center [377, 29] width 7 height 9
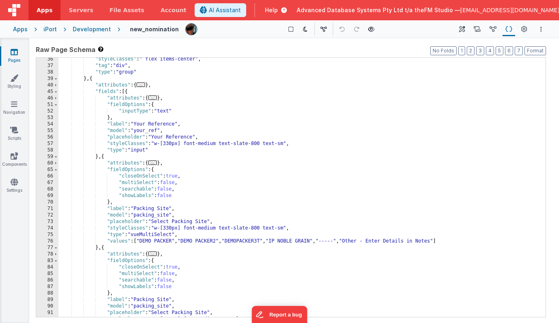
scroll to position [151, 0]
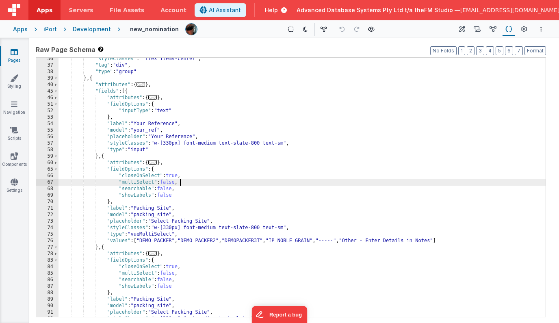
click at [241, 179] on div ""styleClasses" : " flex items-center" , "tag" : "div" , "type" : "group" } , { …" at bounding box center [301, 192] width 487 height 272
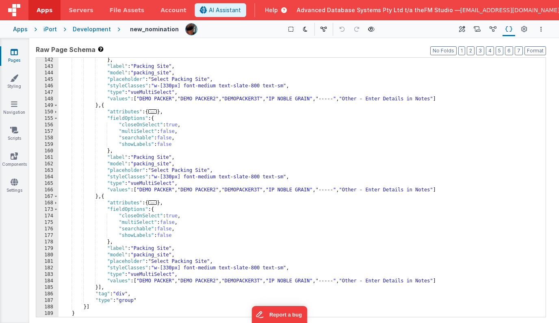
scroll to position [663, 0]
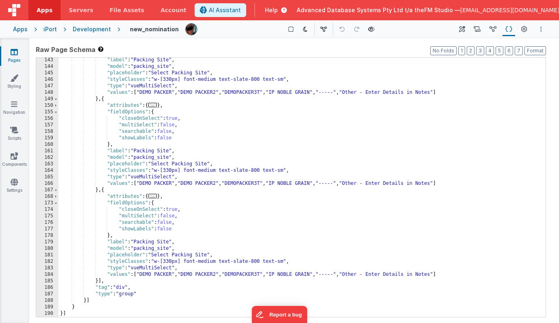
click at [517, 28] on icon "Options" at bounding box center [541, 29] width 2 height 6
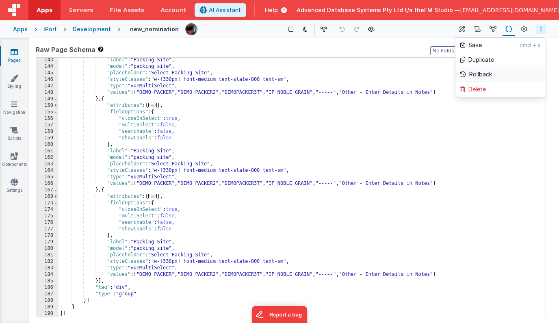
click at [482, 71] on p "Rollback" at bounding box center [480, 74] width 23 height 8
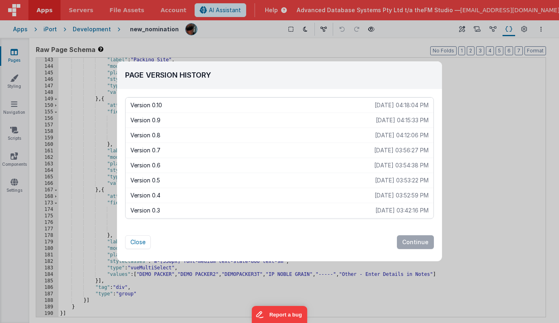
click at [285, 150] on p "Version 0.7" at bounding box center [252, 150] width 244 height 8
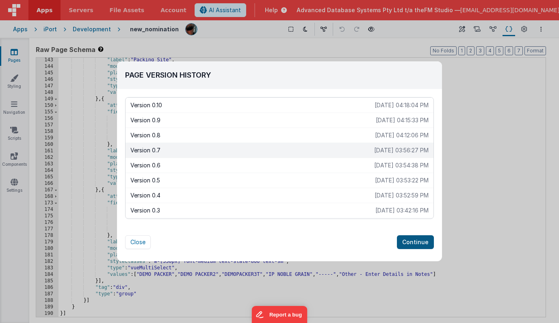
click at [419, 242] on button "Continue" at bounding box center [415, 242] width 37 height 14
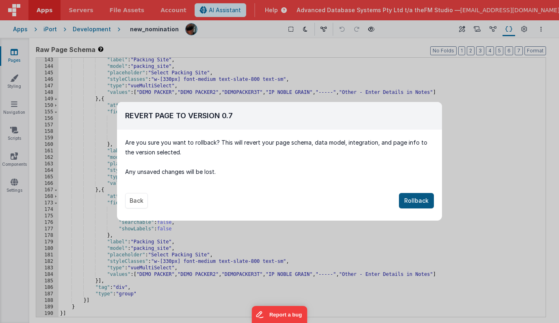
click at [416, 200] on button "Rollback" at bounding box center [416, 200] width 35 height 15
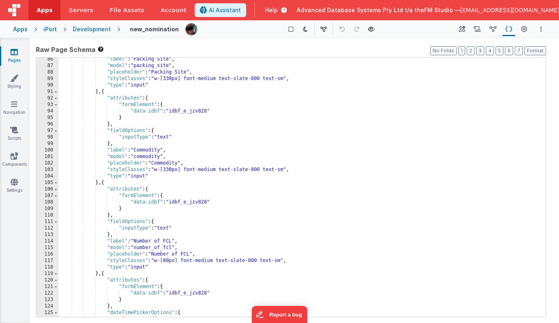
scroll to position [554, 0]
click at [105, 91] on div ""label" : "Packing Site" , "model" : "packing_site" , "placeholder" : "Packing …" at bounding box center [301, 192] width 487 height 272
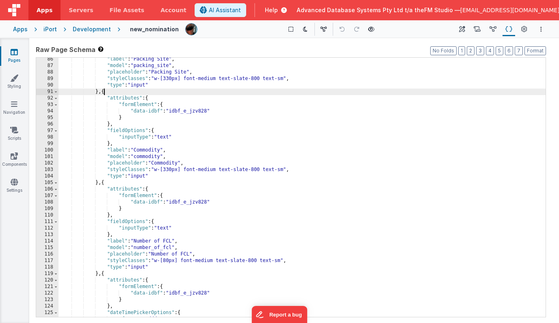
click at [105, 91] on div ""label" : "Packing Site" , "model" : "packing_site" , "placeholder" : "Packing …" at bounding box center [301, 192] width 487 height 272
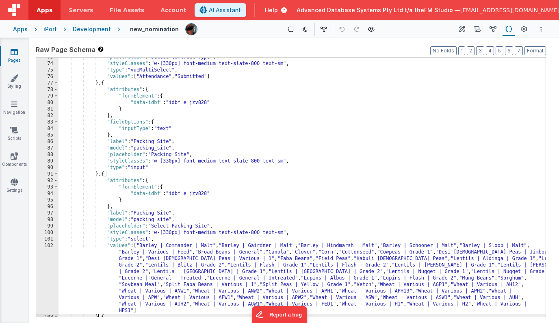
scroll to position [471, 0]
click at [102, 174] on div ""placeholder" : "Select Contract Type" , "styleClasses" : "w-[330px] font-mediu…" at bounding box center [301, 190] width 487 height 272
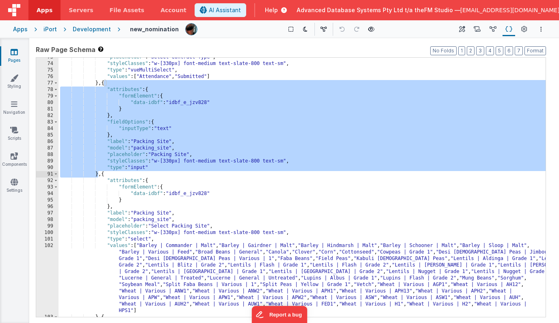
drag, startPoint x: 105, startPoint y: 84, endPoint x: 99, endPoint y: 172, distance: 87.9
click at [99, 172] on div ""placeholder" : "Select Contract Type" , "styleClasses" : "w-[330px] font-mediu…" at bounding box center [301, 190] width 487 height 272
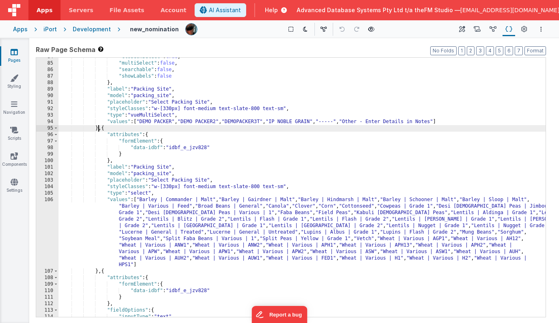
scroll to position [543, 0]
click at [153, 115] on div ""closeOnSelect" : true , "multiSelect" : false , "searchable" : false , "showLa…" at bounding box center [301, 190] width 487 height 272
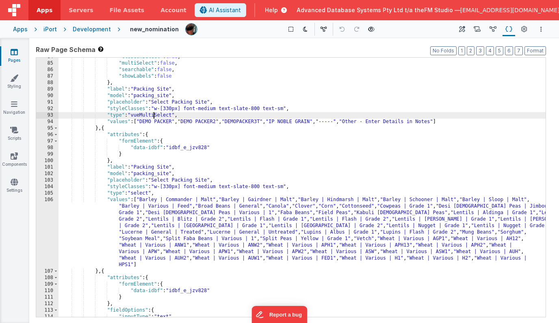
click at [153, 115] on div ""closeOnSelect" : true , "multiSelect" : false , "searchable" : false , "showLa…" at bounding box center [301, 190] width 487 height 272
click at [142, 193] on div ""closeOnSelect" : true , "multiSelect" : false , "searchable" : false , "showLa…" at bounding box center [301, 190] width 487 height 272
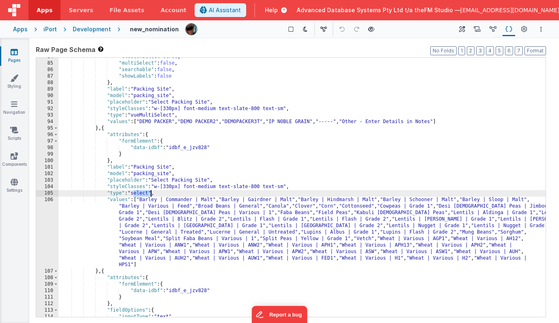
click at [142, 193] on div ""closeOnSelect" : true , "multiSelect" : false , "searchable" : false , "showLa…" at bounding box center [301, 190] width 487 height 272
click at [462, 30] on icon at bounding box center [462, 29] width 6 height 9
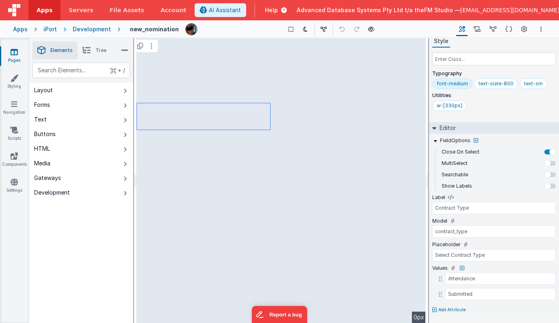
scroll to position [0, 0]
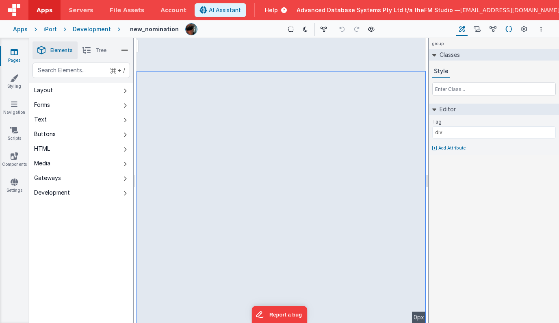
click at [508, 30] on icon at bounding box center [508, 29] width 7 height 9
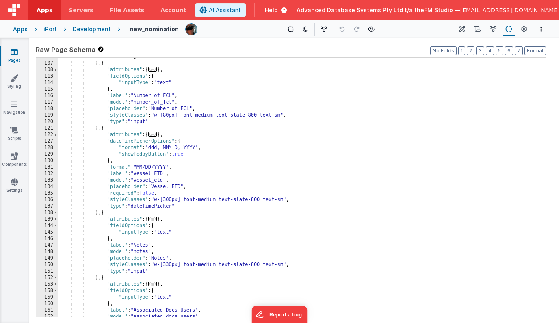
scroll to position [543, 0]
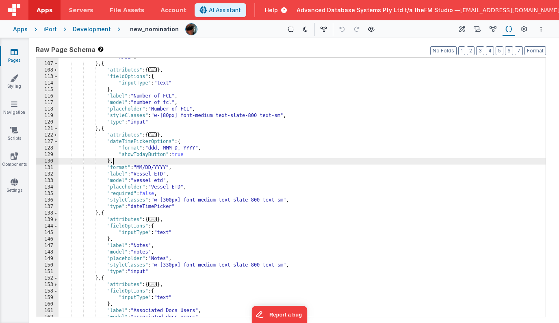
click at [182, 162] on div ""values" : [ "Barley | Commander | Malt" , "Barley | Gairdner | Malt" , "Barley…" at bounding box center [301, 157] width 487 height 337
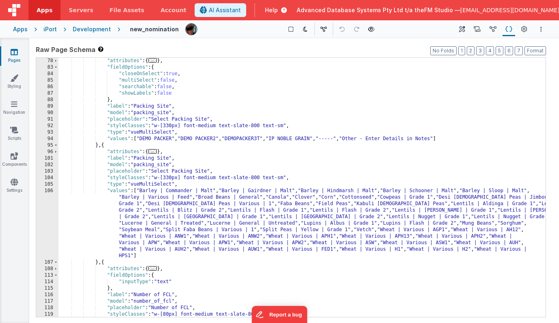
scroll to position [336, 0]
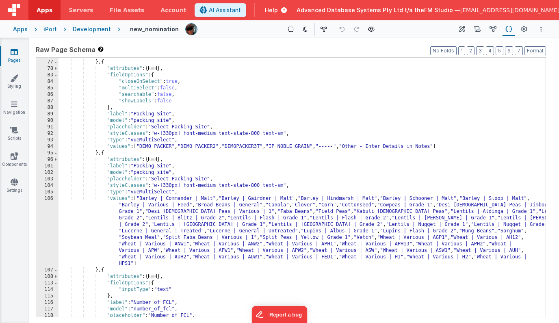
click at [143, 167] on div ""values" : [ "Attendance" , "Submitted" ] } , { "attributes" : { ... } , "field…" at bounding box center [301, 188] width 487 height 272
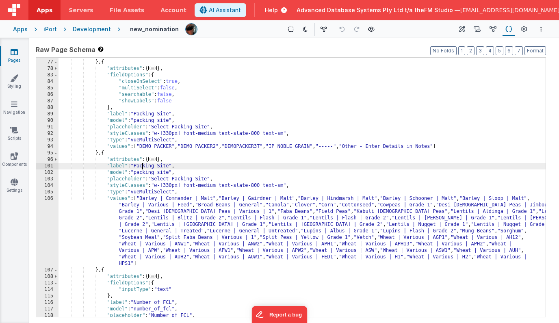
click at [143, 167] on div ""values" : [ "Attendance" , "Submitted" ] } , { "attributes" : { ... } , "field…" at bounding box center [301, 188] width 487 height 272
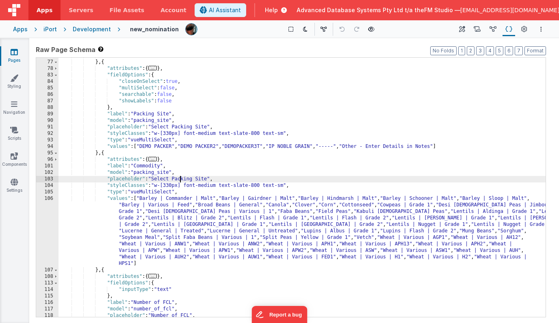
click at [180, 178] on div ""values" : [ "Attendance" , "Submitted" ] } , { "attributes" : { ... } , "field…" at bounding box center [301, 188] width 487 height 272
click at [149, 166] on div ""values" : [ "Attendance" , "Submitted" ] } , { "attributes" : { ... } , "field…" at bounding box center [301, 188] width 487 height 272
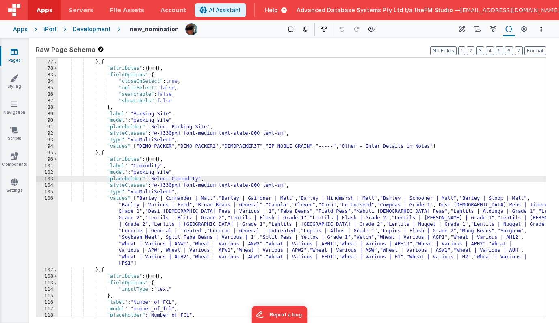
click at [149, 166] on div ""values" : [ "Attendance" , "Submitted" ] } , { "attributes" : { ... } , "field…" at bounding box center [301, 188] width 487 height 272
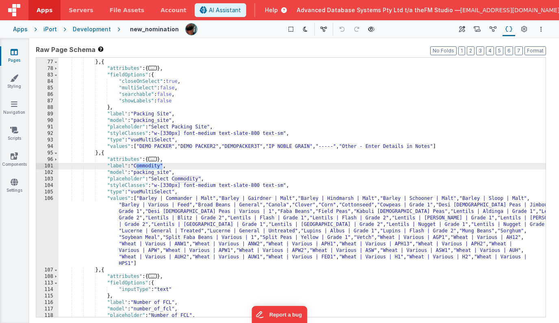
click at [147, 173] on div ""values" : [ "Attendance" , "Submitted" ] } , { "attributes" : { ... } , "field…" at bounding box center [301, 188] width 487 height 272
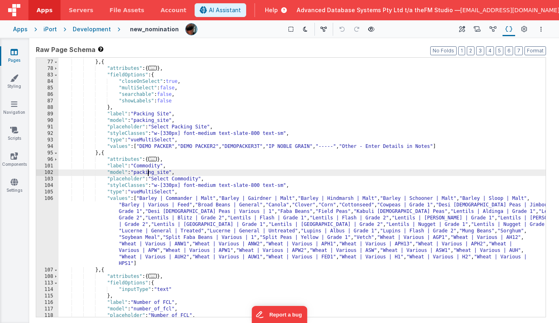
click at [147, 173] on div ""values" : [ "Attendance" , "Submitted" ] } , { "attributes" : { ... } , "field…" at bounding box center [301, 188] width 487 height 272
paste textarea
click at [138, 173] on div ""values" : [ "Attendance" , "Submitted" ] } , { "attributes" : { ... } , "field…" at bounding box center [301, 188] width 487 height 272
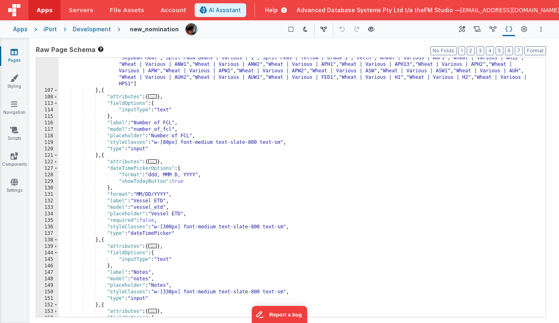
scroll to position [521, 0]
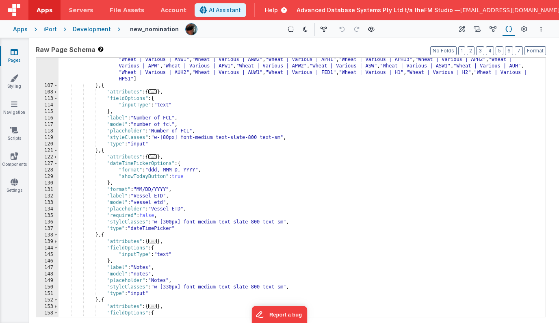
click at [148, 124] on div ""values" : [ "Barley | Commander | Malt" , "Barley | Gairdner | Malt" , "Barley…" at bounding box center [301, 179] width 487 height 337
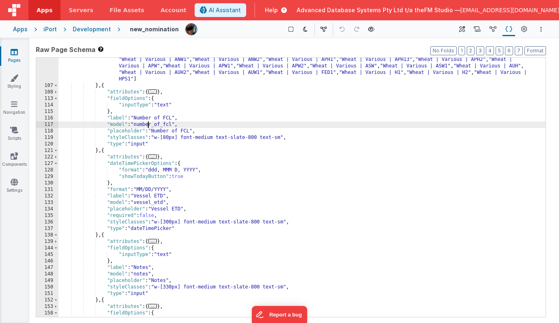
click at [148, 124] on div ""values" : [ "Barley | Commander | Malt" , "Barley | Gairdner | Malt" , "Barley…" at bounding box center [301, 179] width 487 height 337
click at [145, 201] on div ""values" : [ "Barley | Commander | Malt" , "Barley | Gairdner | Malt" , "Barley…" at bounding box center [301, 179] width 487 height 337
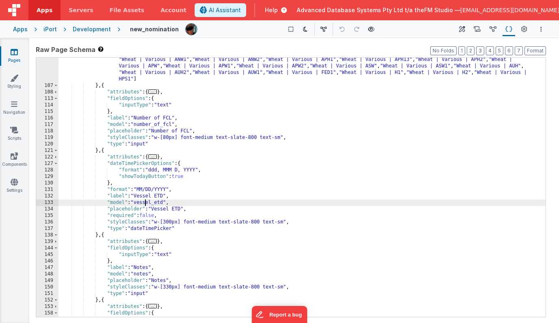
click at [145, 201] on div ""values" : [ "Barley | Commander | Malt" , "Barley | Gairdner | Malt" , "Barley…" at bounding box center [301, 179] width 487 height 337
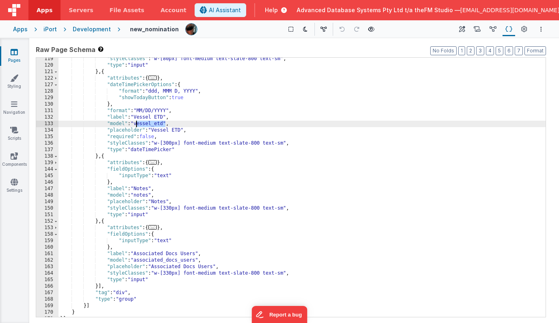
scroll to position [600, 0]
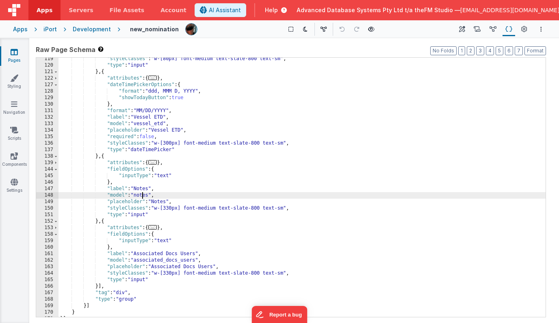
click at [142, 194] on div ""styleClasses" : "w-[80px] font-medium text-slate-800 text-sm" , "type" : "inpu…" at bounding box center [301, 192] width 487 height 272
click at [158, 261] on div ""styleClasses" : "w-[80px] font-medium text-slate-800 text-sm" , "type" : "inpu…" at bounding box center [301, 192] width 487 height 272
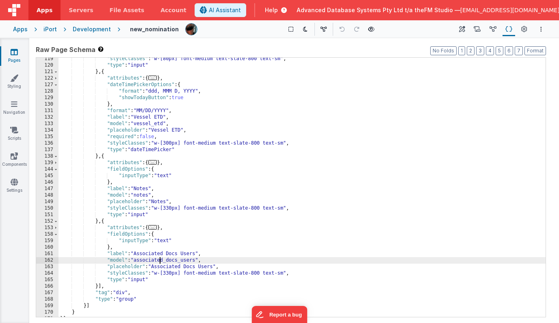
click at [158, 261] on div ""styleClasses" : "w-[80px] font-medium text-slate-800 text-sm" , "type" : "inpu…" at bounding box center [301, 192] width 487 height 272
click at [157, 224] on div ""styleClasses" : "w-[80px] font-medium text-slate-800 text-sm" , "type" : "inpu…" at bounding box center [301, 192] width 487 height 272
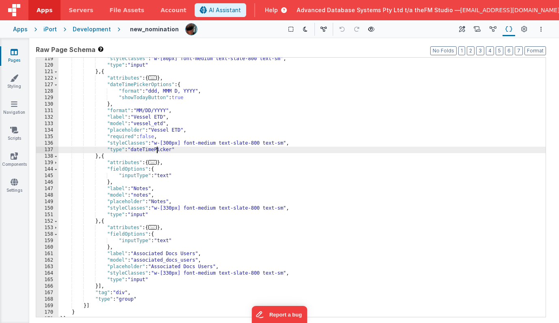
click at [155, 150] on div ""styleClasses" : "w-[80px] font-medium text-slate-800 text-sm" , "type" : "inpu…" at bounding box center [301, 192] width 487 height 272
click at [147, 149] on div ""styleClasses" : "w-[80px] font-medium text-slate-800 text-sm" , "type" : "inpu…" at bounding box center [301, 192] width 487 height 272
click at [142, 152] on div ""styleClasses" : "w-[80px] font-medium text-slate-800 text-sm" , "type" : "inpu…" at bounding box center [301, 192] width 487 height 272
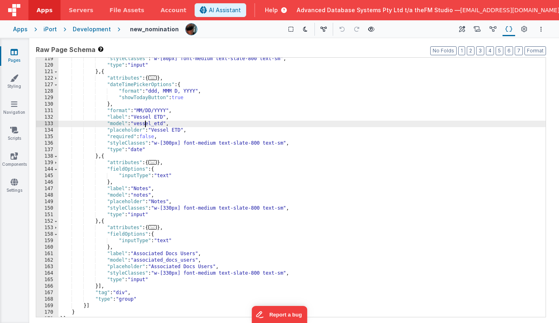
click at [146, 124] on div ""styleClasses" : "w-[80px] font-medium text-slate-800 text-sm" , "type" : "inpu…" at bounding box center [301, 192] width 487 height 272
click at [142, 111] on div ""styleClasses" : "w-[80px] font-medium text-slate-800 text-sm" , "type" : "inpu…" at bounding box center [301, 192] width 487 height 272
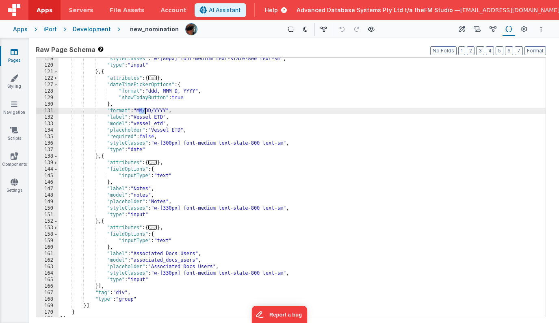
click at [142, 111] on div ""styleClasses" : "w-[80px] font-medium text-slate-800 text-sm" , "type" : "inpu…" at bounding box center [301, 192] width 487 height 272
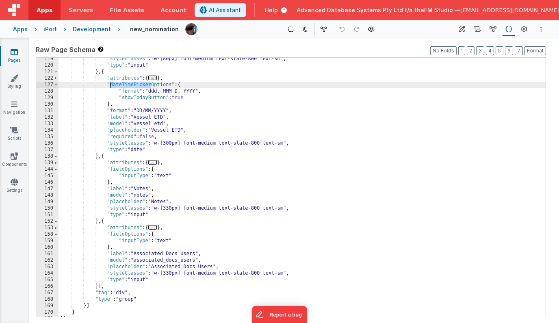
drag, startPoint x: 151, startPoint y: 86, endPoint x: 110, endPoint y: 85, distance: 40.2
click at [110, 85] on div ""styleClasses" : "w-[80px] font-medium text-slate-800 text-sm" , "type" : "inpu…" at bounding box center [301, 192] width 487 height 272
click at [138, 149] on div ""styleClasses" : "w-[80px] font-medium text-slate-800 text-sm" , "type" : "inpu…" at bounding box center [301, 192] width 487 height 272
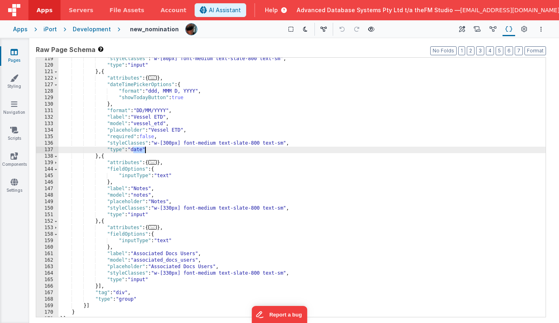
click at [138, 149] on div ""styleClasses" : "w-[80px] font-medium text-slate-800 text-sm" , "type" : "inpu…" at bounding box center [301, 192] width 487 height 272
click at [105, 72] on div ""styleClasses" : "w-[80px] font-medium text-slate-800 text-sm" , "type" : "inpu…" at bounding box center [301, 192] width 487 height 272
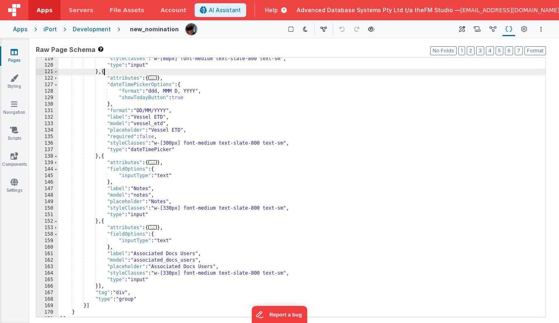
click at [105, 72] on div ""styleClasses" : "w-[80px] font-medium text-slate-800 text-sm" , "type" : "inpu…" at bounding box center [301, 192] width 487 height 272
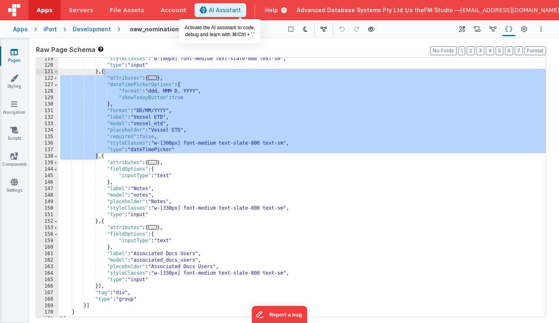
click at [241, 11] on span "AI Assistant" at bounding box center [225, 10] width 32 height 8
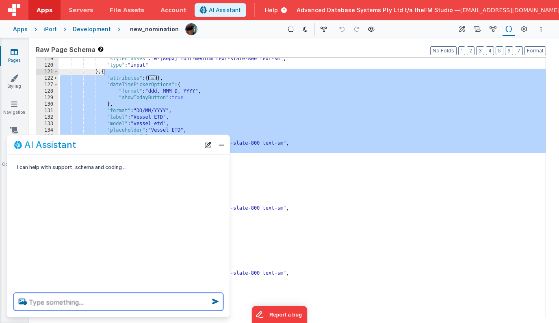
paste textarea "{ "attributes": { "formElement": { "data-idbf": "idbf_e_jzv828" } }, "dateTimeP…"
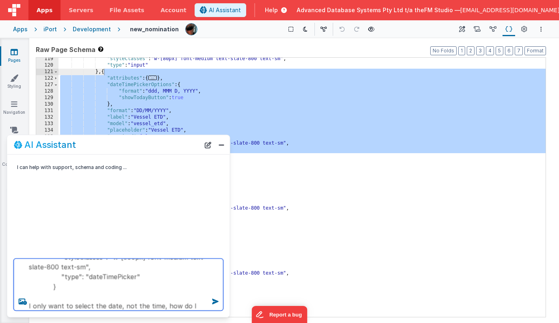
scroll to position [167, 0]
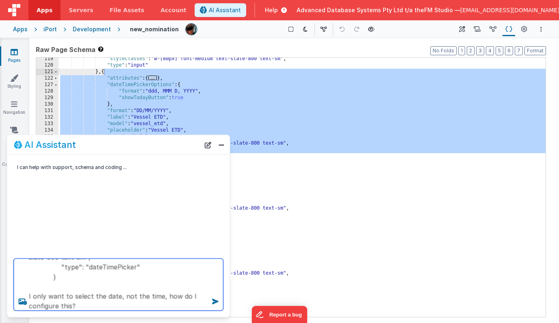
type textarea "{ "attributes": { "formElement": { "data-idbf": "idbf_e_jzv828" } }, "dateTimeP…"
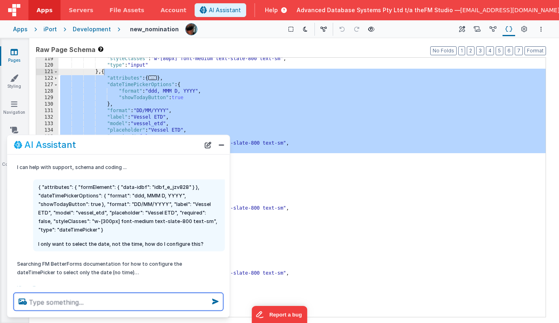
scroll to position [9, 0]
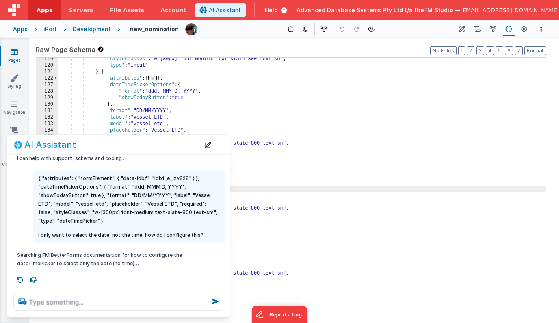
click at [251, 185] on div ""styleClasses" : "w-[80px] font-medium text-slate-800 text-sm" , "type" : "inpu…" at bounding box center [301, 192] width 487 height 272
click at [220, 144] on button "Close" at bounding box center [221, 144] width 11 height 11
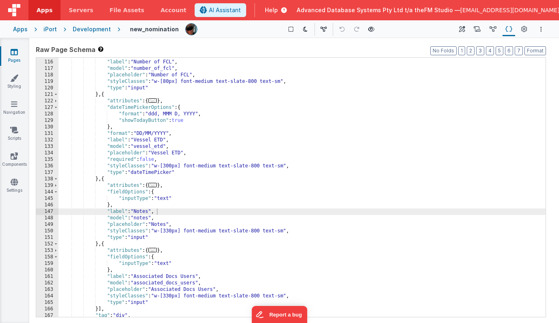
scroll to position [573, 0]
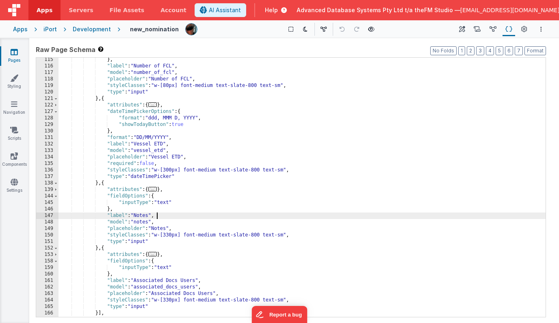
click at [189, 125] on div "} , "label" : "Number of FCL" , "model" : "number_of_fcl" , "placeholder" : "Nu…" at bounding box center [301, 192] width 487 height 272
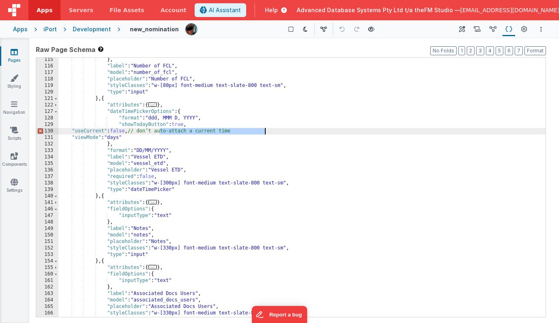
drag, startPoint x: 160, startPoint y: 131, endPoint x: 273, endPoint y: 134, distance: 112.5
click at [273, 134] on div "} , "label" : "Number of FCL" , "model" : "number_of_fcl" , "placeholder" : "Nu…" at bounding box center [301, 192] width 487 height 272
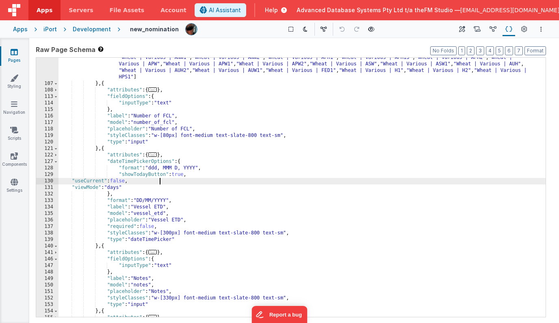
scroll to position [520, 0]
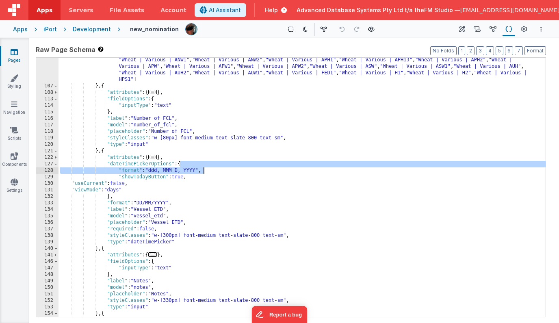
drag, startPoint x: 181, startPoint y: 165, endPoint x: 205, endPoint y: 172, distance: 25.7
click at [205, 172] on div ""values" : [ "Barley | Commander | Malt" , "Barley | Gairdner | Malt" , "Barley…" at bounding box center [301, 179] width 487 height 337
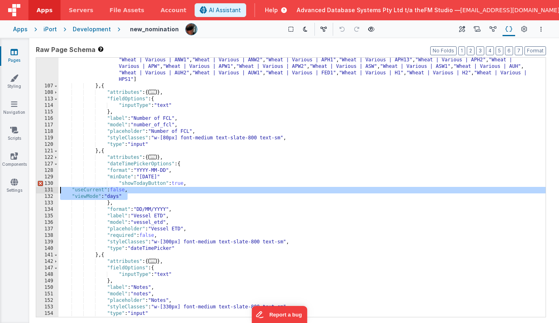
drag, startPoint x: 130, startPoint y: 196, endPoint x: 58, endPoint y: 189, distance: 72.2
click at [58, 189] on div ""values" : [ "Barley | Commander | Malt" , "Barley | Gairdner | Malt" , "Barley…" at bounding box center [301, 179] width 487 height 337
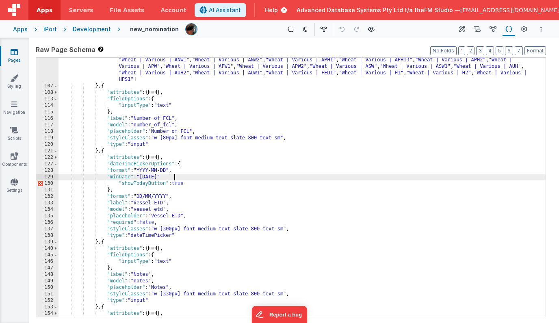
click at [181, 176] on div ""values" : [ "Barley | Commander | Malt" , "Barley | Gairdner | Malt" , "Barley…" at bounding box center [301, 179] width 487 height 337
click at [140, 171] on div ""values" : [ "Barley | Commander | Malt" , "Barley | Gairdner | Malt" , "Barley…" at bounding box center [301, 179] width 487 height 337
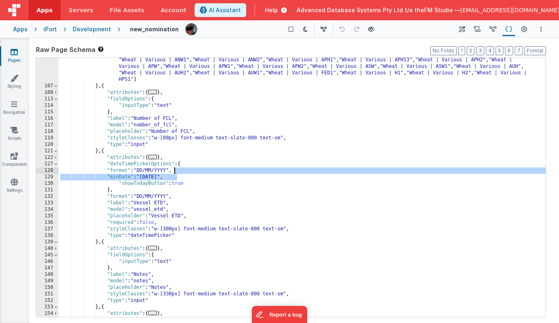
drag, startPoint x: 179, startPoint y: 177, endPoint x: 178, endPoint y: 172, distance: 5.3
click at [178, 172] on div ""values" : [ "Barley | Commander | Malt" , "Barley | Gairdner | Malt" , "Barley…" at bounding box center [301, 179] width 487 height 337
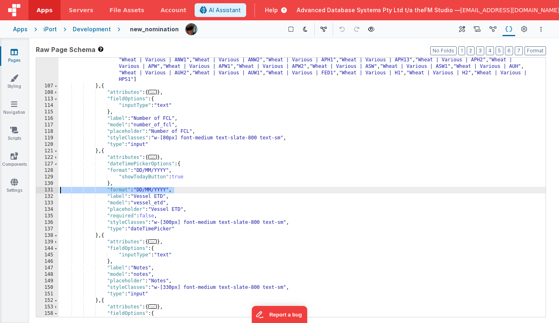
drag, startPoint x: 177, startPoint y: 190, endPoint x: 57, endPoint y: 188, distance: 120.2
click at [57, 188] on div "106 107 108 113 114 115 116 117 118 119 120 121 122 127 128 129 130 131 132 133…" at bounding box center [291, 187] width 510 height 260
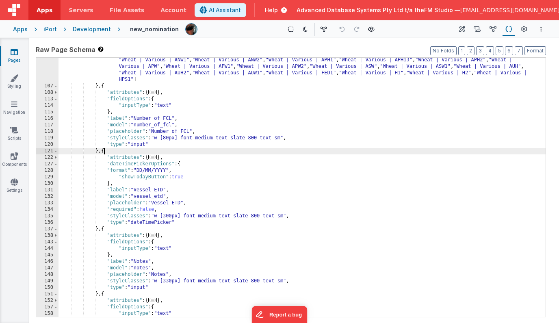
click at [105, 152] on div ""values" : [ "Barley | Commander | Malt" , "Barley | Gairdner | Malt" , "Barley…" at bounding box center [301, 179] width 487 height 337
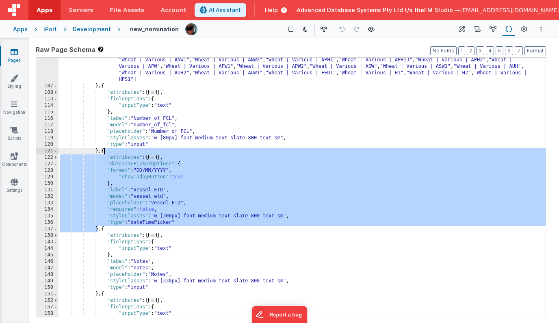
click at [103, 152] on div ""values" : [ "Barley | Commander | Malt" , "Barley | Gairdner | Malt" , "Barley…" at bounding box center [301, 179] width 487 height 337
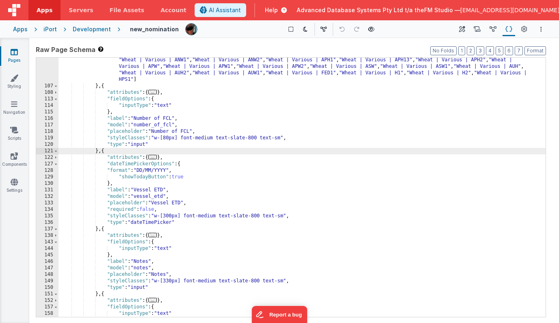
paste textarea
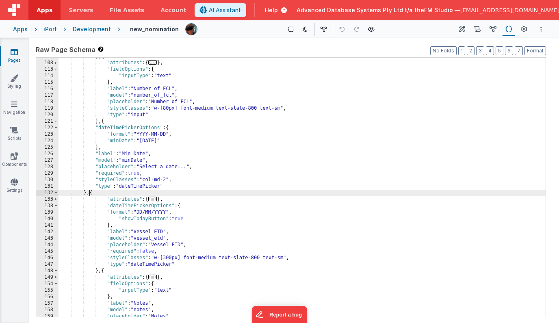
scroll to position [567, 0]
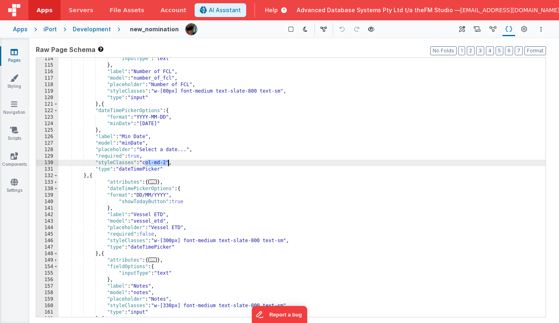
drag, startPoint x: 145, startPoint y: 164, endPoint x: 169, endPoint y: 165, distance: 24.4
click at [169, 165] on div ""inputType" : "text" } , "label" : "Number of FCL" , "model" : "number_of_fcl" …" at bounding box center [301, 192] width 487 height 272
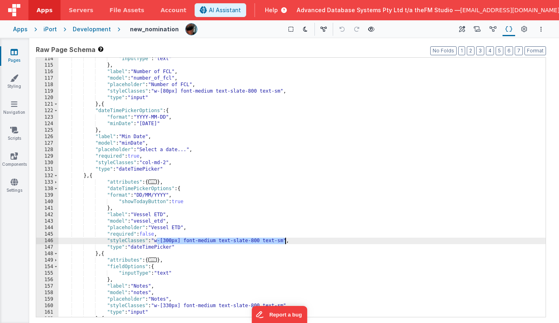
drag, startPoint x: 157, startPoint y: 238, endPoint x: 284, endPoint y: 242, distance: 127.5
click at [284, 242] on div ""inputType" : "text" } , "label" : "Number of FCL" , "model" : "number_of_fcl" …" at bounding box center [301, 192] width 487 height 272
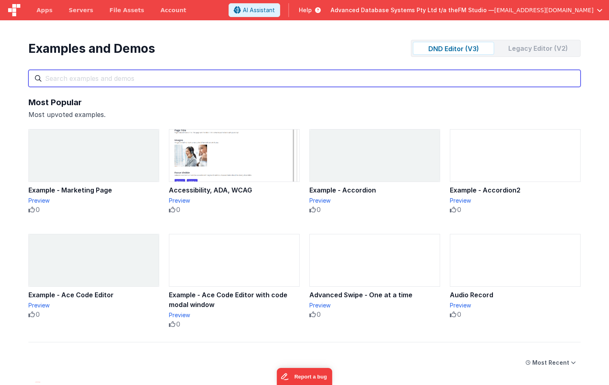
click at [261, 82] on input "text" at bounding box center [304, 78] width 552 height 17
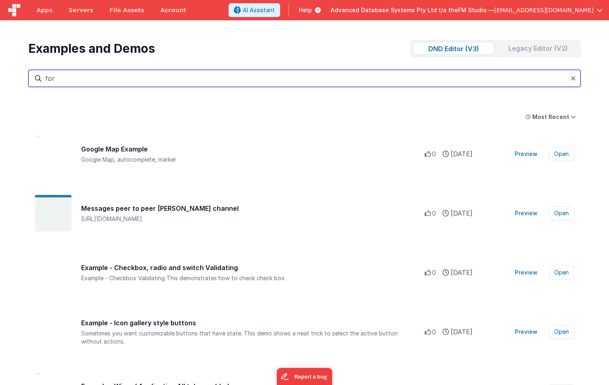
type input "form"
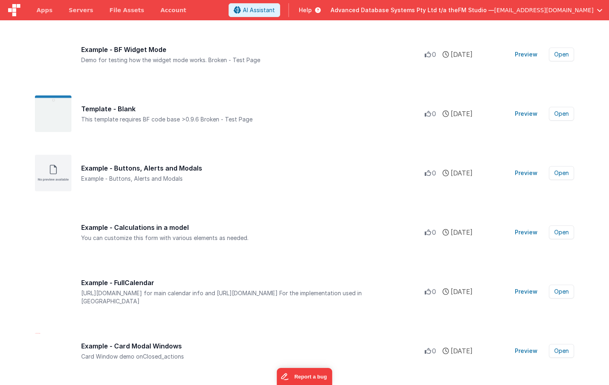
scroll to position [990, 0]
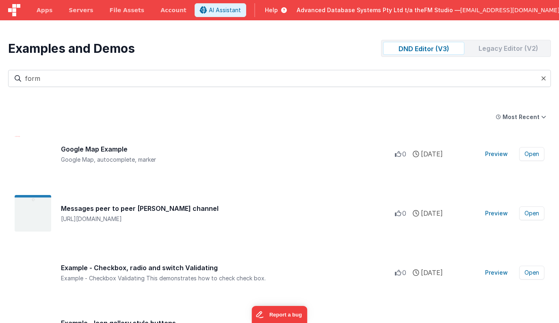
click at [113, 77] on input "form" at bounding box center [279, 78] width 542 height 17
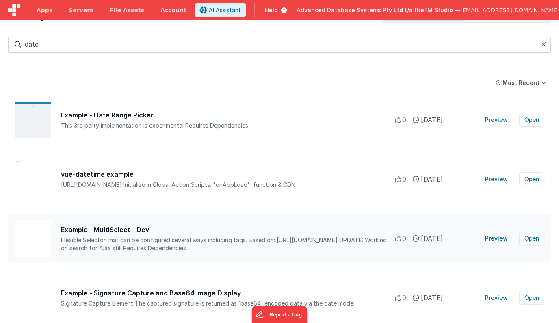
scroll to position [29, 0]
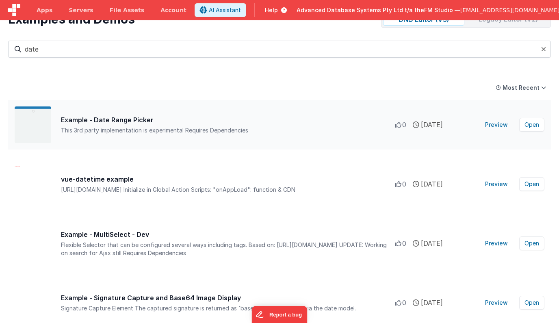
type input "date"
click at [122, 122] on div "Example - Date Range Picker" at bounding box center [228, 120] width 334 height 10
click at [494, 125] on button "Preview" at bounding box center [496, 124] width 32 height 13
click at [497, 184] on button "Preview" at bounding box center [496, 183] width 32 height 13
click at [533, 184] on button "Open" at bounding box center [531, 184] width 25 height 14
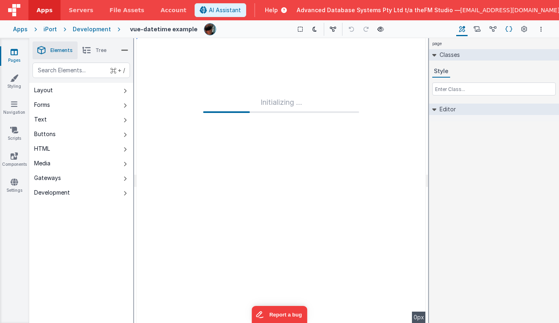
click at [510, 29] on icon at bounding box center [508, 29] width 7 height 9
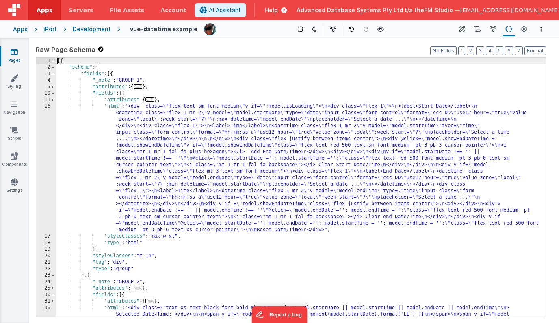
click at [311, 163] on div "[{ "schema" : { "fields" : [{ "_note" : "GROUP 1" , "attributes" : { ... } , "f…" at bounding box center [301, 207] width 490 height 298
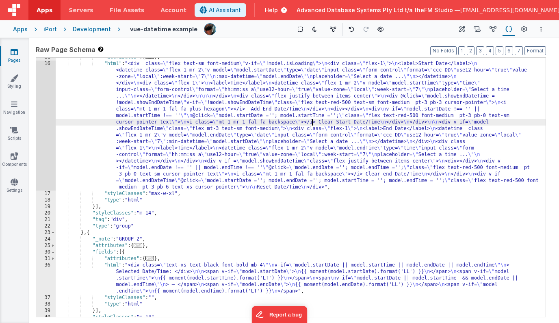
scroll to position [79, 0]
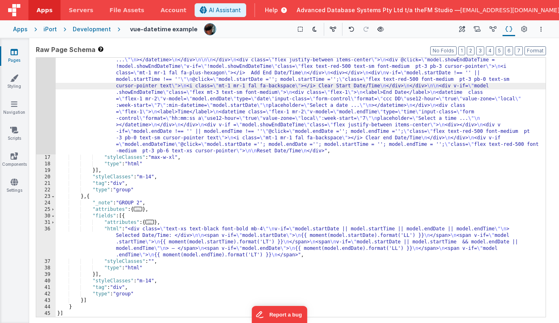
click at [203, 238] on div ""html" : "<div class= \" flex text-sm font-medium \" v-if= \" !model.isLoading …" at bounding box center [301, 221] width 490 height 395
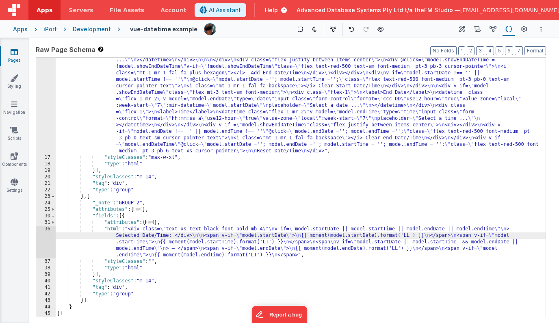
click at [43, 239] on div "36" at bounding box center [45, 242] width 19 height 32
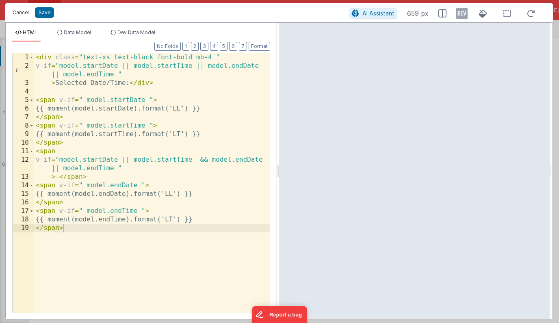
click at [19, 13] on button "Cancel" at bounding box center [21, 12] width 24 height 11
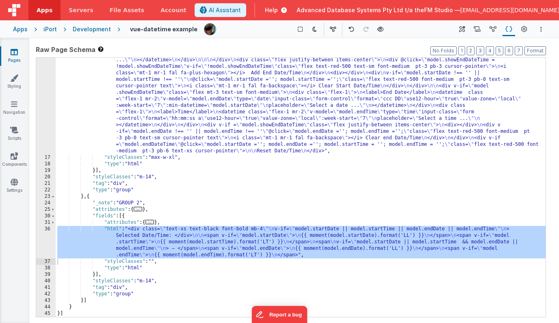
click at [150, 91] on div ""html" : "<div class= \" flex text-sm font-medium \" v-if= \" !model.isLoading …" at bounding box center [301, 221] width 490 height 395
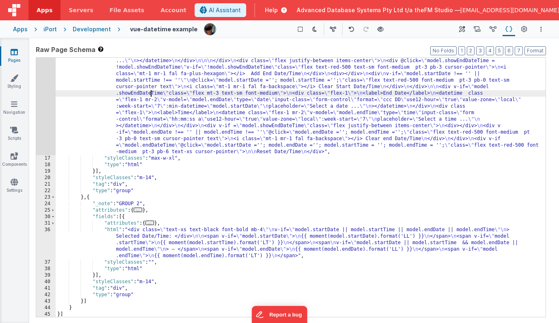
scroll to position [78, 0]
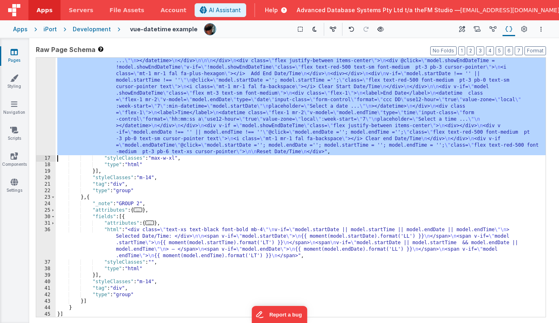
click at [46, 104] on div "16" at bounding box center [45, 90] width 19 height 130
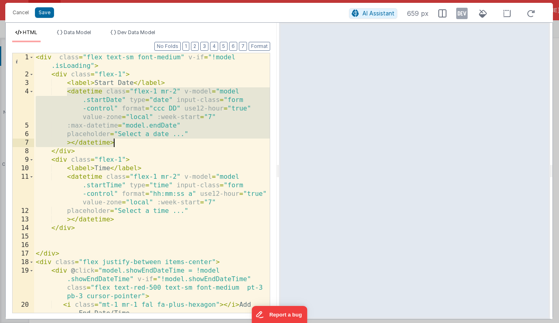
drag, startPoint x: 67, startPoint y: 92, endPoint x: 114, endPoint y: 145, distance: 70.2
click at [114, 145] on div "< div class = "flex text-sm font-medium" v-if = "!model .isLoading" > < div cla…" at bounding box center [151, 195] width 235 height 285
click at [19, 13] on button "Cancel" at bounding box center [21, 12] width 24 height 11
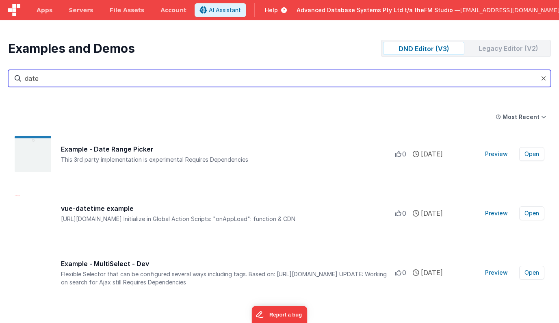
click at [120, 78] on input "date" at bounding box center [279, 78] width 542 height 17
type input "date"
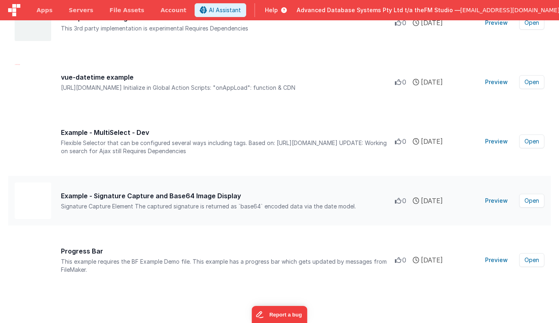
scroll to position [131, 0]
click at [498, 143] on button "Preview" at bounding box center [496, 141] width 32 height 13
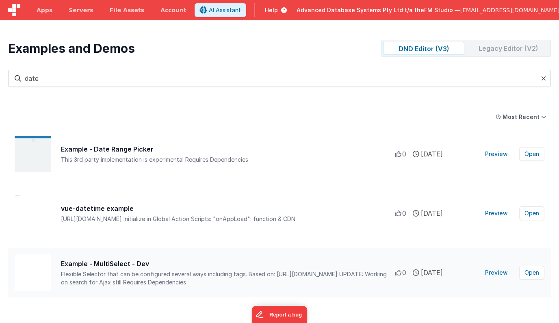
scroll to position [0, 0]
click at [501, 49] on div "Legacy Editor (V2)" at bounding box center [507, 48] width 81 height 13
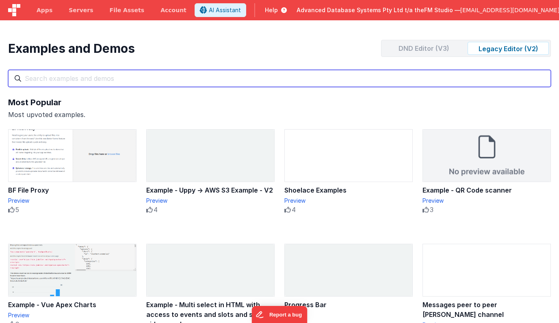
click at [173, 79] on input "text" at bounding box center [279, 78] width 542 height 17
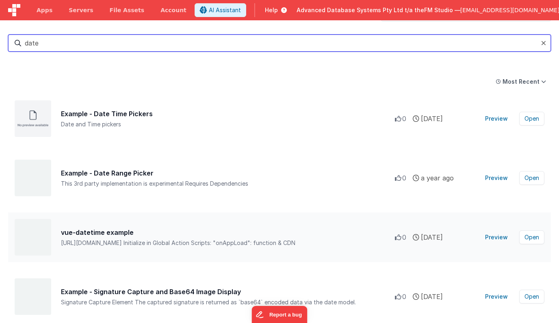
scroll to position [30, 0]
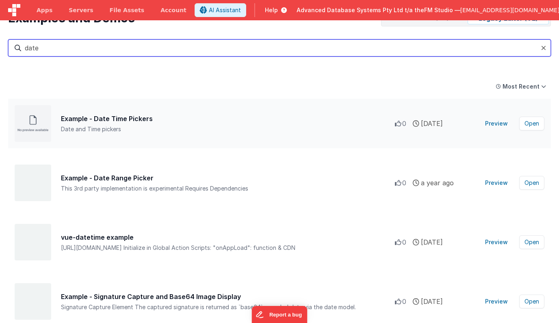
type input "date"
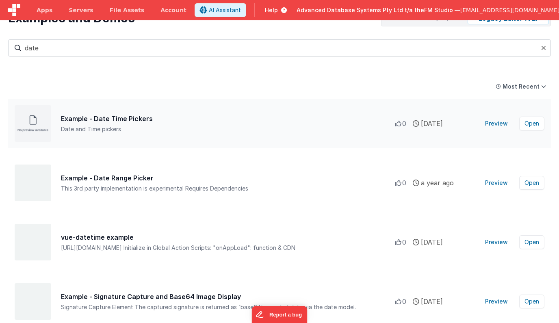
click at [500, 124] on button "Preview" at bounding box center [496, 123] width 32 height 13
click at [535, 124] on button "Open" at bounding box center [531, 123] width 25 height 14
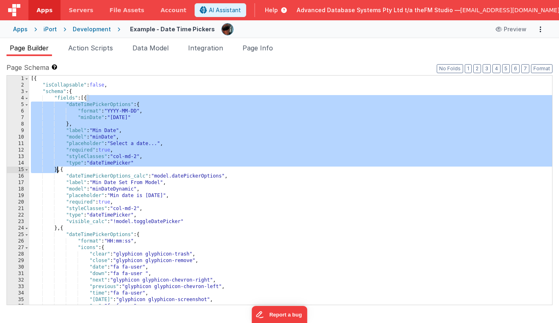
drag, startPoint x: 87, startPoint y: 99, endPoint x: 56, endPoint y: 167, distance: 74.5
click at [56, 167] on div "[{ "isCollapsable" : false , "schema" : { "fields" : [{ "dateTimePickerOptions"…" at bounding box center [290, 196] width 522 height 242
click at [109, 115] on div "[{ "isCollapsable" : false , "schema" : { "fields" : [{ "dateTimePickerOptions"…" at bounding box center [290, 196] width 522 height 242
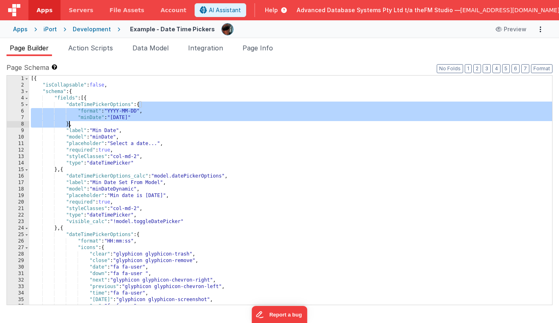
drag, startPoint x: 140, startPoint y: 104, endPoint x: 68, endPoint y: 123, distance: 73.7
click at [68, 123] on div "[{ "isCollapsable" : false , "schema" : { "fields" : [{ "dateTimePickerOptions"…" at bounding box center [290, 196] width 522 height 242
click at [88, 99] on div "[{ "isCollapsable" : false , "schema" : { "fields" : [{ "dateTimePickerOptions"…" at bounding box center [290, 196] width 522 height 242
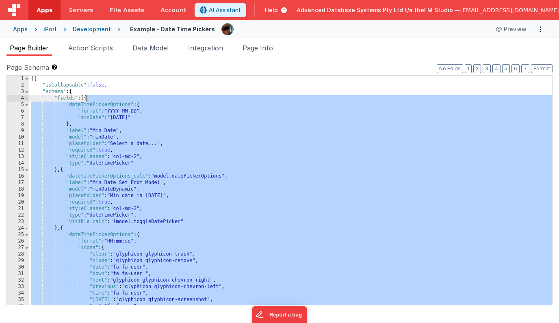
click at [88, 99] on div "[{ "isCollapsable" : false , "schema" : { "fields" : [{ "dateTimePickerOptions"…" at bounding box center [290, 196] width 522 height 242
click at [57, 170] on div "[{ "isCollapsable" : false , "schema" : { "fields" : [{ "dateTimePickerOptions"…" at bounding box center [290, 196] width 522 height 242
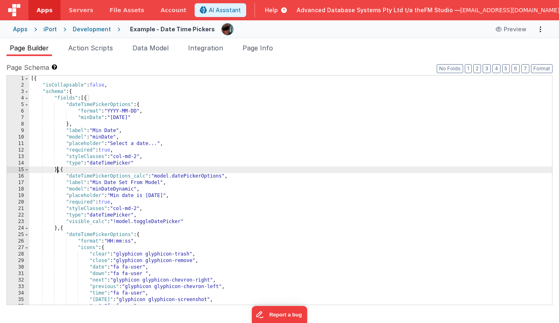
click at [57, 170] on div "[{ "isCollapsable" : false , "schema" : { "fields" : [{ "dateTimePickerOptions"…" at bounding box center [290, 196] width 522 height 242
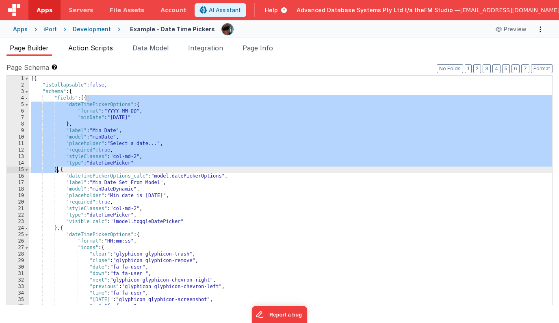
click at [81, 49] on span "Action Scripts" at bounding box center [90, 48] width 45 height 8
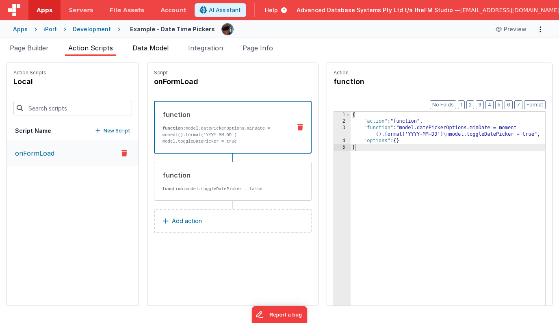
click at [154, 46] on span "Data Model" at bounding box center [150, 48] width 36 height 8
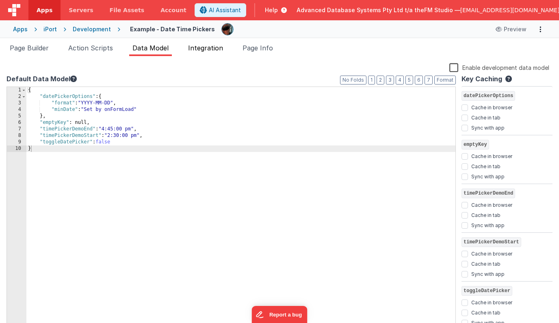
click at [209, 51] on span "Integration" at bounding box center [205, 48] width 35 height 8
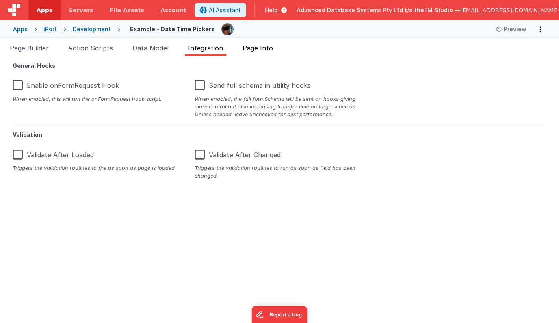
click at [257, 49] on span "Page Info" at bounding box center [257, 48] width 30 height 8
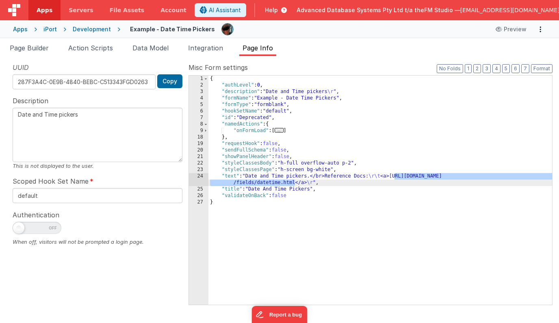
drag, startPoint x: 394, startPoint y: 176, endPoint x: 293, endPoint y: 181, distance: 100.8
click at [293, 181] on div "{ "authLevel" : 0 , "description" : "Date and Time pickers \r " , "formName" : …" at bounding box center [379, 196] width 343 height 242
click at [26, 51] on span "Page Builder" at bounding box center [29, 48] width 39 height 8
